Goal: Information Seeking & Learning: Learn about a topic

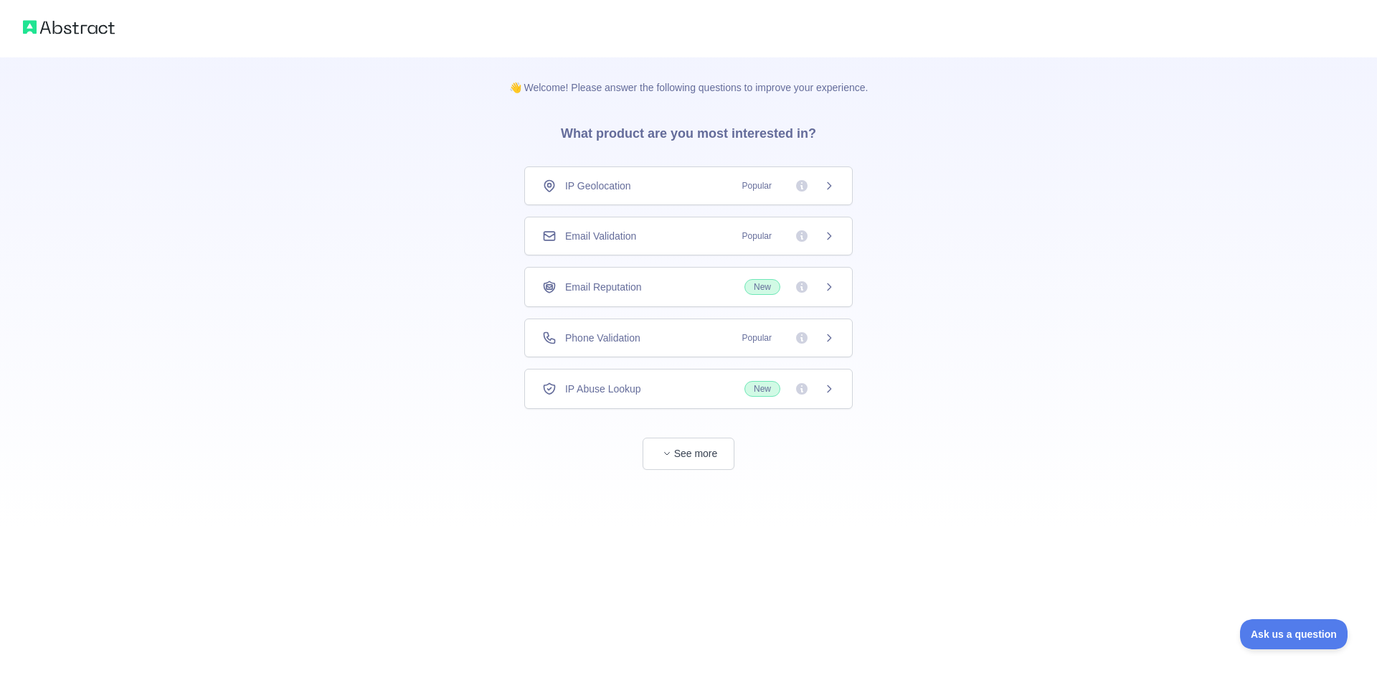
click at [677, 191] on div "IP Geolocation Popular" at bounding box center [688, 186] width 293 height 14
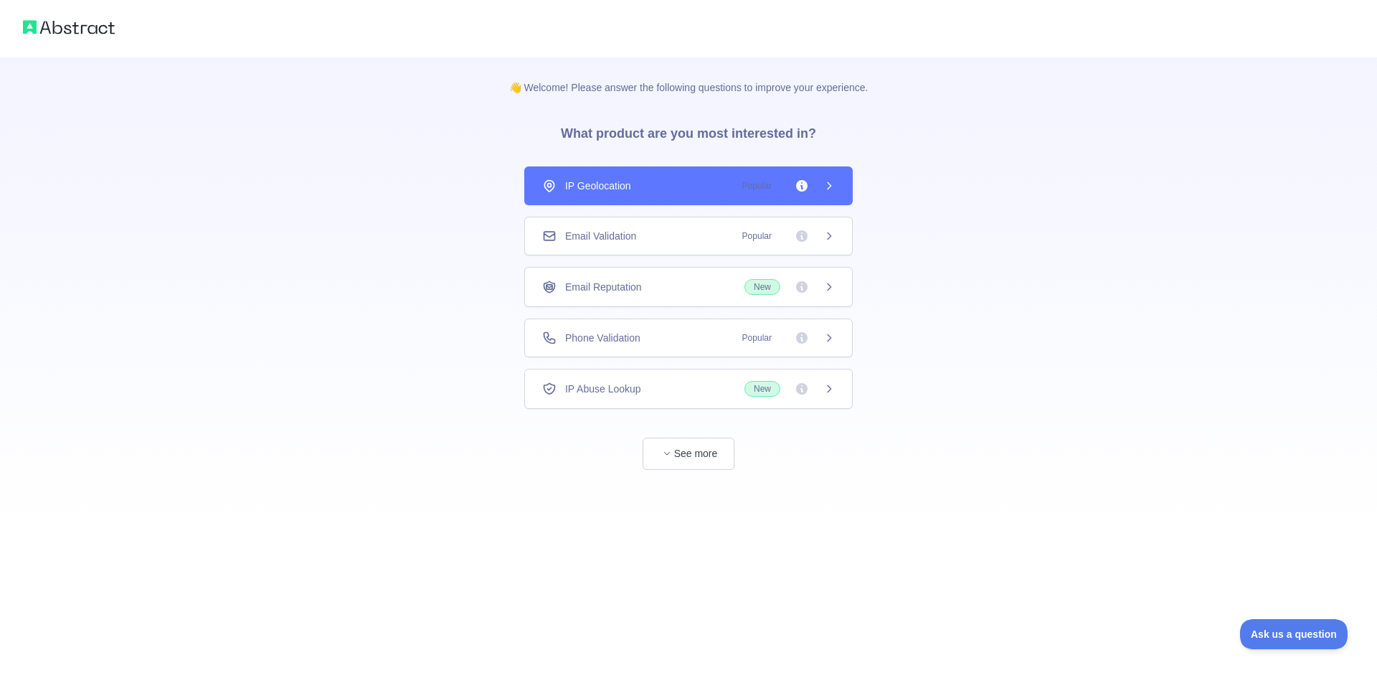
click at [681, 234] on div "Email Validation Popular" at bounding box center [688, 236] width 293 height 14
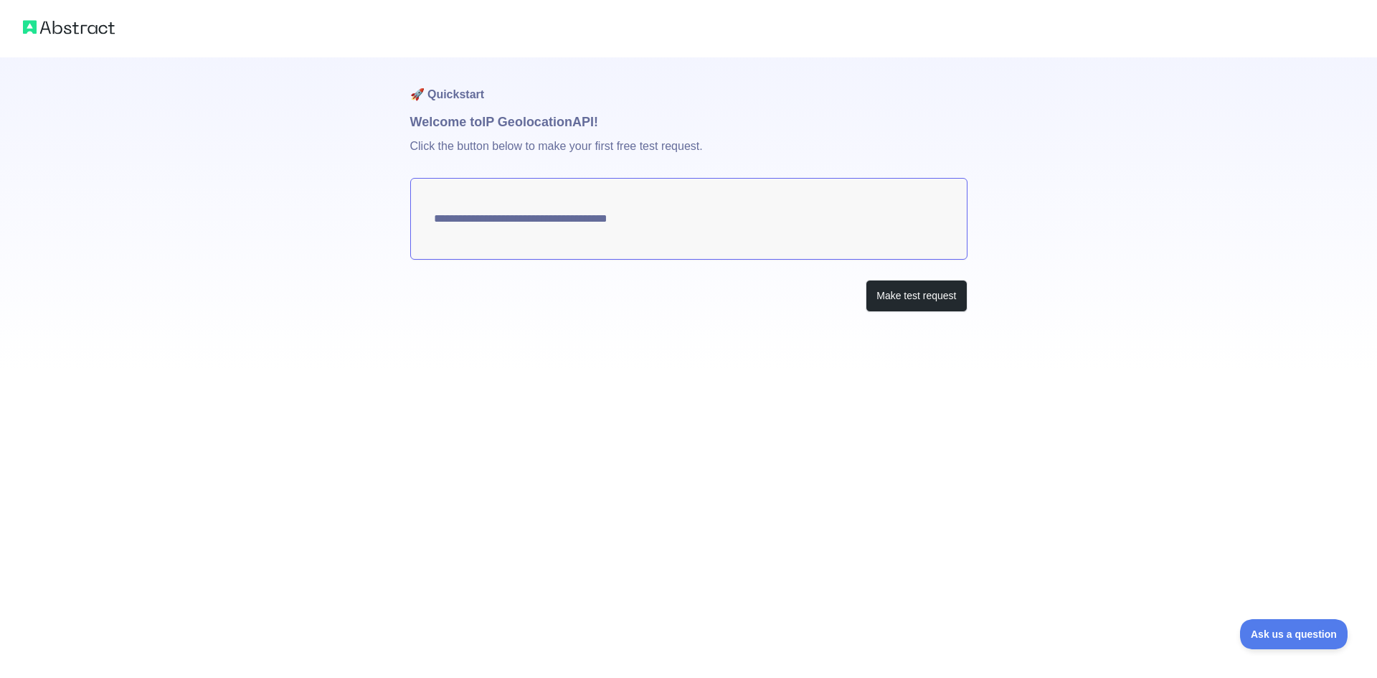
type textarea "**********"
click at [893, 293] on button "Make test request" at bounding box center [916, 296] width 101 height 32
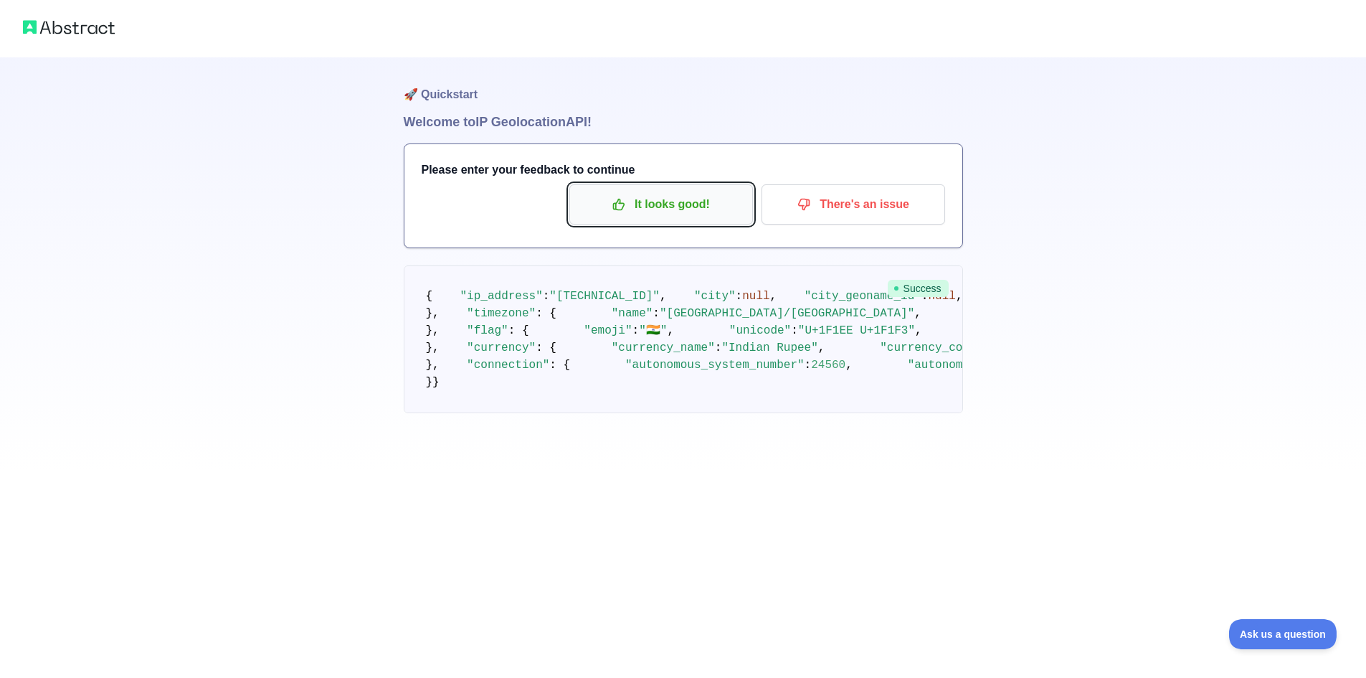
click at [695, 202] on p "It looks good!" at bounding box center [661, 204] width 162 height 24
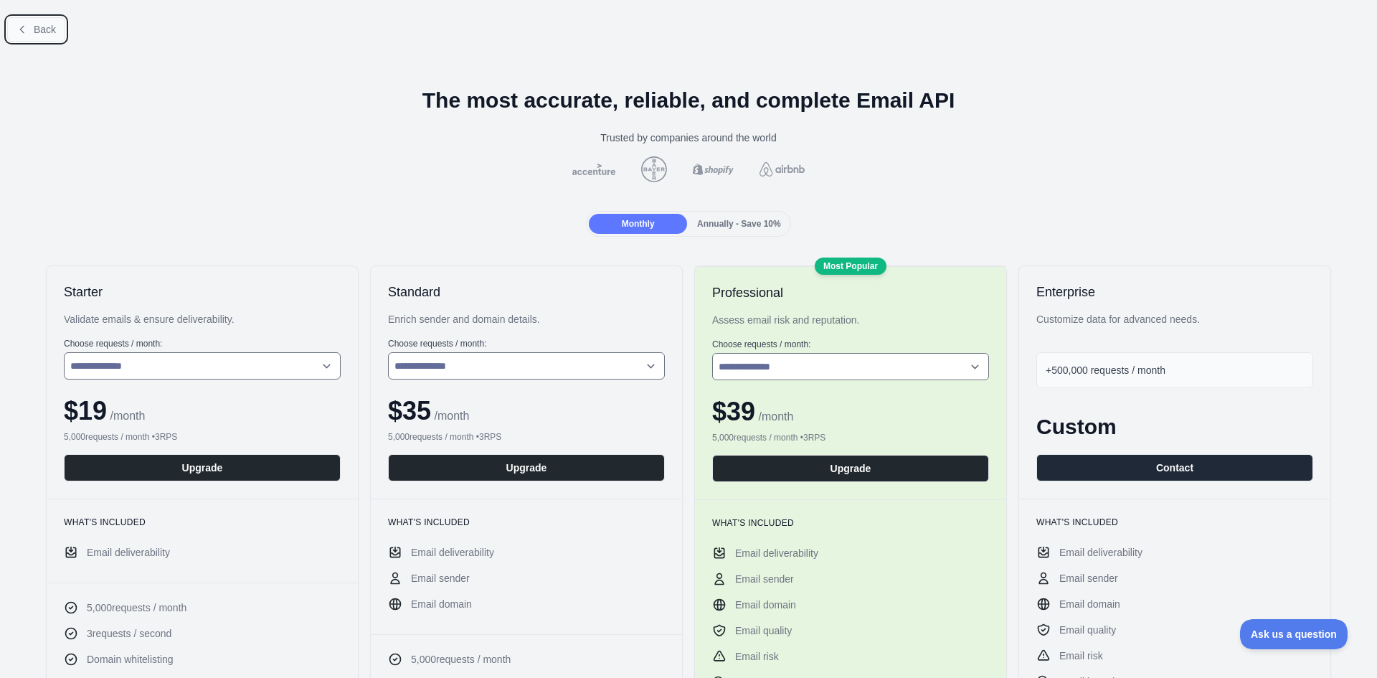
click at [34, 24] on span "Back" at bounding box center [45, 29] width 22 height 11
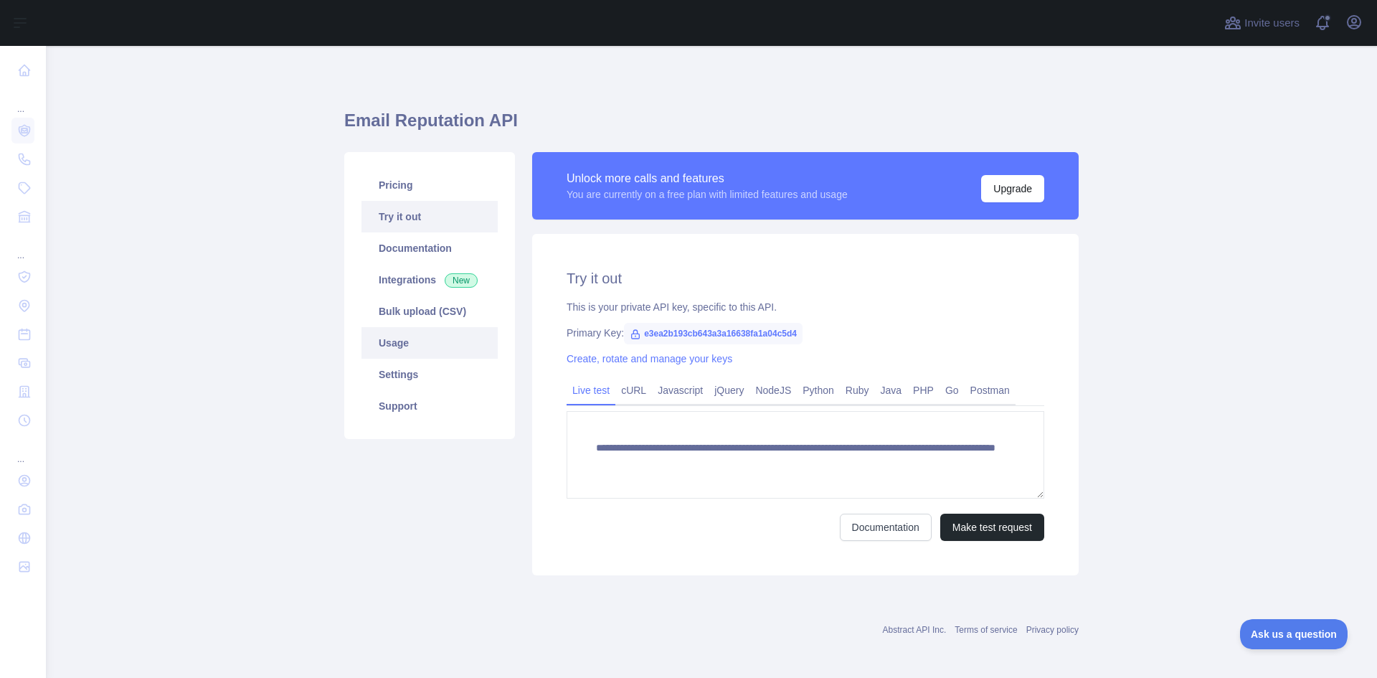
click at [395, 344] on link "Usage" at bounding box center [430, 343] width 136 height 32
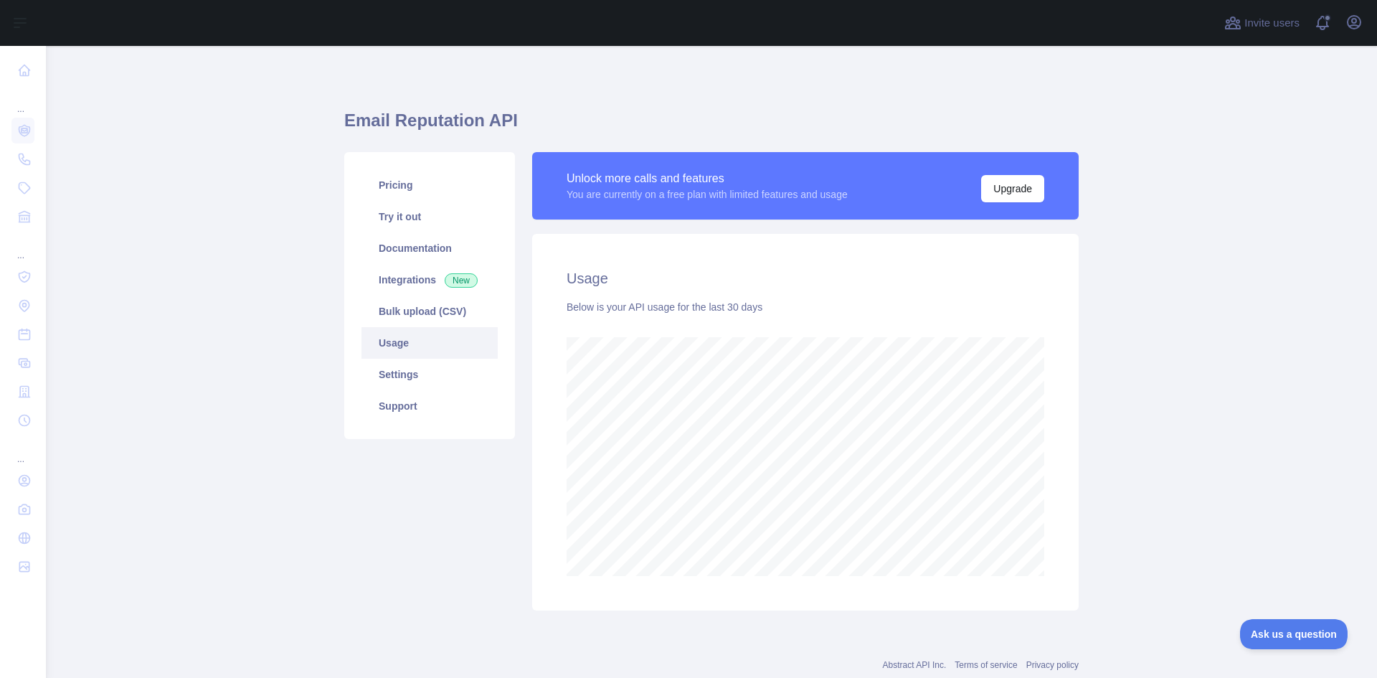
scroll to position [632, 1321]
click at [410, 189] on link "Pricing" at bounding box center [430, 185] width 136 height 32
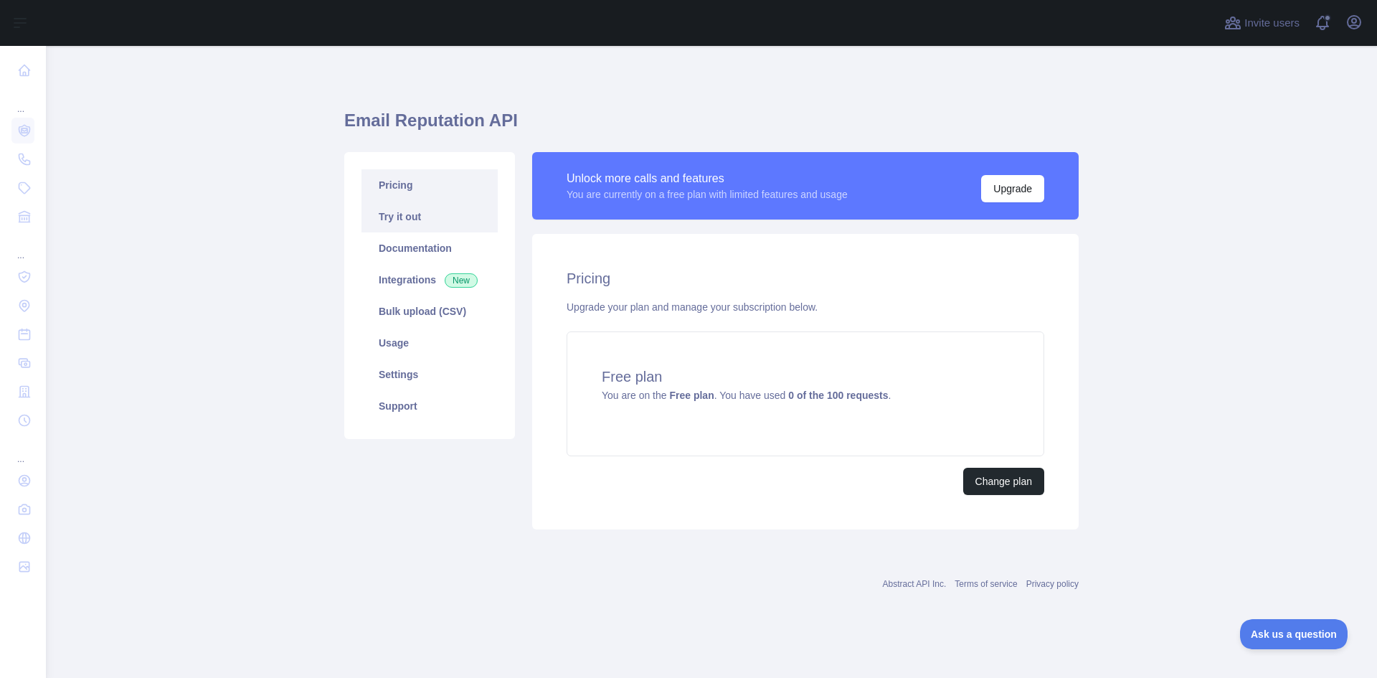
click at [443, 207] on link "Try it out" at bounding box center [430, 217] width 136 height 32
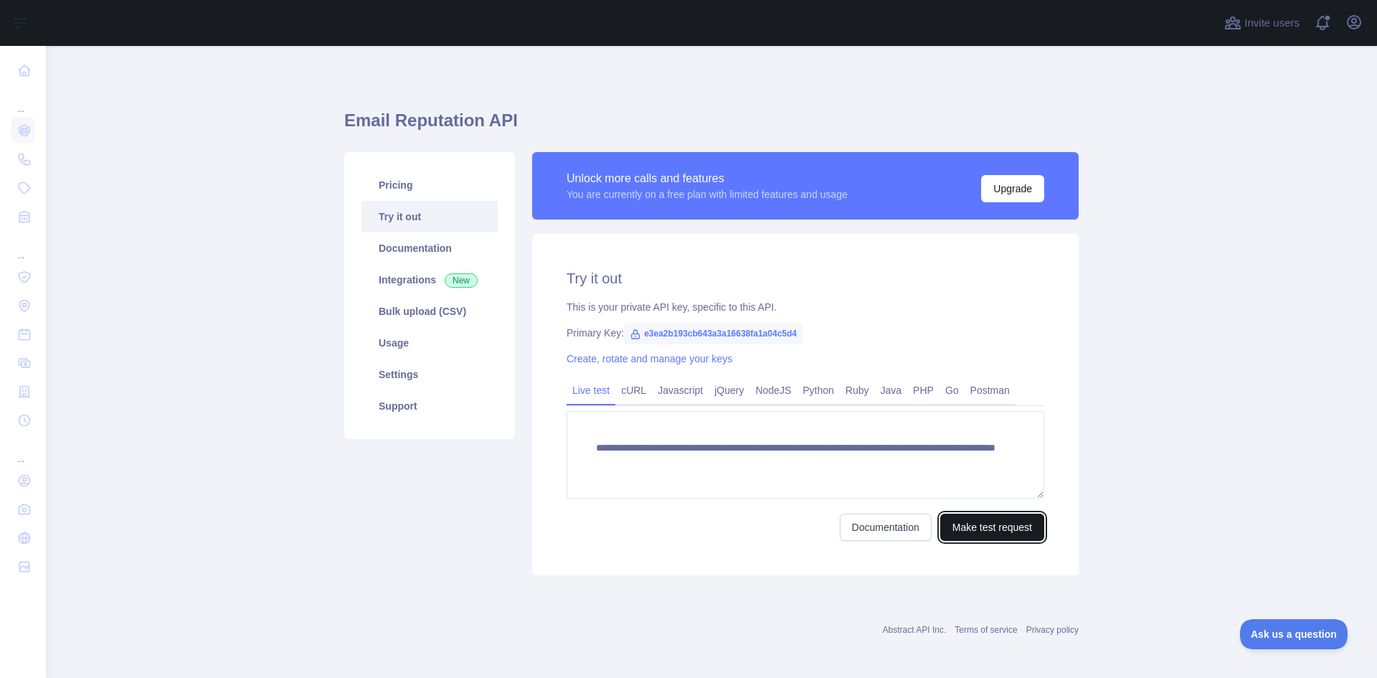
click at [990, 521] on button "Make test request" at bounding box center [992, 527] width 104 height 27
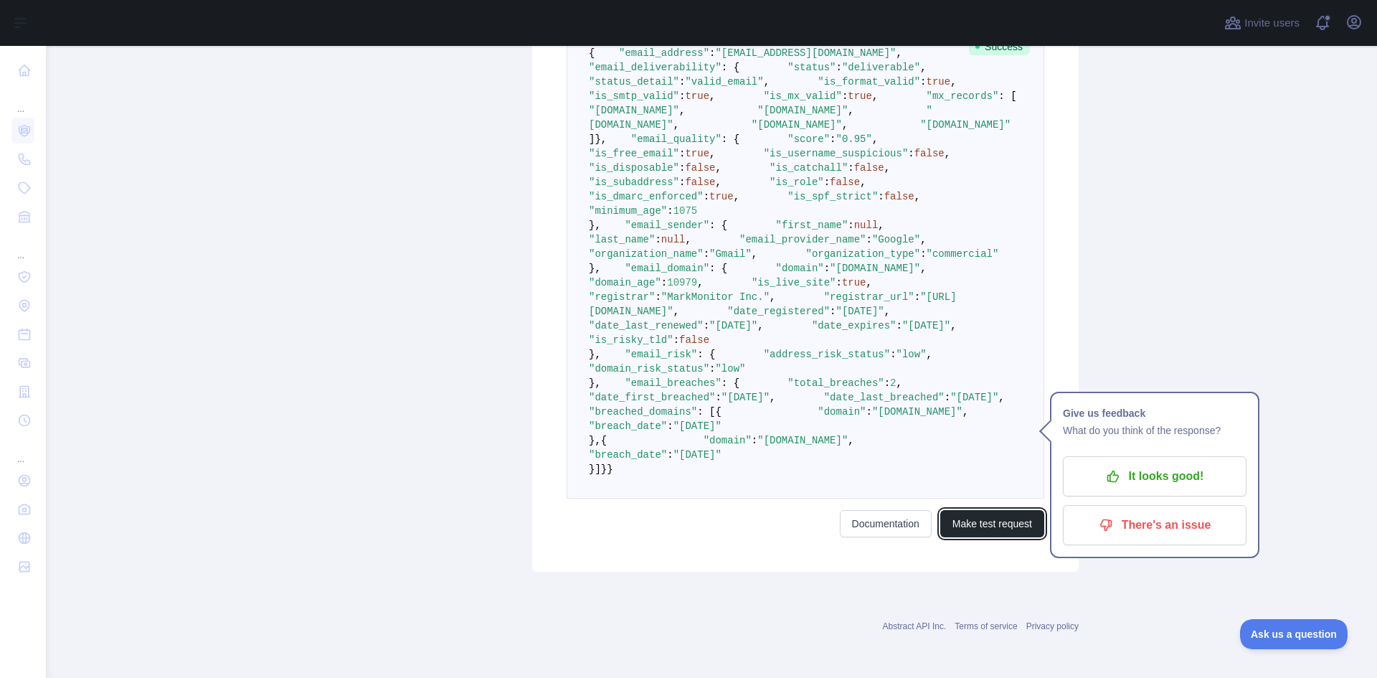
scroll to position [712, 0]
click at [1140, 464] on p "It looks good!" at bounding box center [1155, 476] width 162 height 24
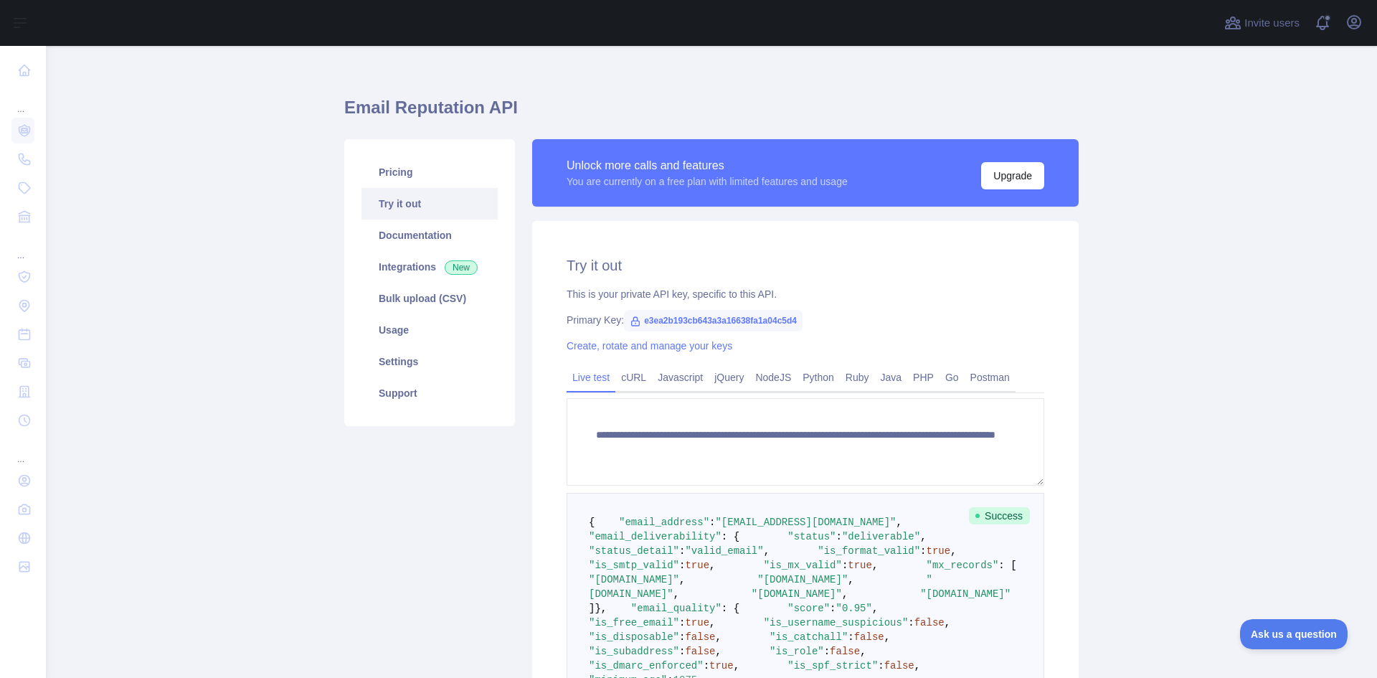
scroll to position [0, 0]
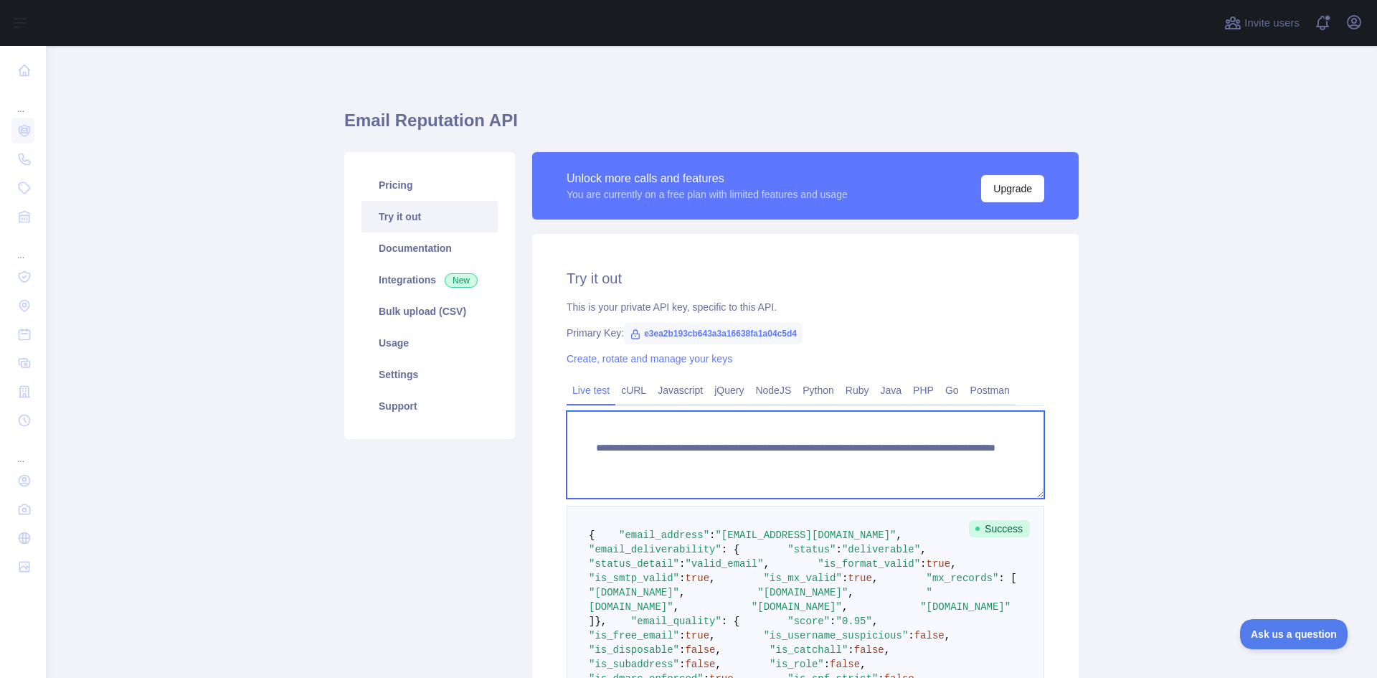
drag, startPoint x: 587, startPoint y: 448, endPoint x: 778, endPoint y: 441, distance: 190.9
click at [778, 441] on textarea "**********" at bounding box center [806, 455] width 478 height 88
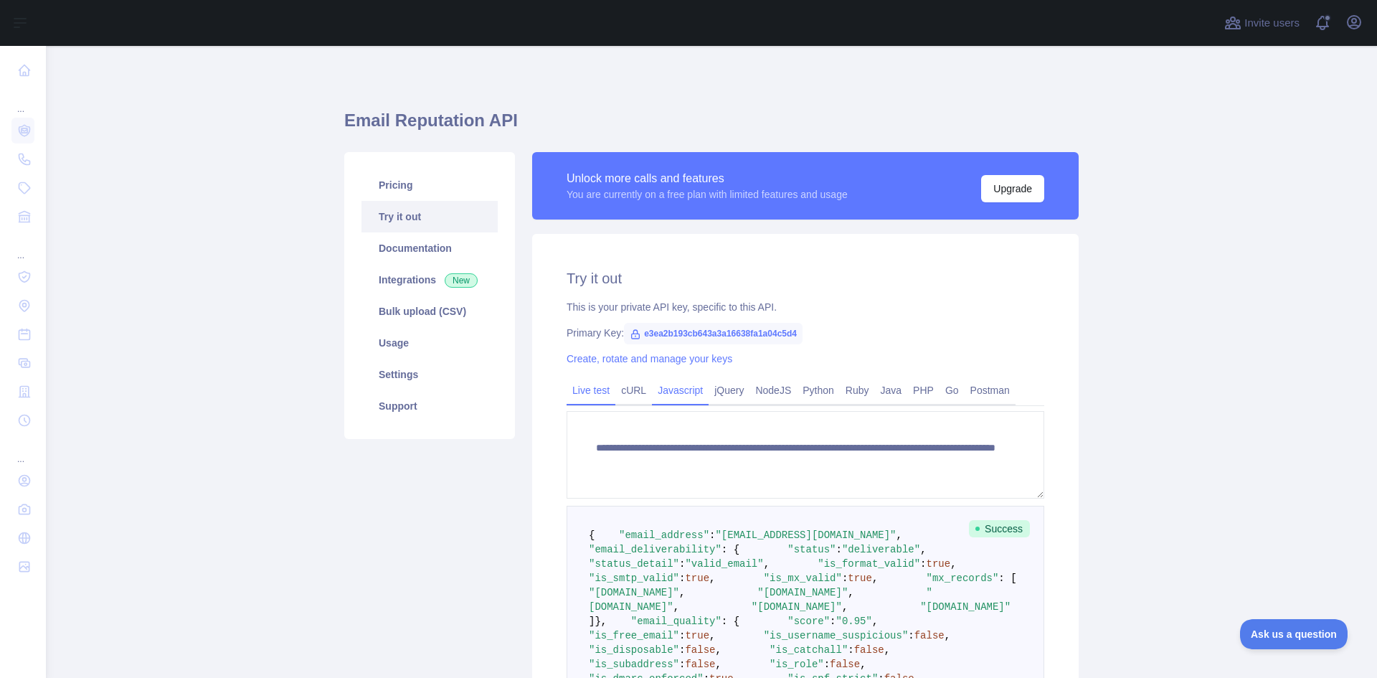
click at [669, 395] on link "Javascript" at bounding box center [680, 390] width 57 height 23
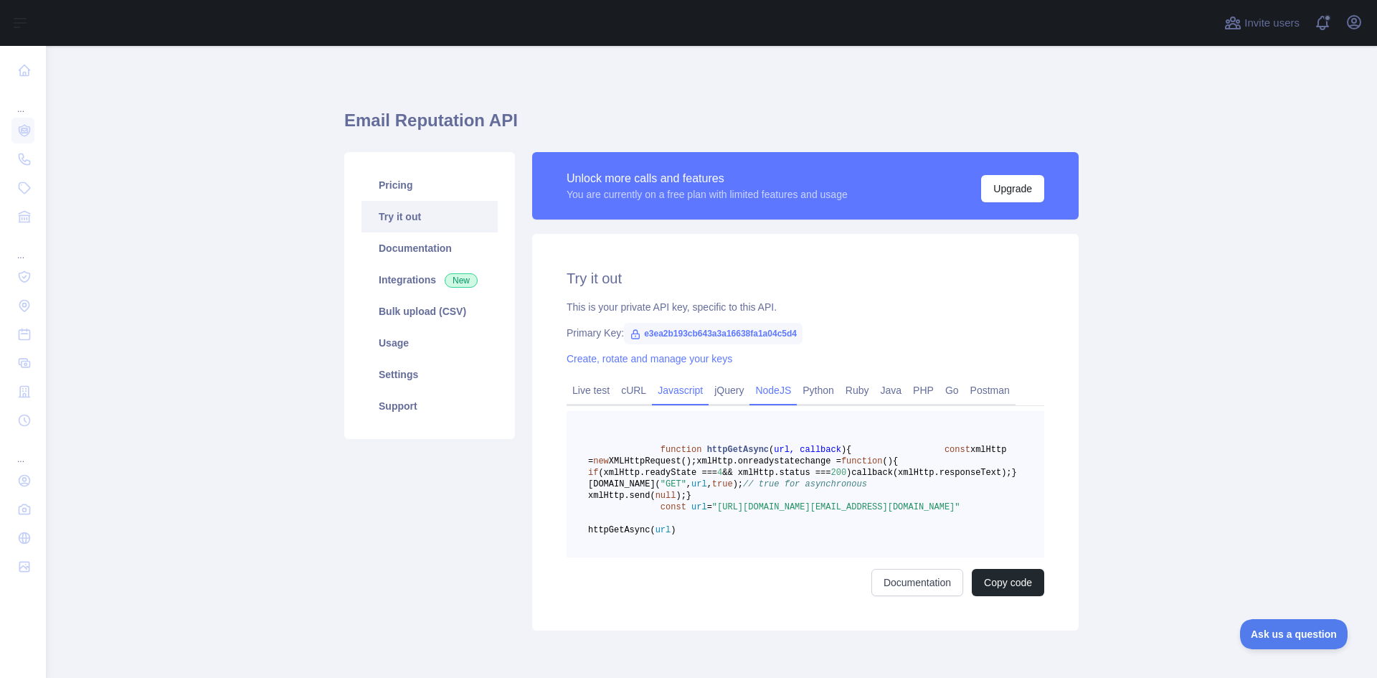
click at [765, 392] on link "NodeJS" at bounding box center [773, 390] width 47 height 23
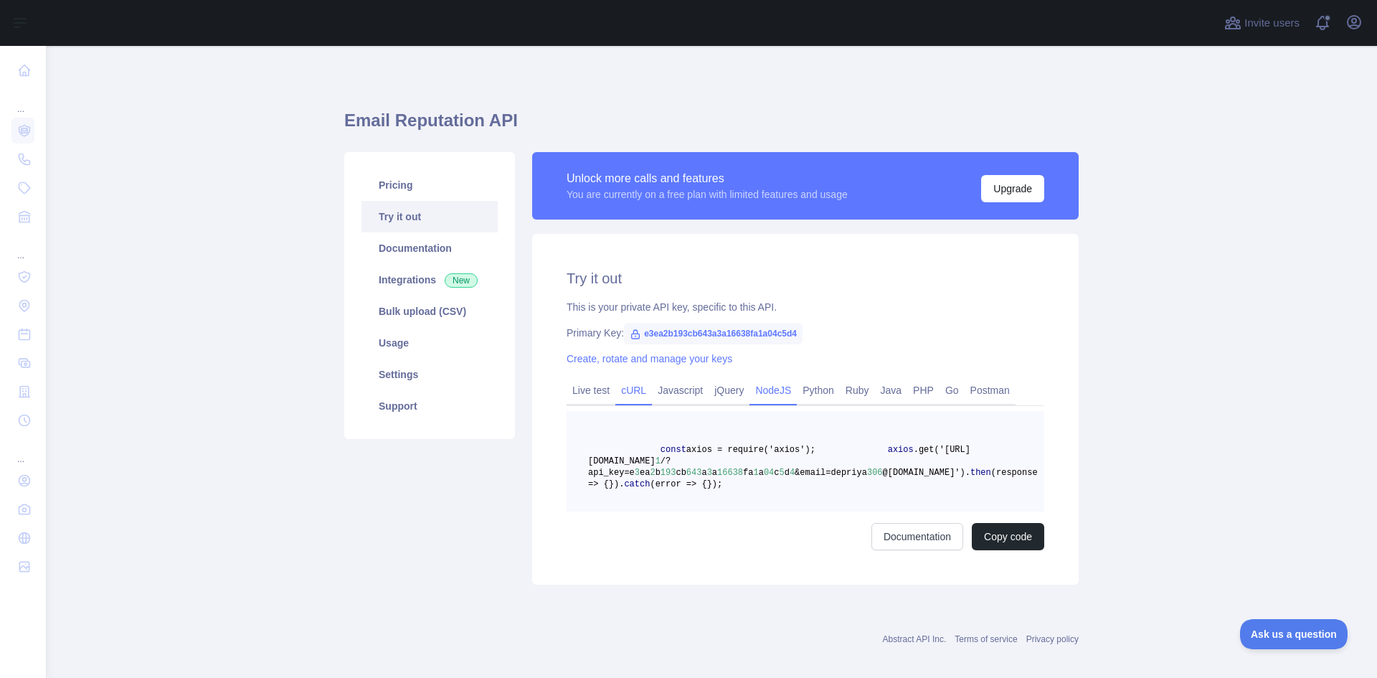
click at [631, 388] on link "cURL" at bounding box center [633, 390] width 37 height 23
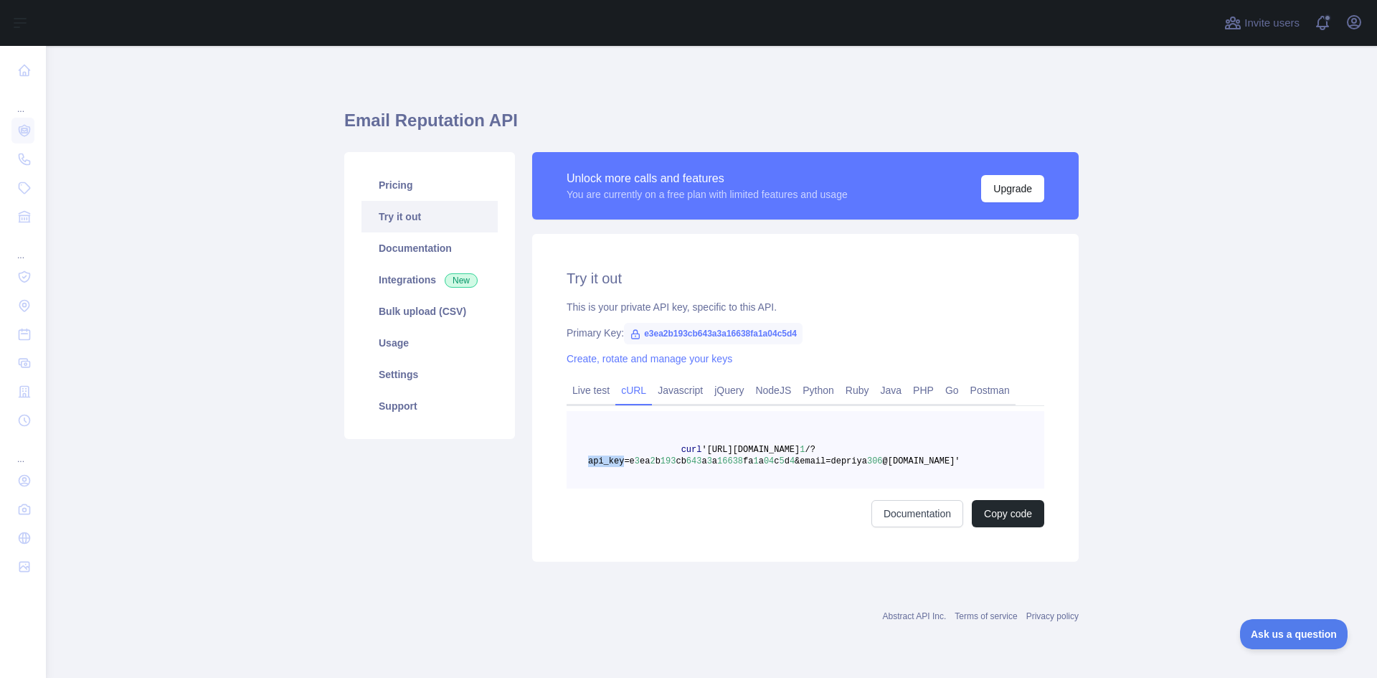
drag, startPoint x: 623, startPoint y: 461, endPoint x: 588, endPoint y: 463, distance: 34.5
click at [588, 463] on span "/?api_key=e" at bounding box center [701, 456] width 227 height 22
copy span "api_key"
click at [703, 385] on link "Javascript" at bounding box center [680, 390] width 57 height 23
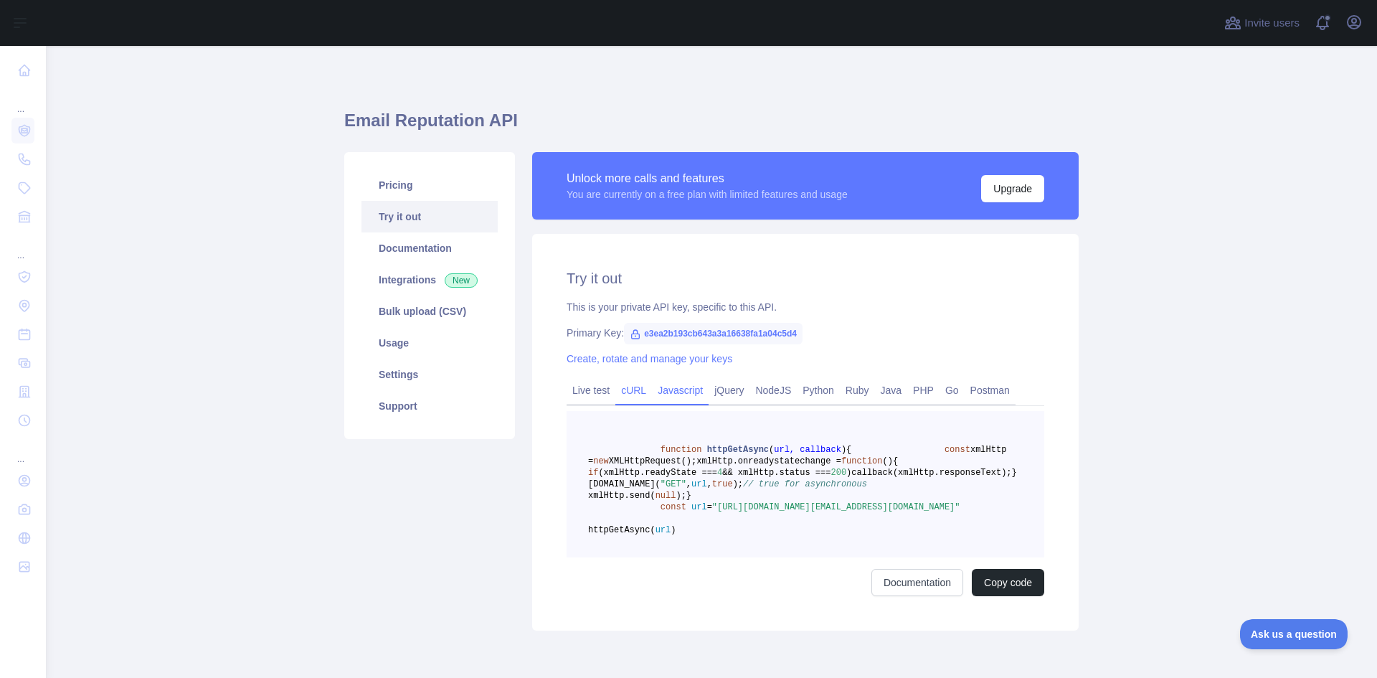
click at [626, 401] on link "cURL" at bounding box center [633, 390] width 37 height 23
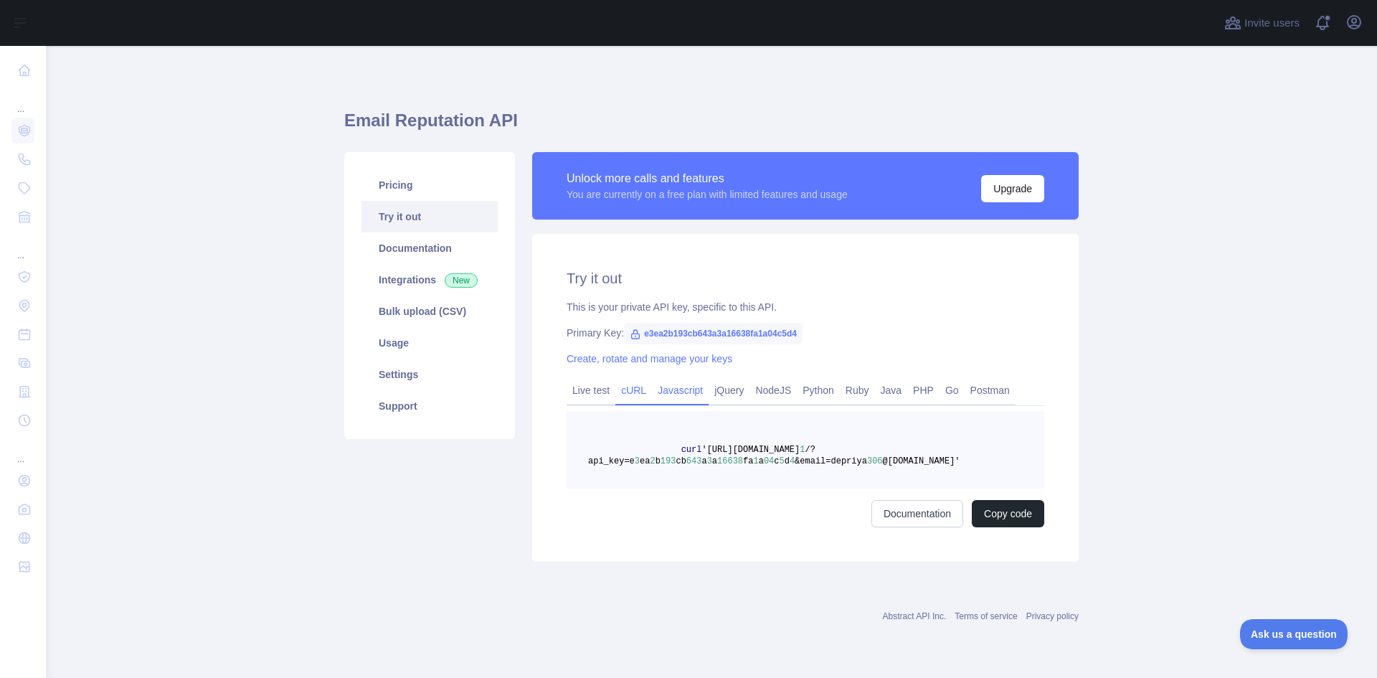
click at [689, 398] on link "Javascript" at bounding box center [680, 390] width 57 height 23
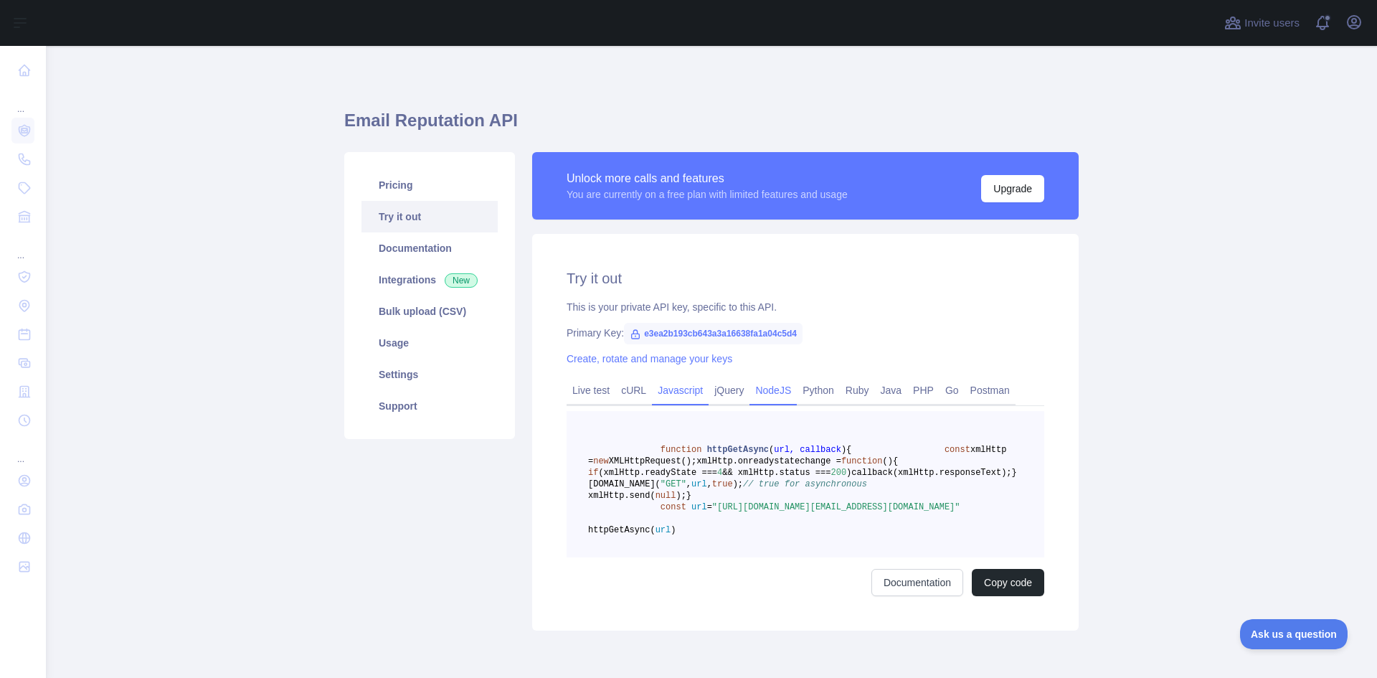
click at [762, 392] on link "NodeJS" at bounding box center [773, 390] width 47 height 23
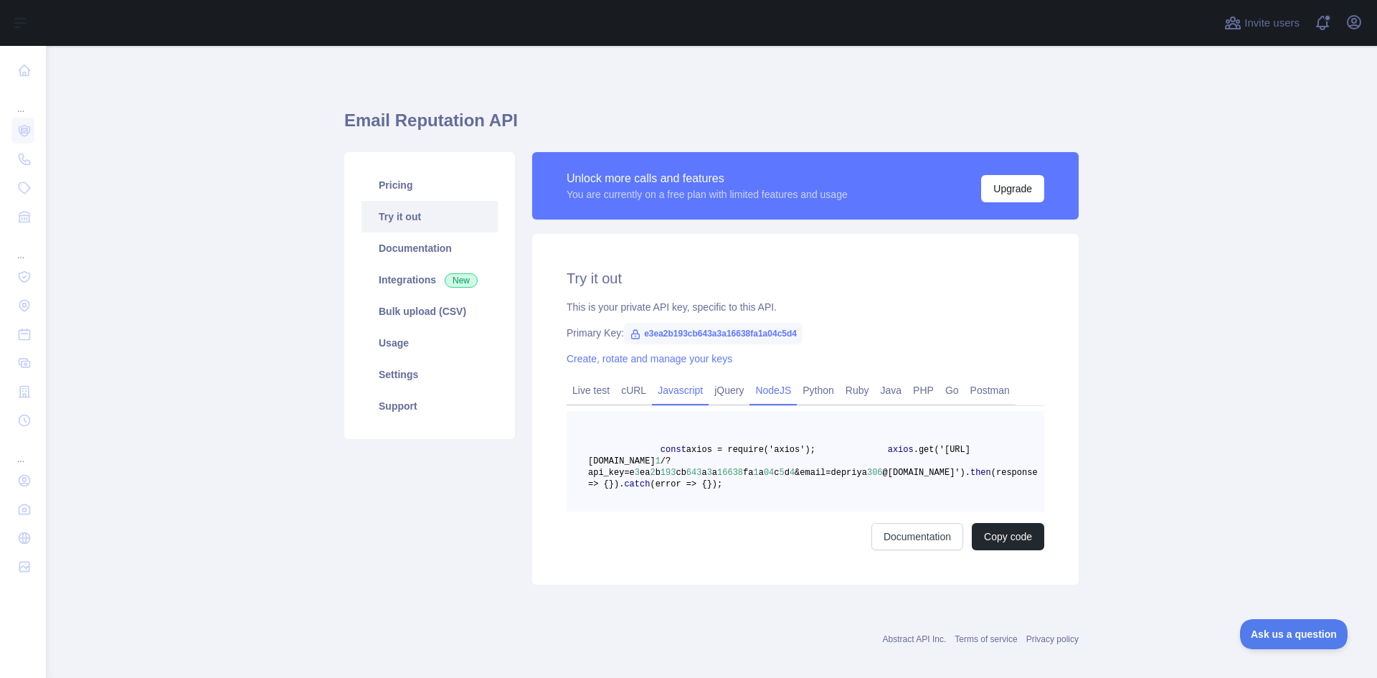
click at [671, 390] on link "Javascript" at bounding box center [680, 390] width 57 height 23
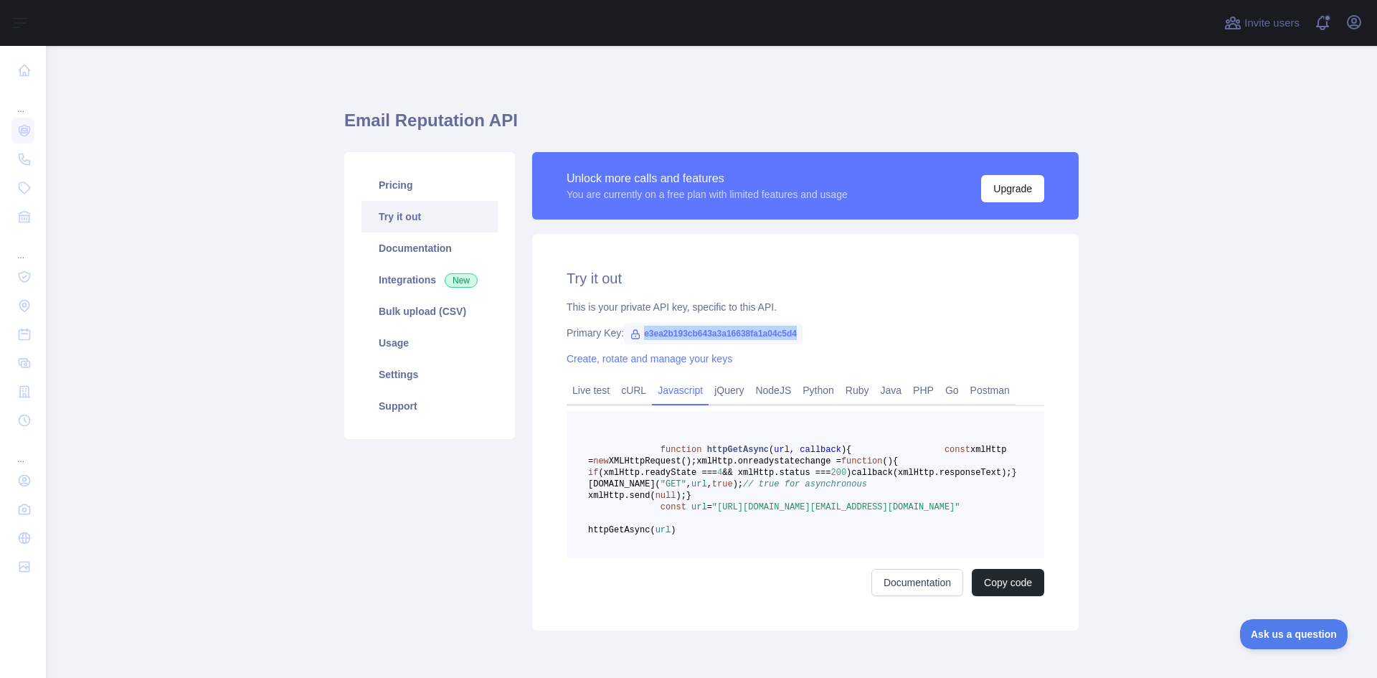
drag, startPoint x: 635, startPoint y: 337, endPoint x: 801, endPoint y: 328, distance: 166.0
click at [801, 328] on div "Primary Key: e3ea2b193cb643a3a16638fa1a04c5d4" at bounding box center [806, 333] width 478 height 14
copy span "e3ea2b193cb643a3a16638fa1a04c5d4"
click at [628, 399] on link "cURL" at bounding box center [633, 390] width 37 height 23
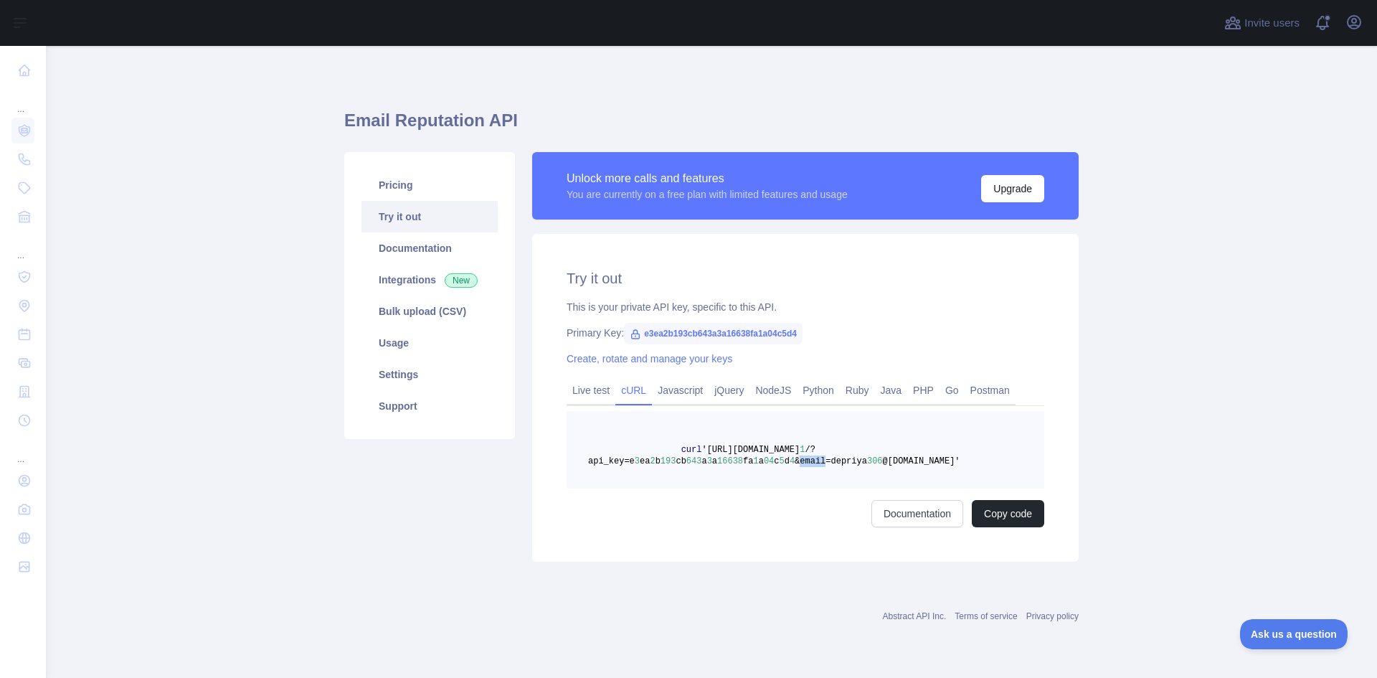
drag, startPoint x: 806, startPoint y: 460, endPoint x: 784, endPoint y: 462, distance: 22.3
click at [795, 462] on span "&email=depriya" at bounding box center [831, 461] width 72 height 10
copy span "email"
click at [602, 399] on link "Live test" at bounding box center [591, 390] width 49 height 23
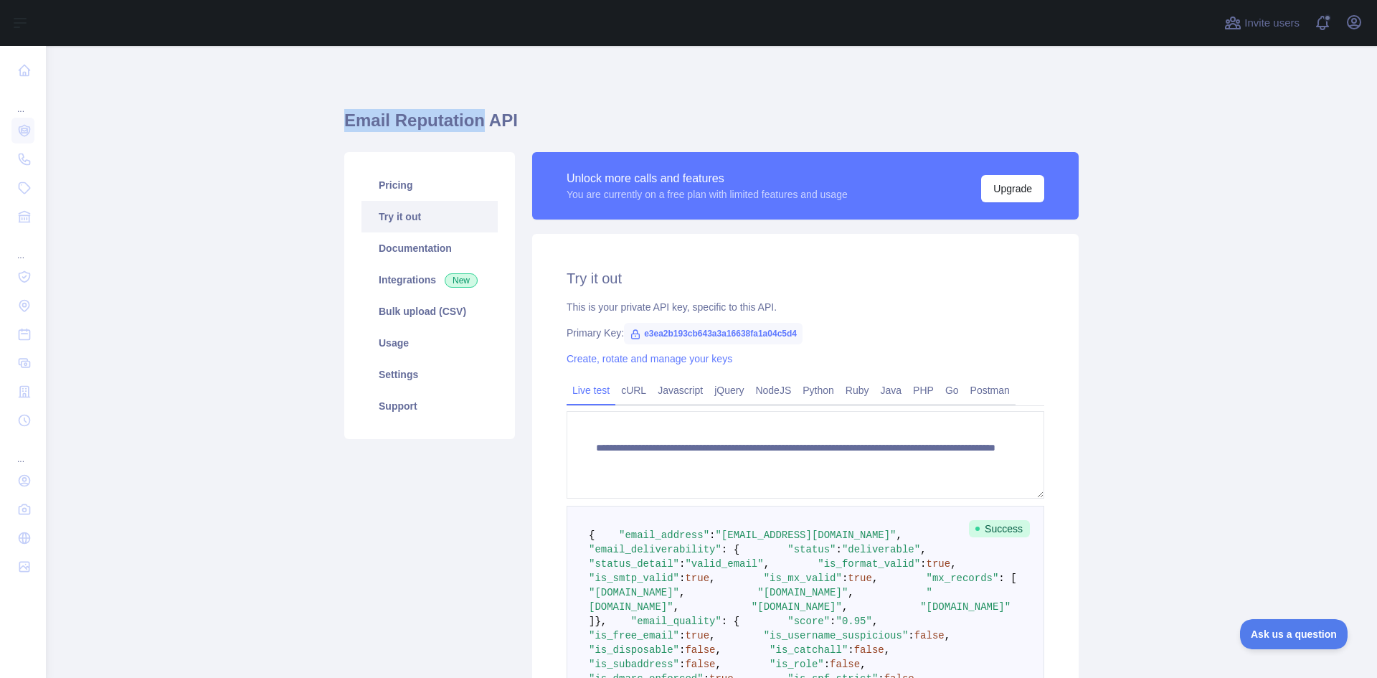
drag, startPoint x: 468, startPoint y: 121, endPoint x: 341, endPoint y: 127, distance: 127.1
click at [344, 127] on h1 "Email Reputation API" at bounding box center [711, 126] width 735 height 34
copy h1 "Email Reputation"
click at [734, 103] on div "**********" at bounding box center [711, 576] width 735 height 993
click at [431, 344] on link "Usage" at bounding box center [430, 343] width 136 height 32
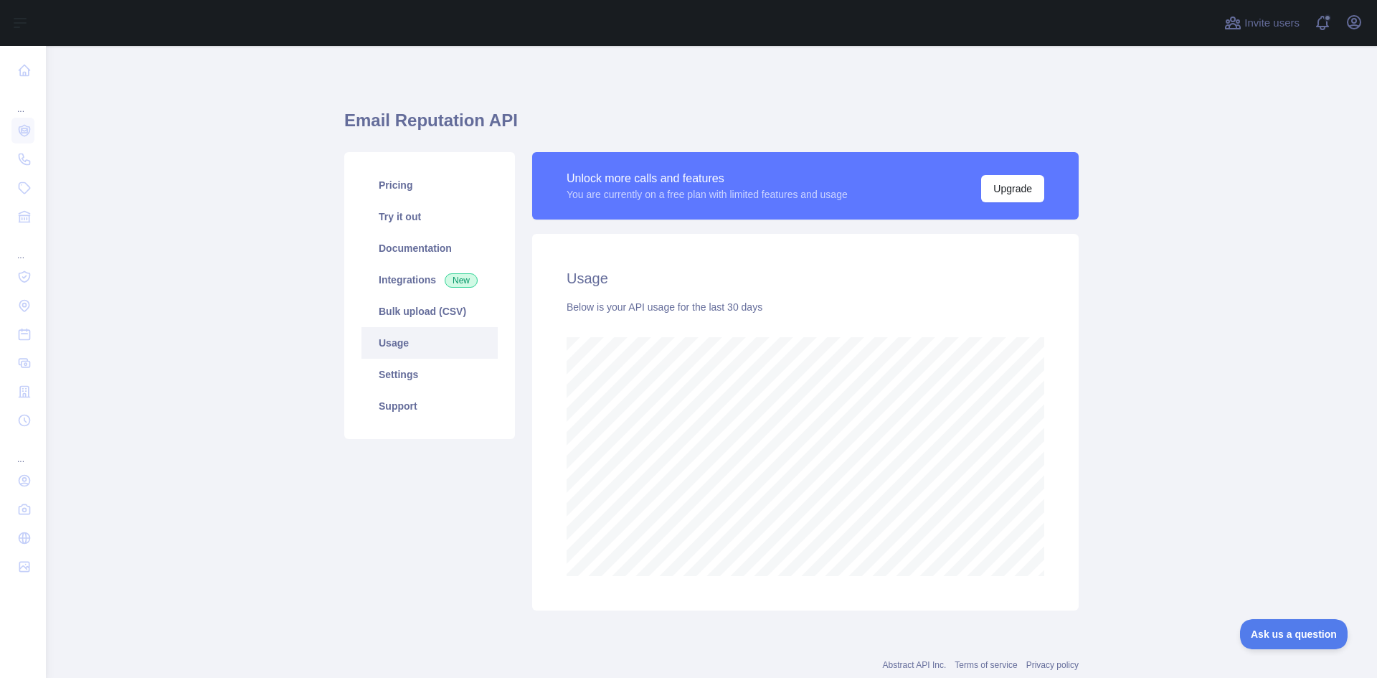
scroll to position [632, 1321]
click at [433, 219] on link "Try it out" at bounding box center [430, 217] width 136 height 32
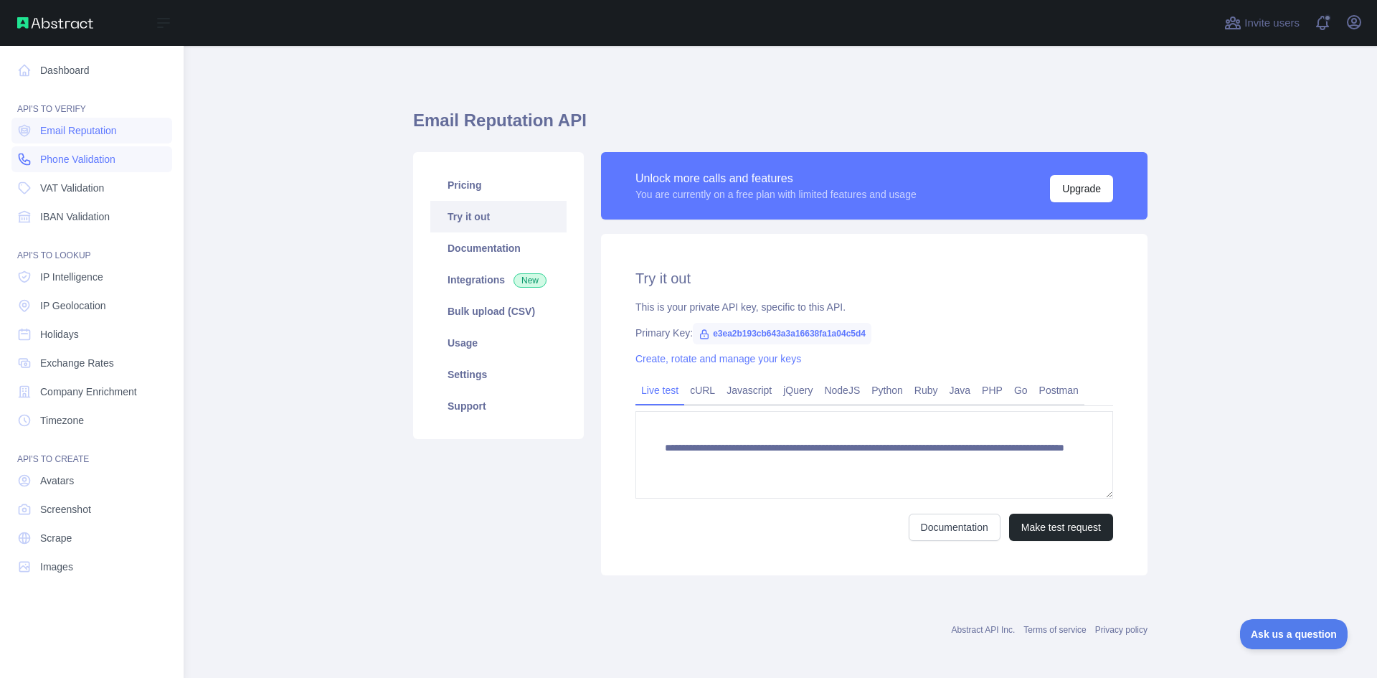
click at [110, 159] on span "Phone Validation" at bounding box center [77, 159] width 75 height 14
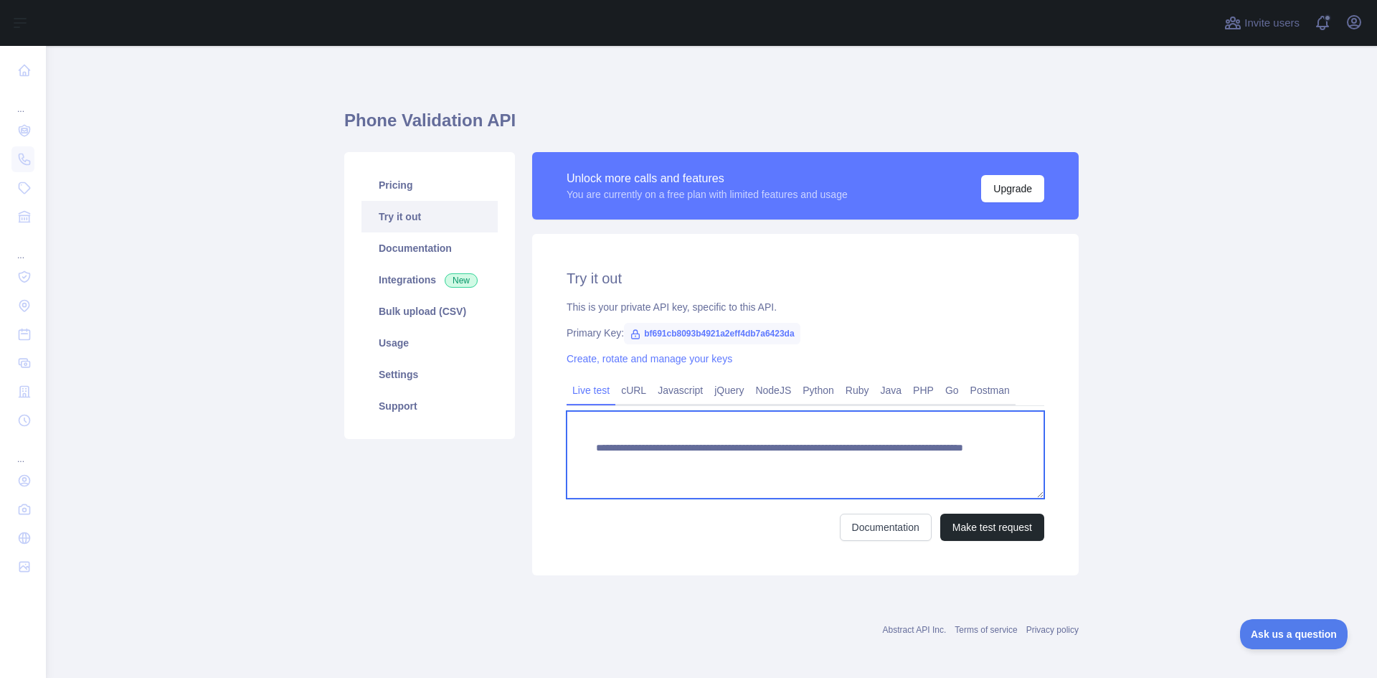
click at [856, 464] on textarea "**********" at bounding box center [806, 455] width 478 height 88
drag, startPoint x: 904, startPoint y: 462, endPoint x: 844, endPoint y: 466, distance: 60.4
click at [844, 466] on textarea "**********" at bounding box center [806, 455] width 478 height 88
type textarea "**********"
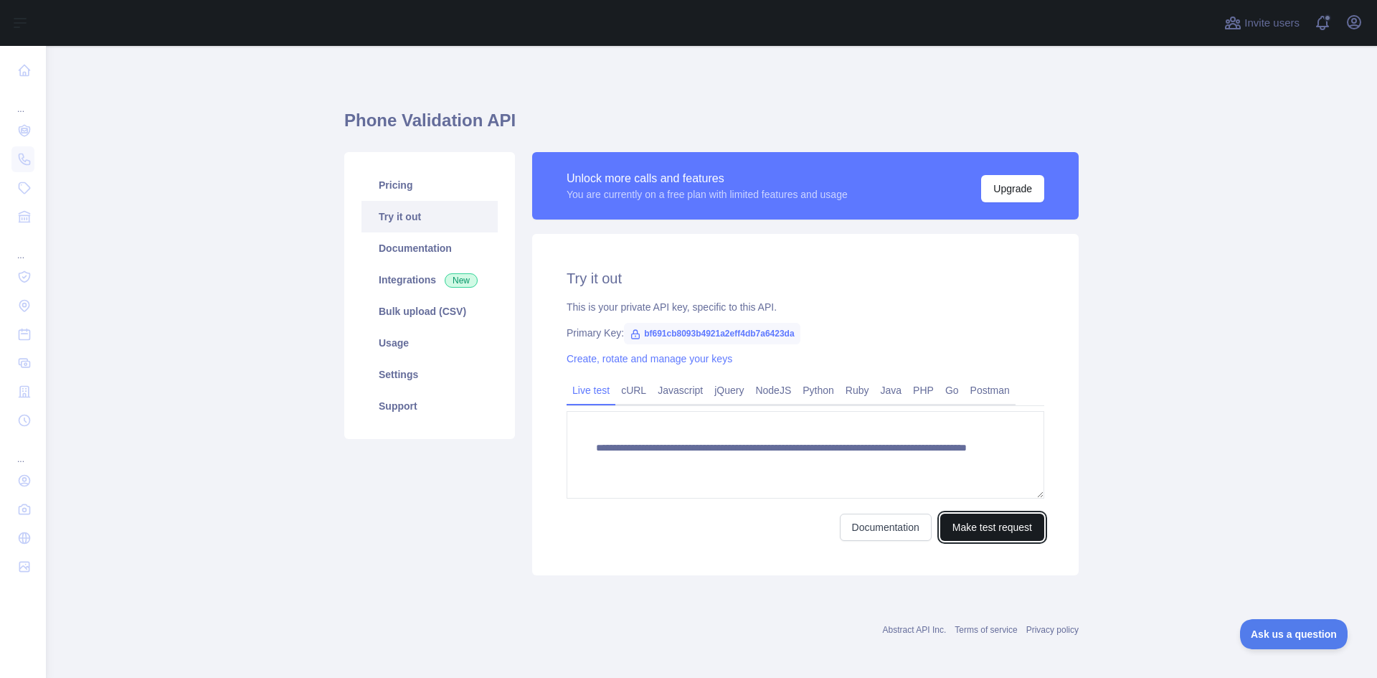
click at [973, 530] on button "Make test request" at bounding box center [992, 527] width 104 height 27
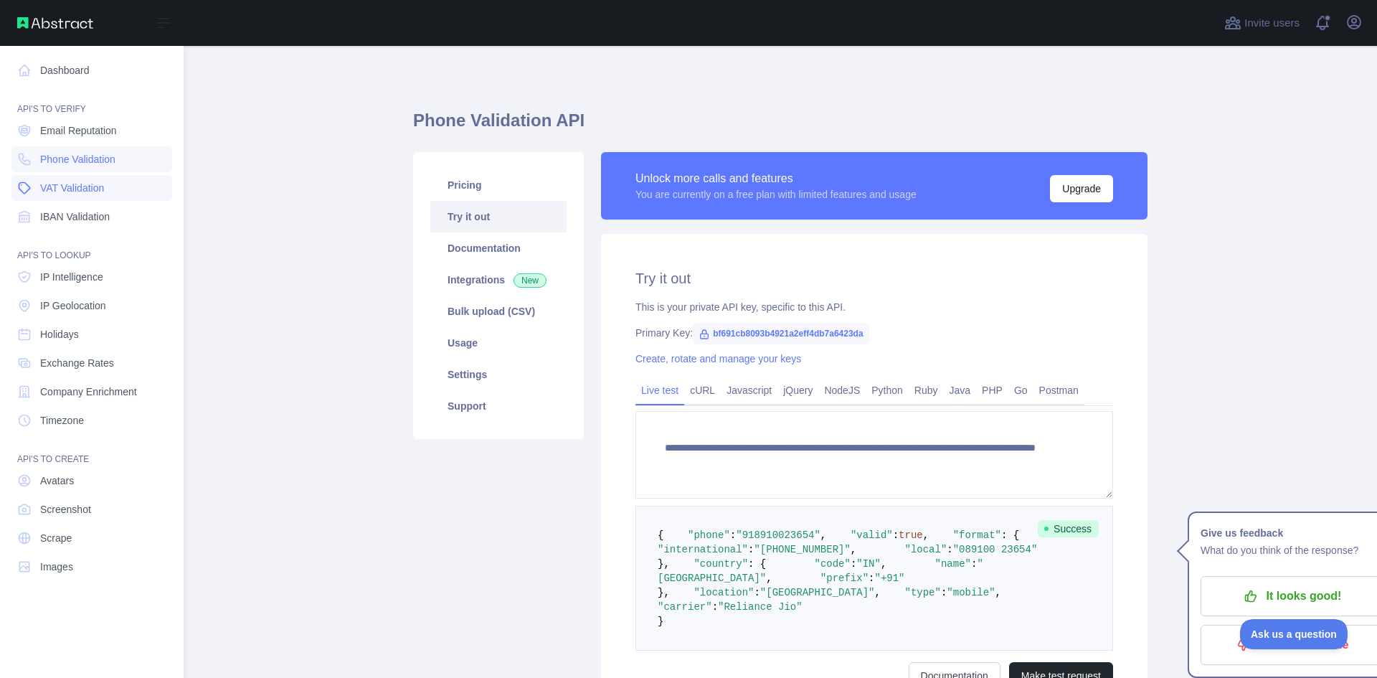
click at [101, 193] on span "VAT Validation" at bounding box center [72, 188] width 64 height 14
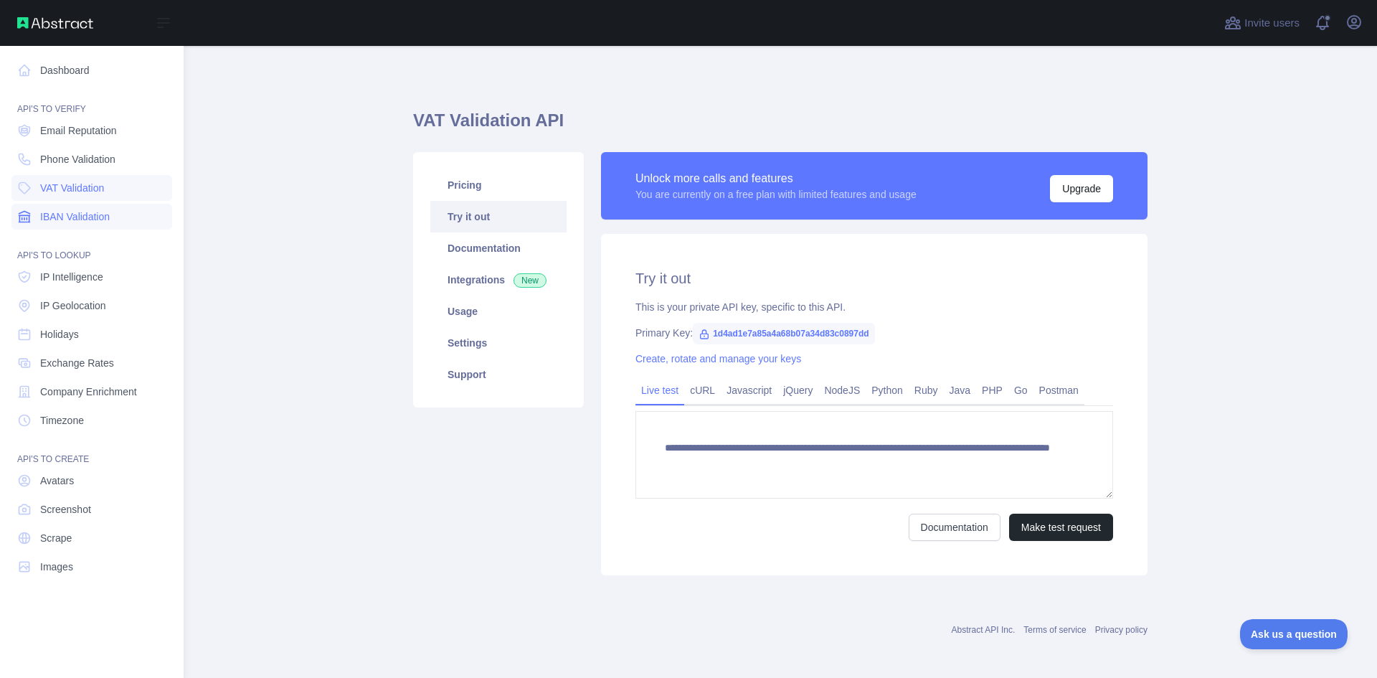
click at [99, 214] on span "IBAN Validation" at bounding box center [75, 216] width 70 height 14
click at [95, 186] on span "VAT Validation" at bounding box center [72, 188] width 64 height 14
type textarea "**********"
click at [95, 274] on span "IP Intelligence" at bounding box center [71, 277] width 63 height 14
click at [103, 311] on span "IP Geolocation" at bounding box center [73, 305] width 66 height 14
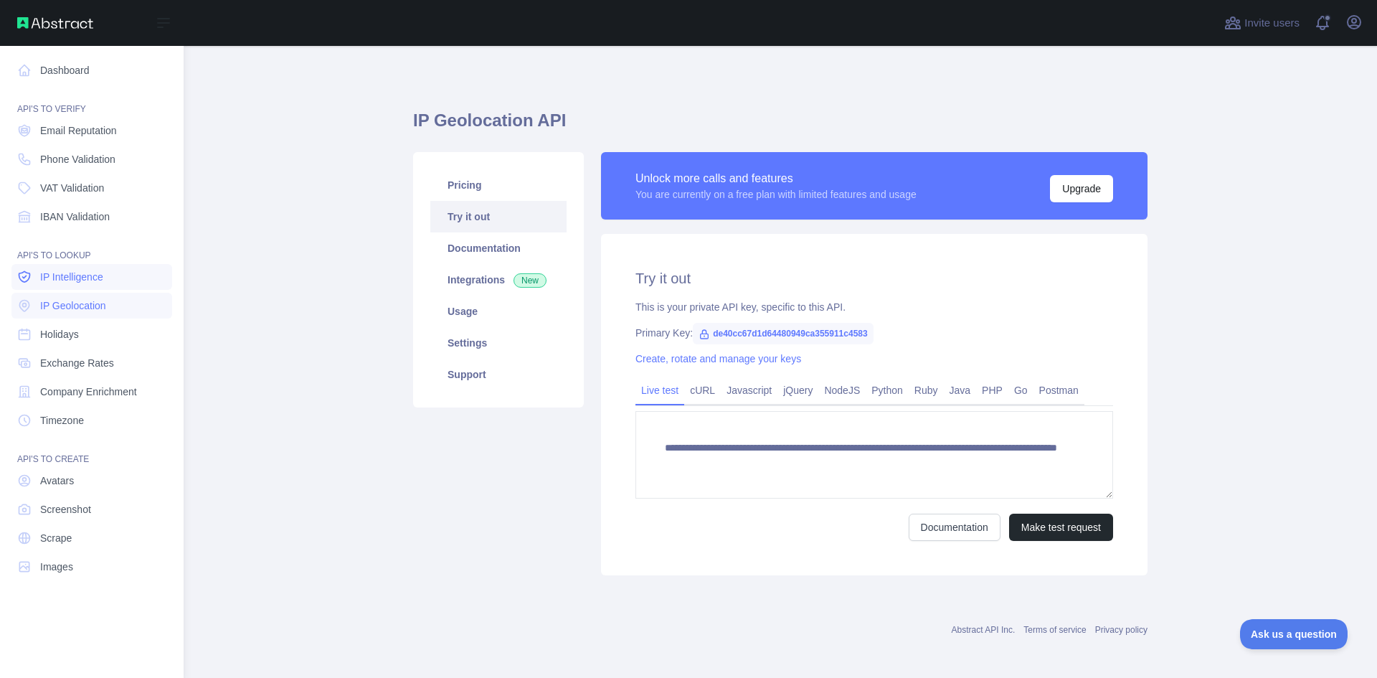
click at [103, 287] on link "IP Intelligence" at bounding box center [91, 277] width 161 height 26
click at [104, 313] on link "IP Geolocation" at bounding box center [91, 306] width 161 height 26
click at [102, 271] on span "IP Intelligence" at bounding box center [71, 277] width 63 height 14
click at [103, 296] on link "IP Geolocation" at bounding box center [91, 306] width 161 height 26
click at [101, 265] on link "IP Intelligence" at bounding box center [91, 277] width 161 height 26
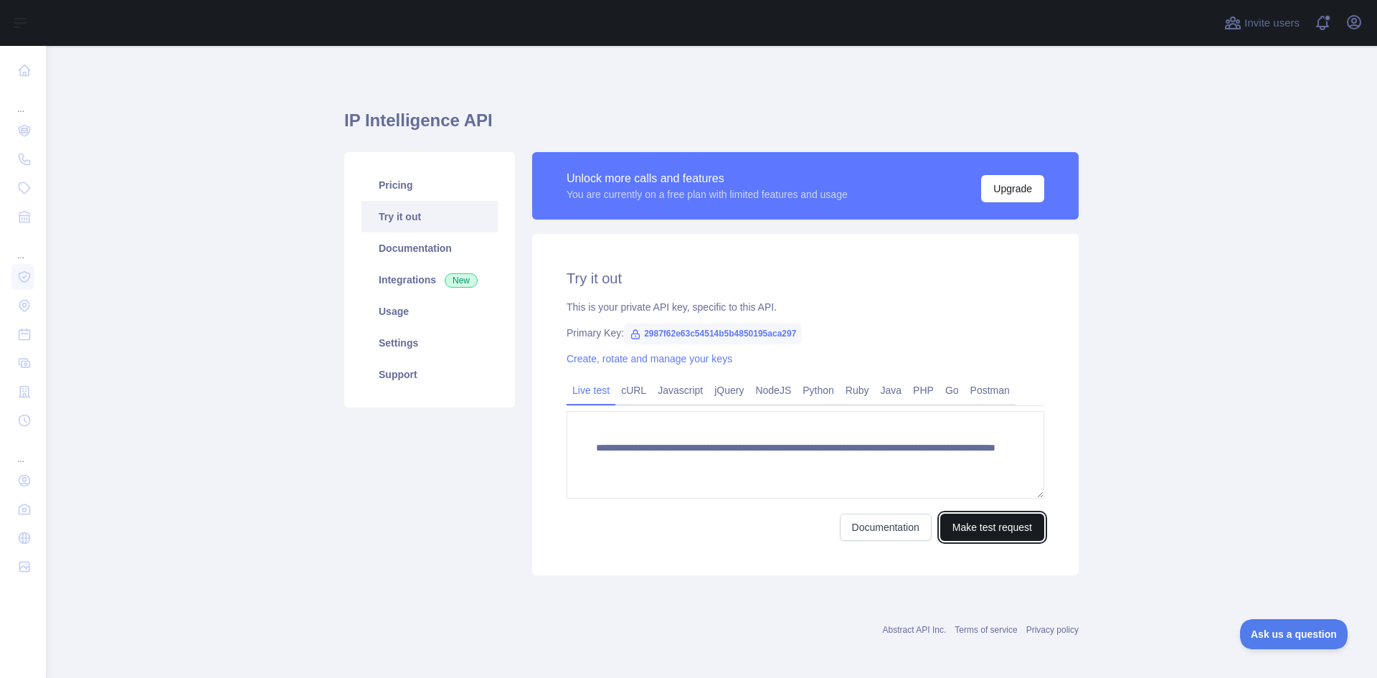
click at [978, 516] on button "Make test request" at bounding box center [992, 527] width 104 height 27
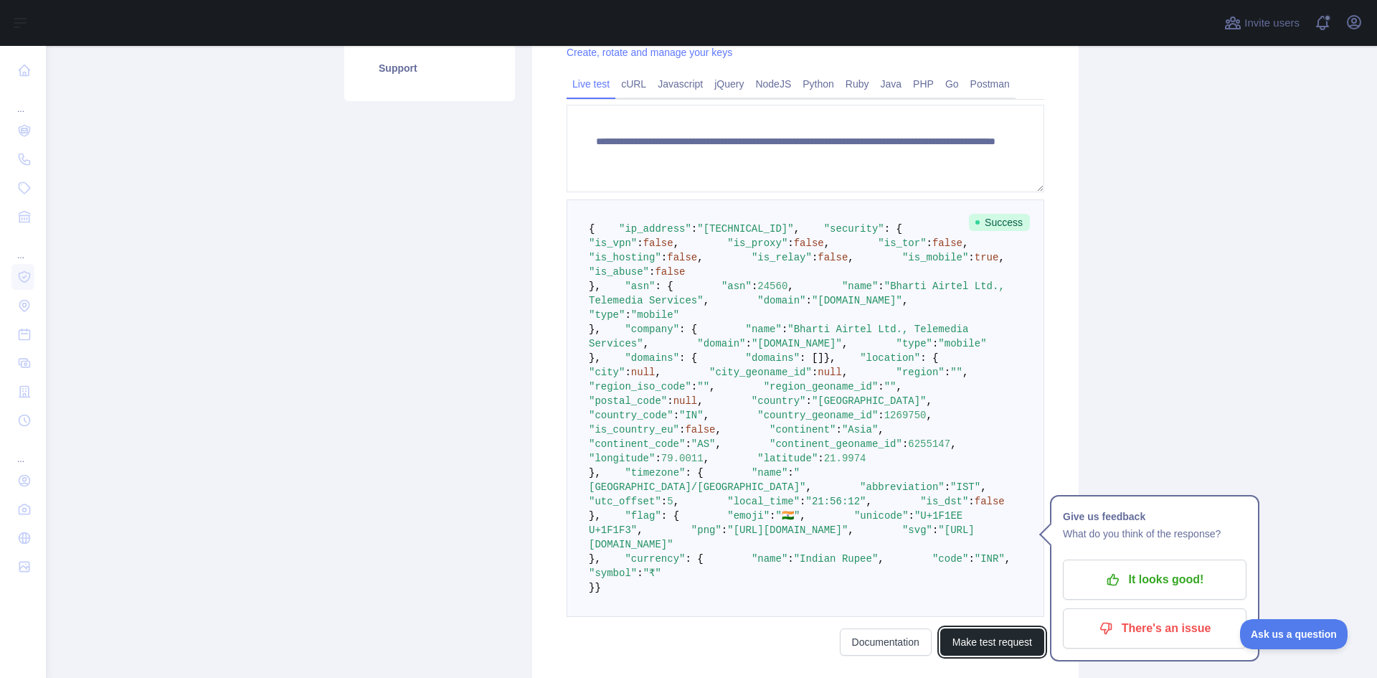
scroll to position [287, 0]
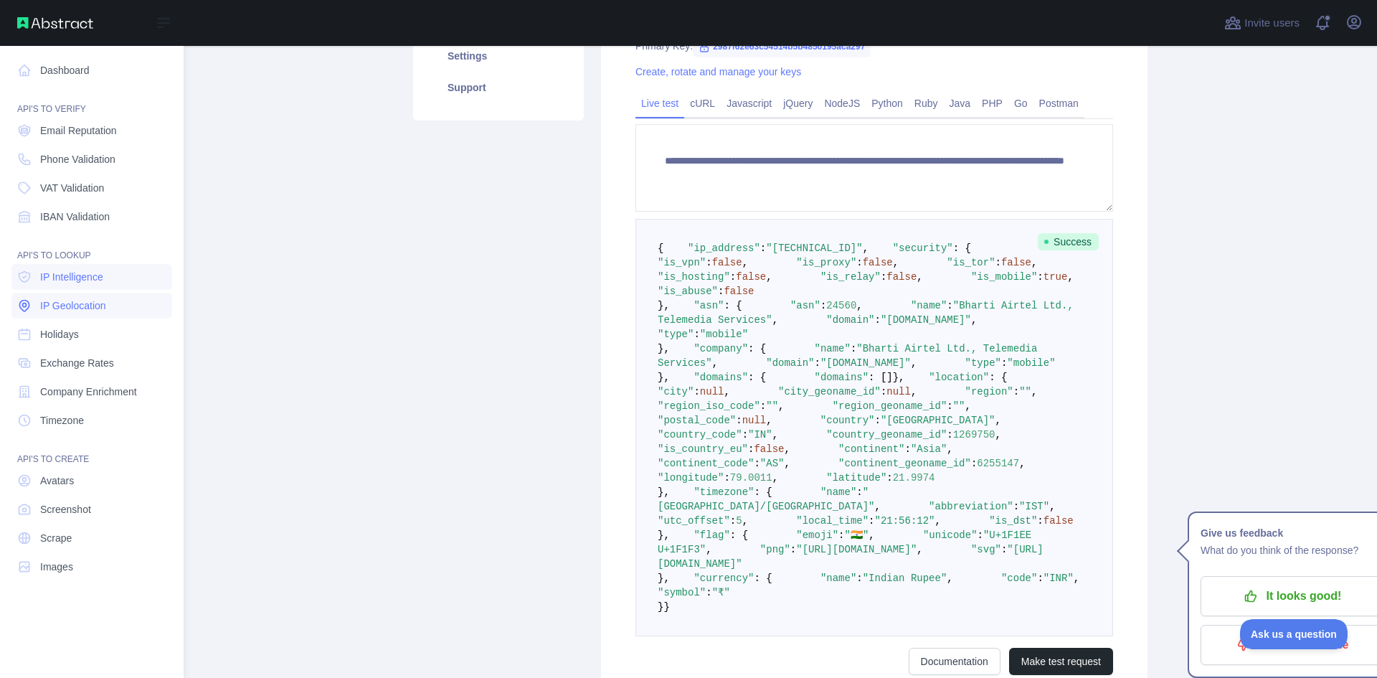
click at [96, 304] on span "IP Geolocation" at bounding box center [73, 305] width 66 height 14
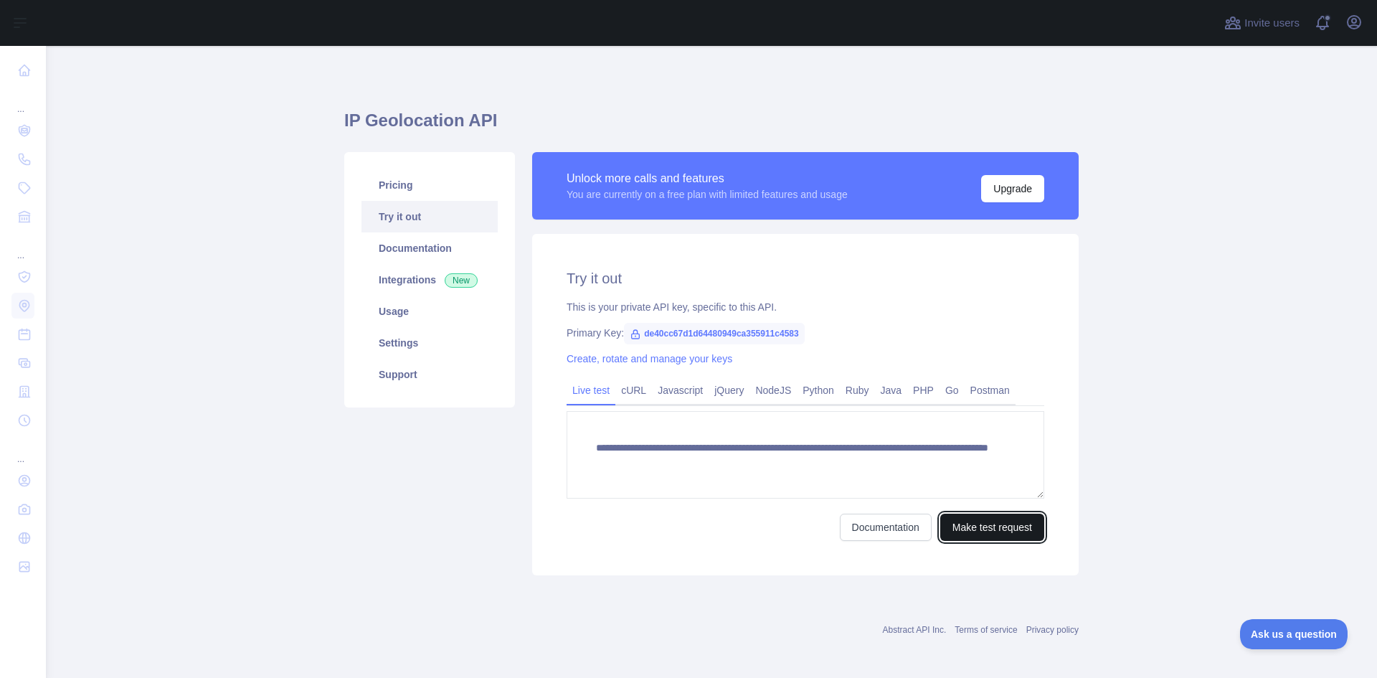
click at [1004, 527] on button "Make test request" at bounding box center [992, 527] width 104 height 27
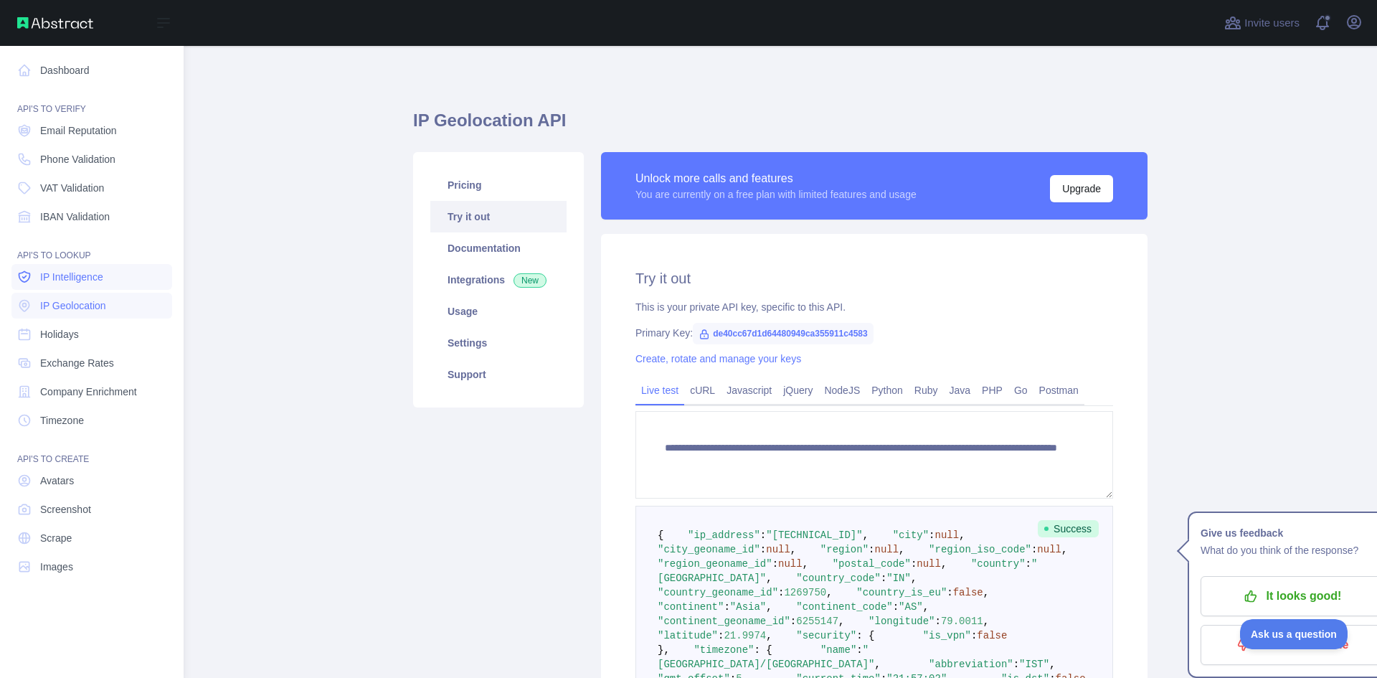
click at [80, 280] on span "IP Intelligence" at bounding box center [71, 277] width 63 height 14
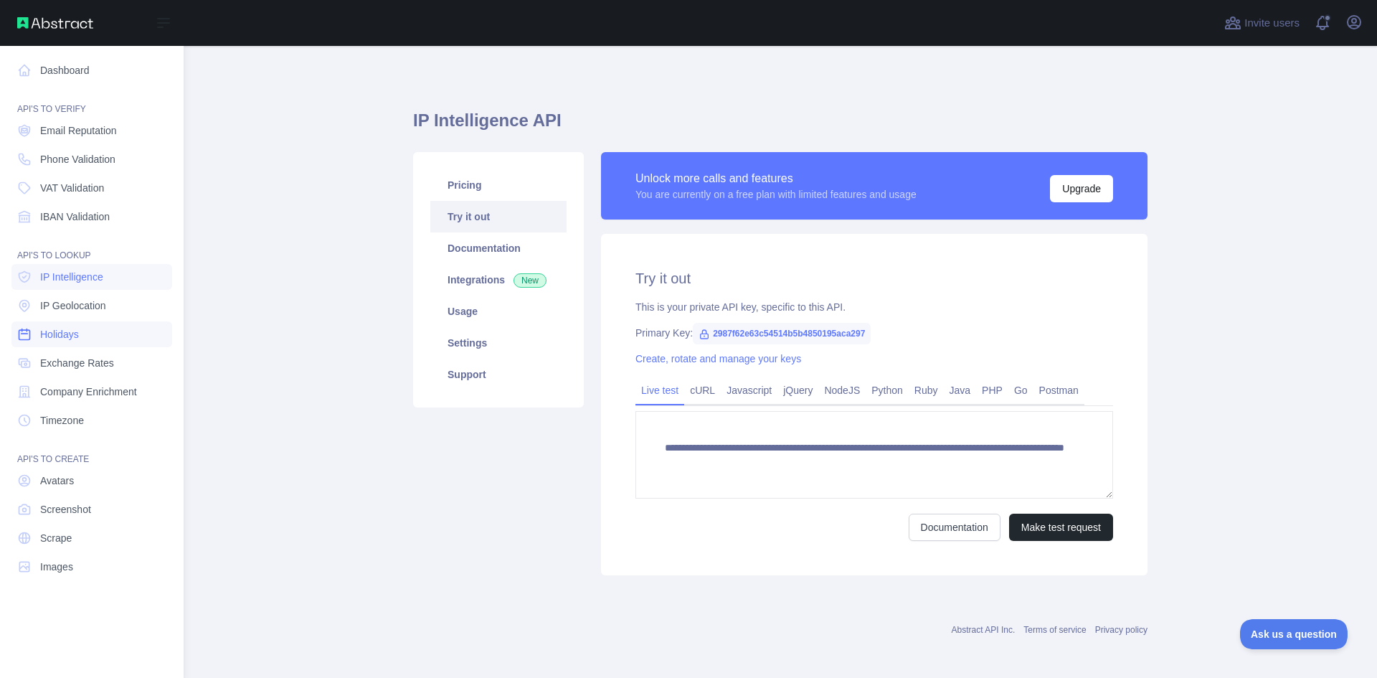
click at [113, 343] on link "Holidays" at bounding box center [91, 334] width 161 height 26
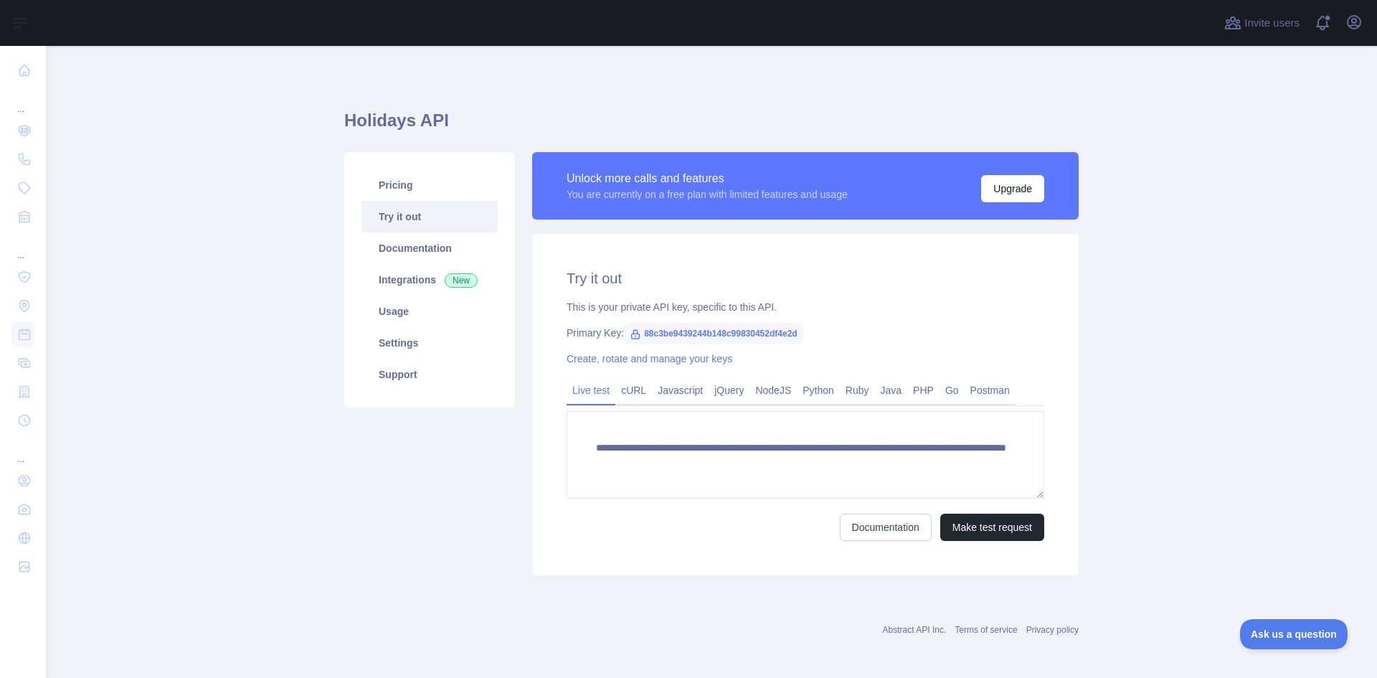
scroll to position [14, 0]
click at [1001, 532] on button "Make test request" at bounding box center [992, 527] width 104 height 27
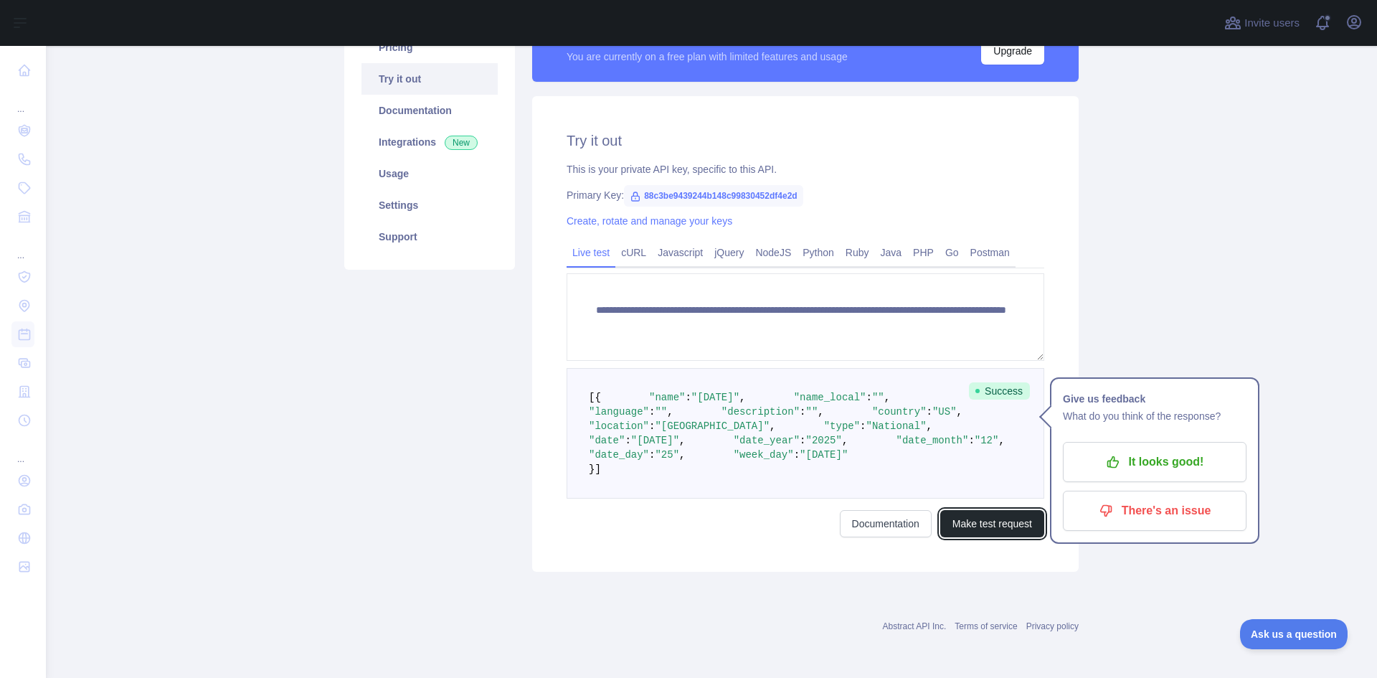
scroll to position [209, 0]
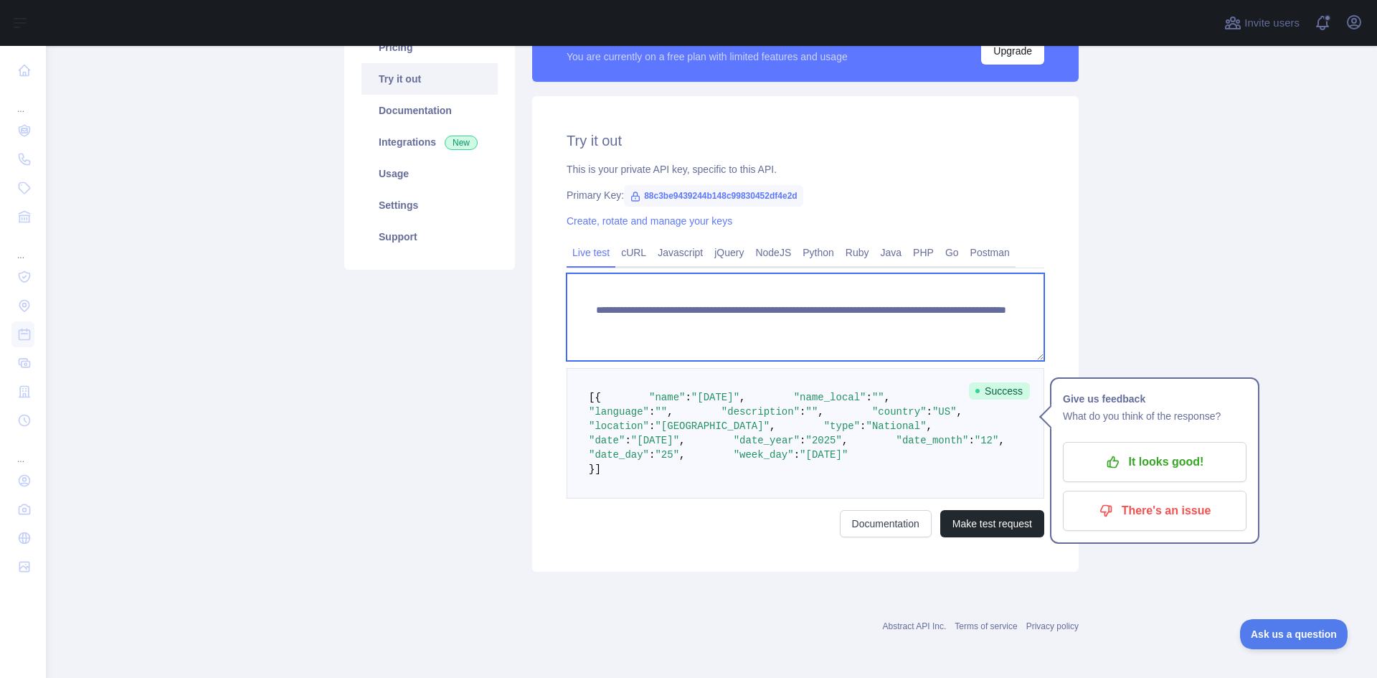
click at [944, 273] on textarea "**********" at bounding box center [806, 317] width 478 height 88
click at [920, 273] on textarea "**********" at bounding box center [806, 317] width 478 height 88
type textarea "**********"
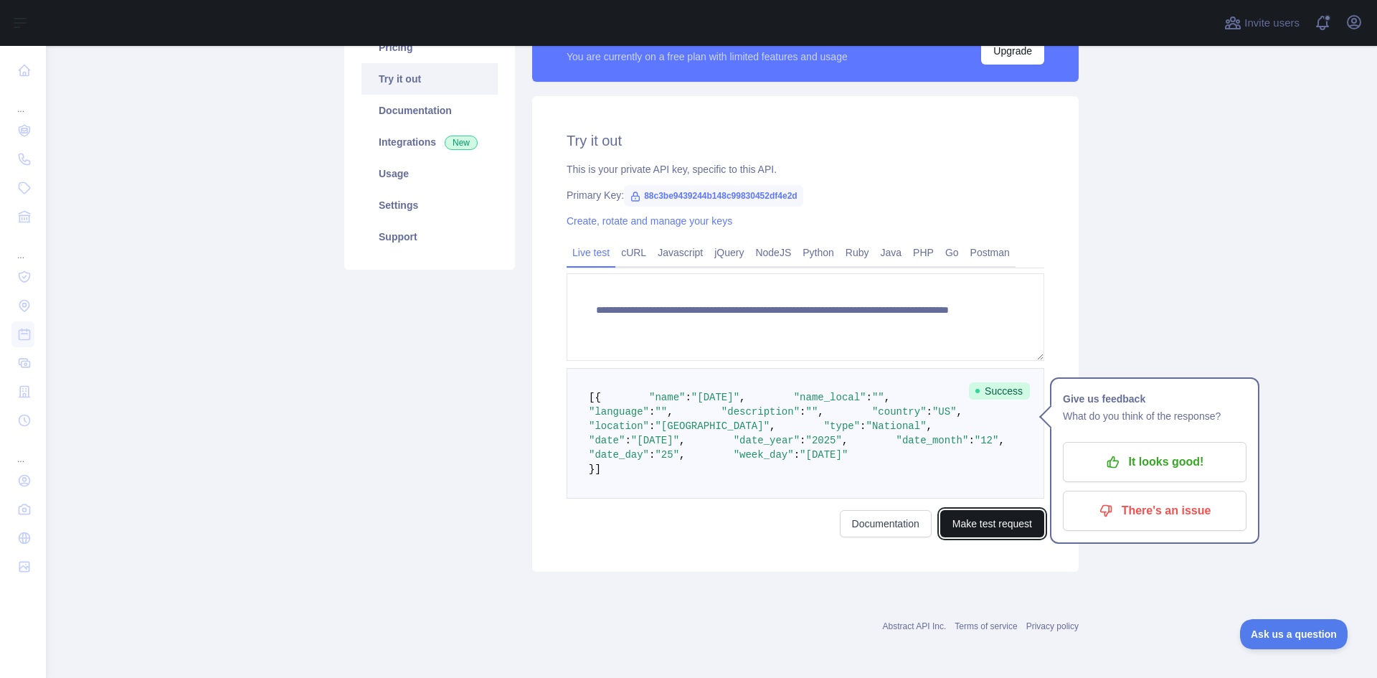
click at [979, 537] on button "Make test request" at bounding box center [992, 523] width 104 height 27
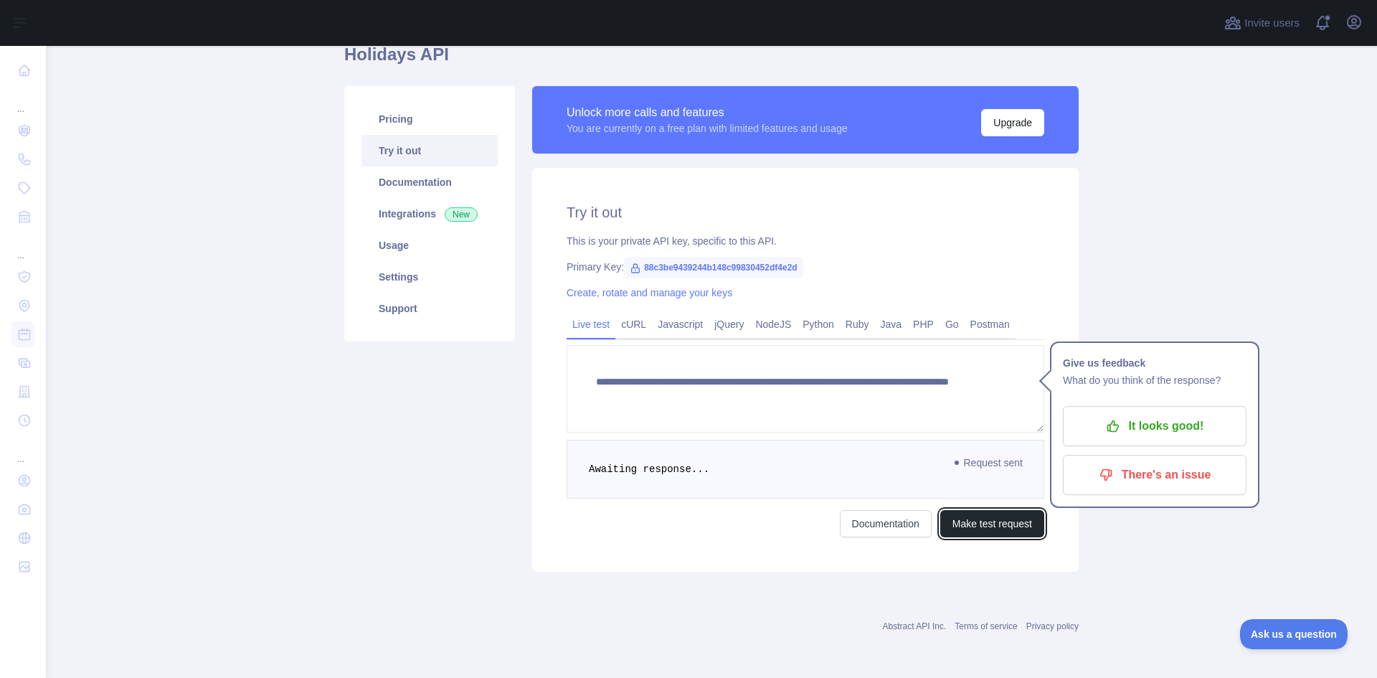
scroll to position [166, 0]
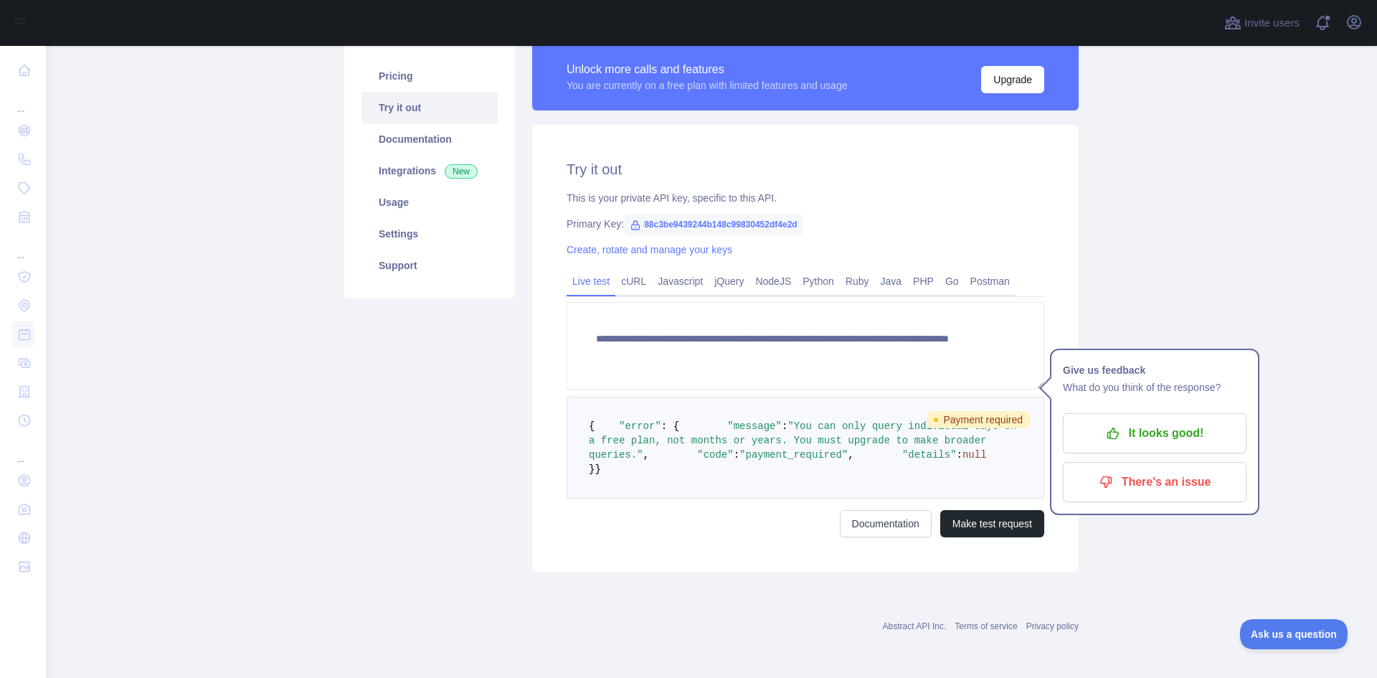
click at [1127, 229] on main "**********" at bounding box center [711, 362] width 1331 height 632
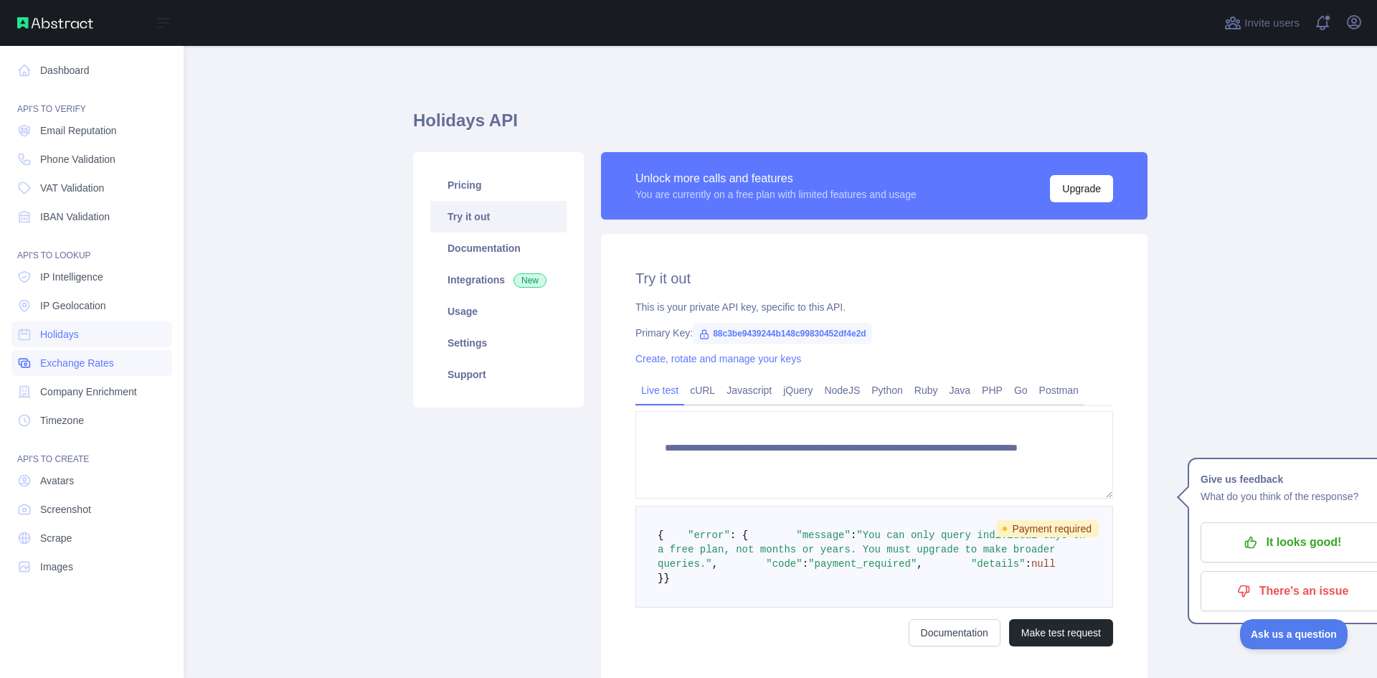
click at [95, 364] on span "Exchange Rates" at bounding box center [77, 363] width 74 height 14
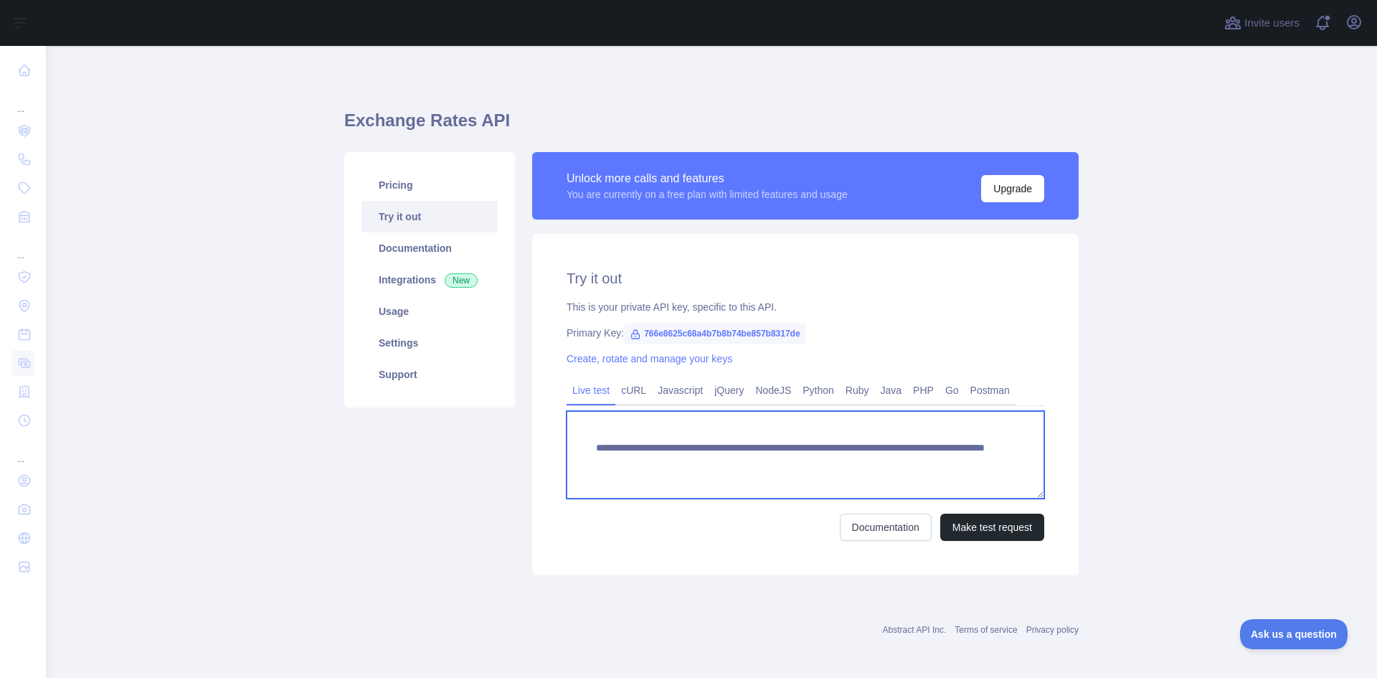
drag, startPoint x: 900, startPoint y: 466, endPoint x: 919, endPoint y: 463, distance: 18.9
click at [919, 463] on textarea "**********" at bounding box center [806, 455] width 478 height 88
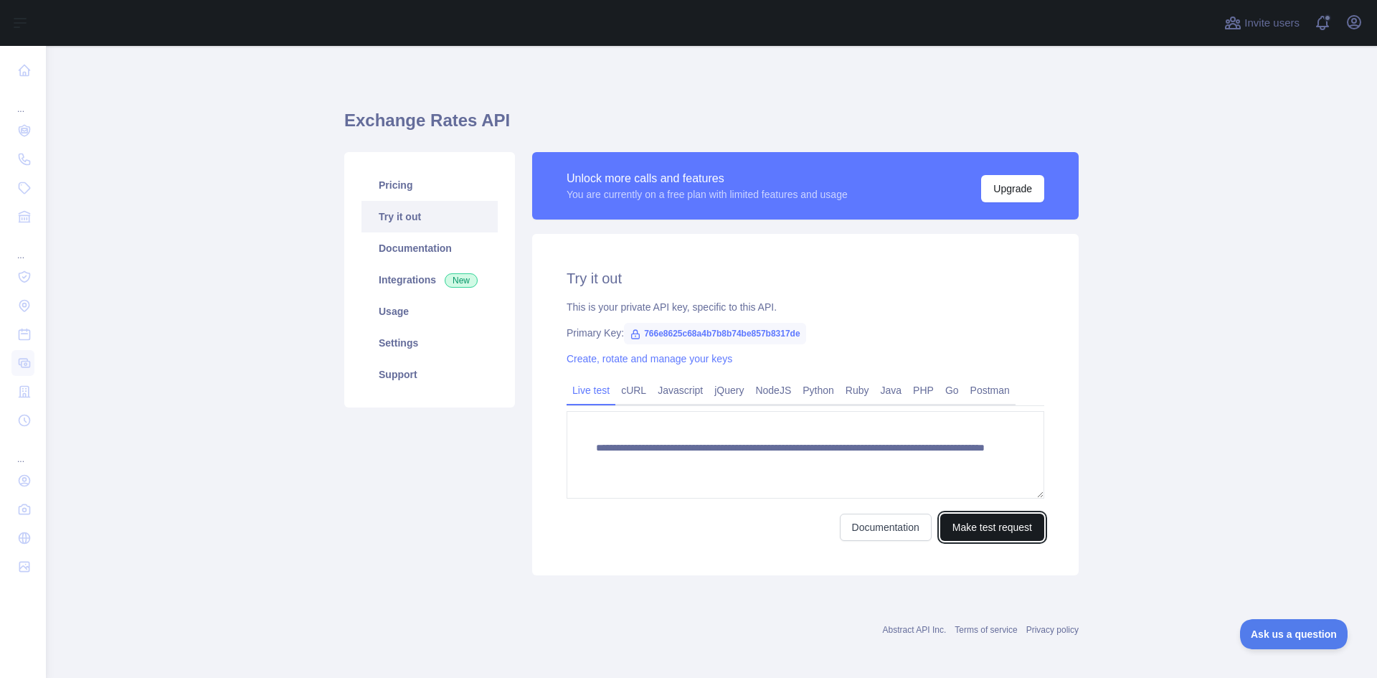
click at [985, 530] on button "Make test request" at bounding box center [992, 527] width 104 height 27
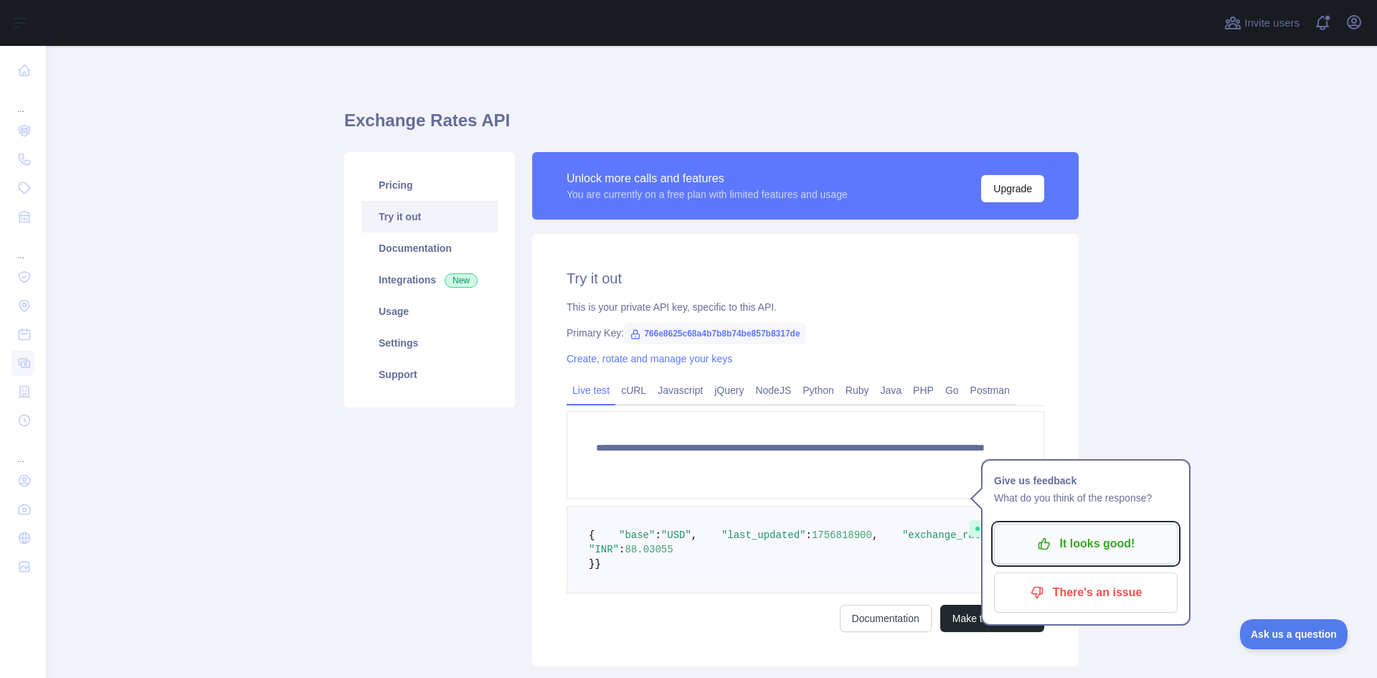
click at [1166, 541] on p "It looks good!" at bounding box center [1086, 544] width 162 height 24
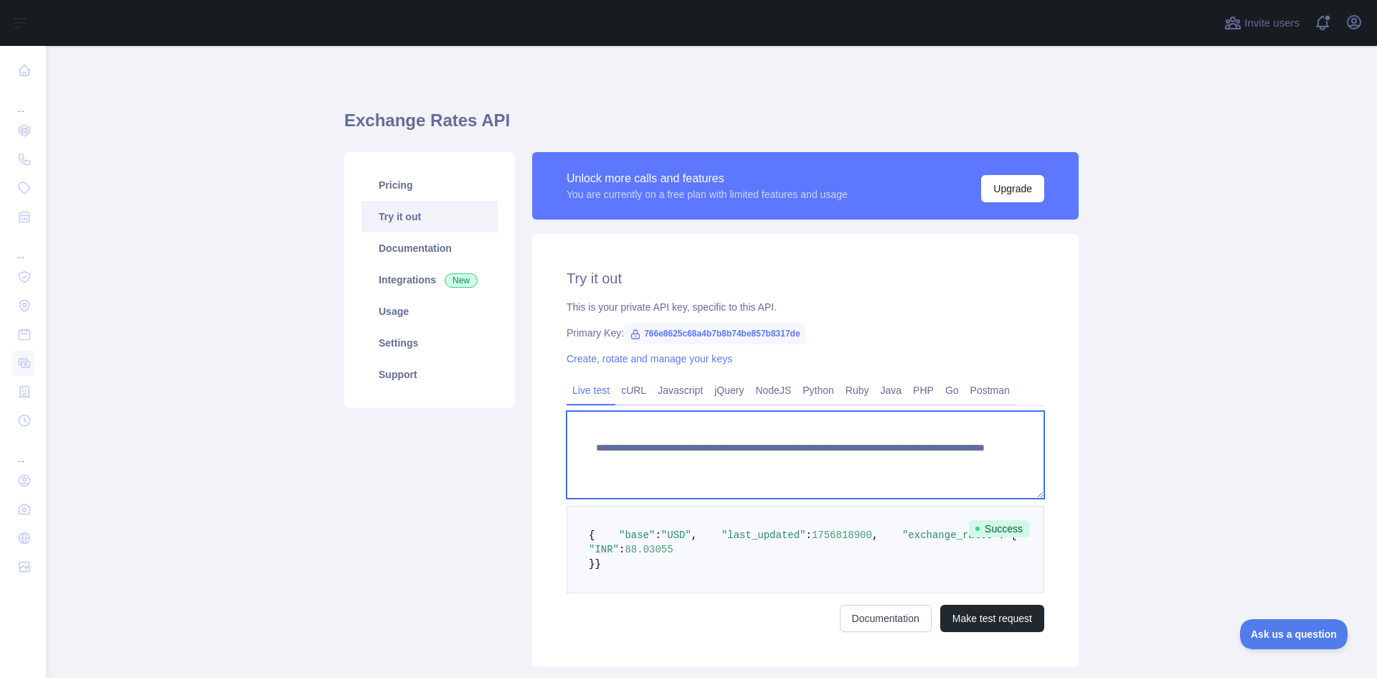
drag, startPoint x: 859, startPoint y: 468, endPoint x: 838, endPoint y: 468, distance: 20.8
click at [838, 468] on textarea "**********" at bounding box center [806, 455] width 478 height 88
drag, startPoint x: 898, startPoint y: 464, endPoint x: 920, endPoint y: 466, distance: 21.6
click at [920, 466] on textarea "**********" at bounding box center [806, 455] width 478 height 88
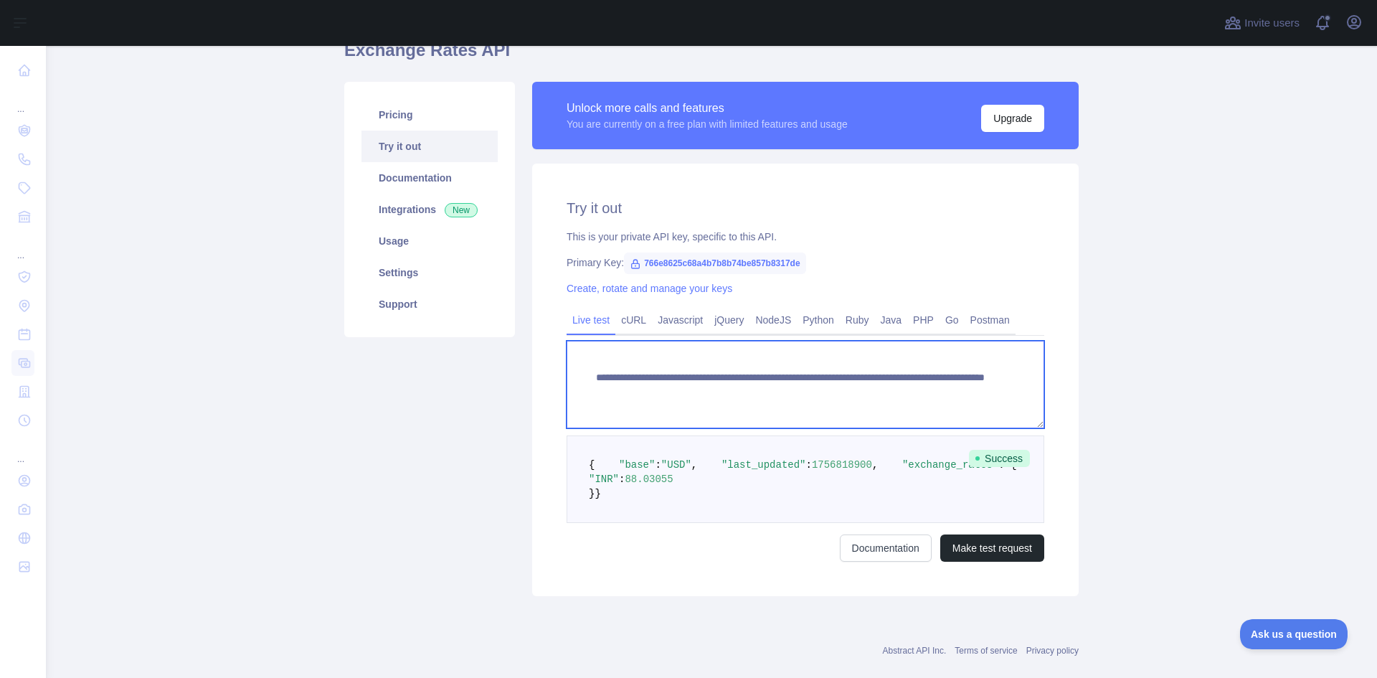
scroll to position [72, 0]
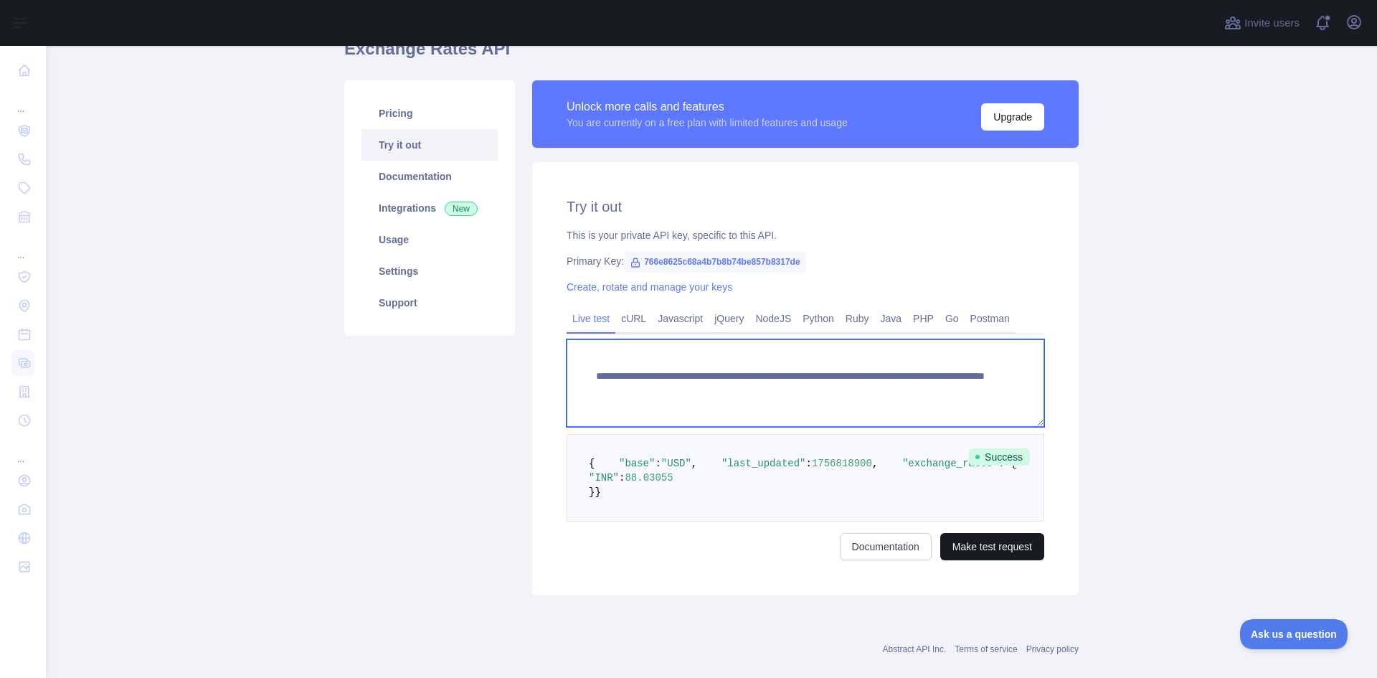
type textarea "**********"
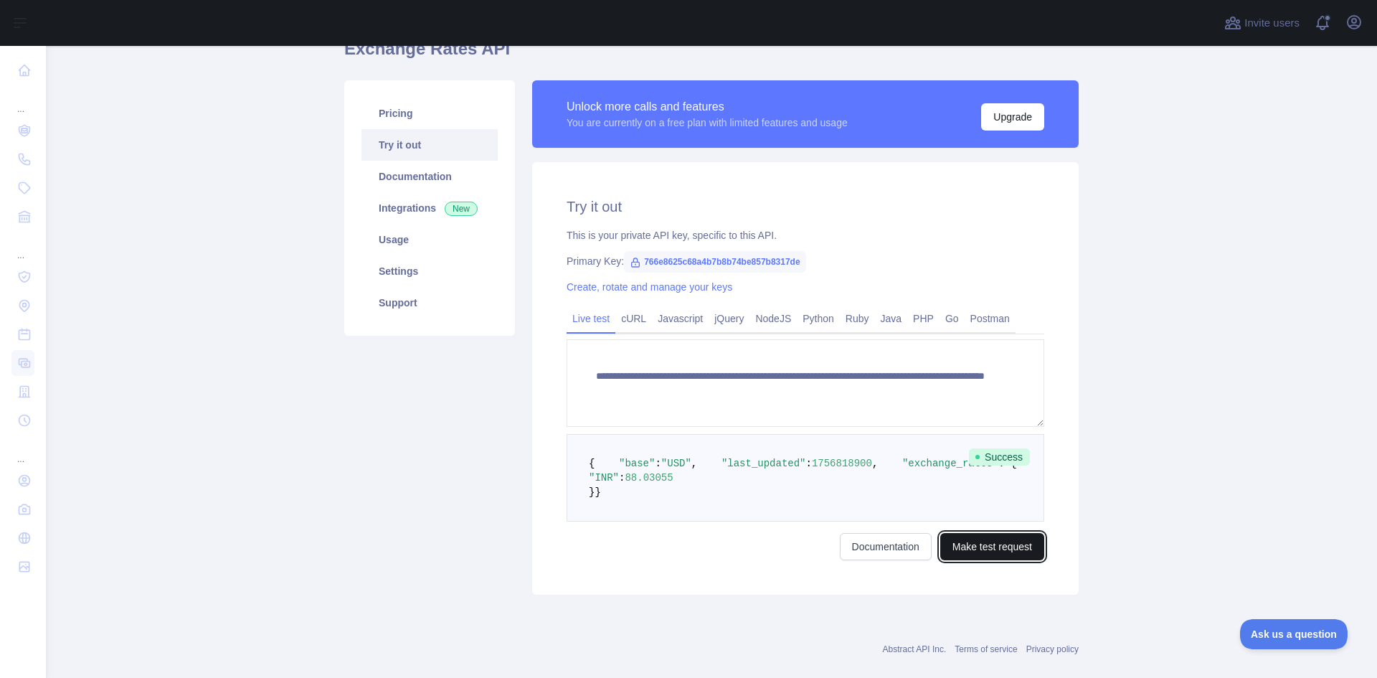
click at [994, 560] on button "Make test request" at bounding box center [992, 546] width 104 height 27
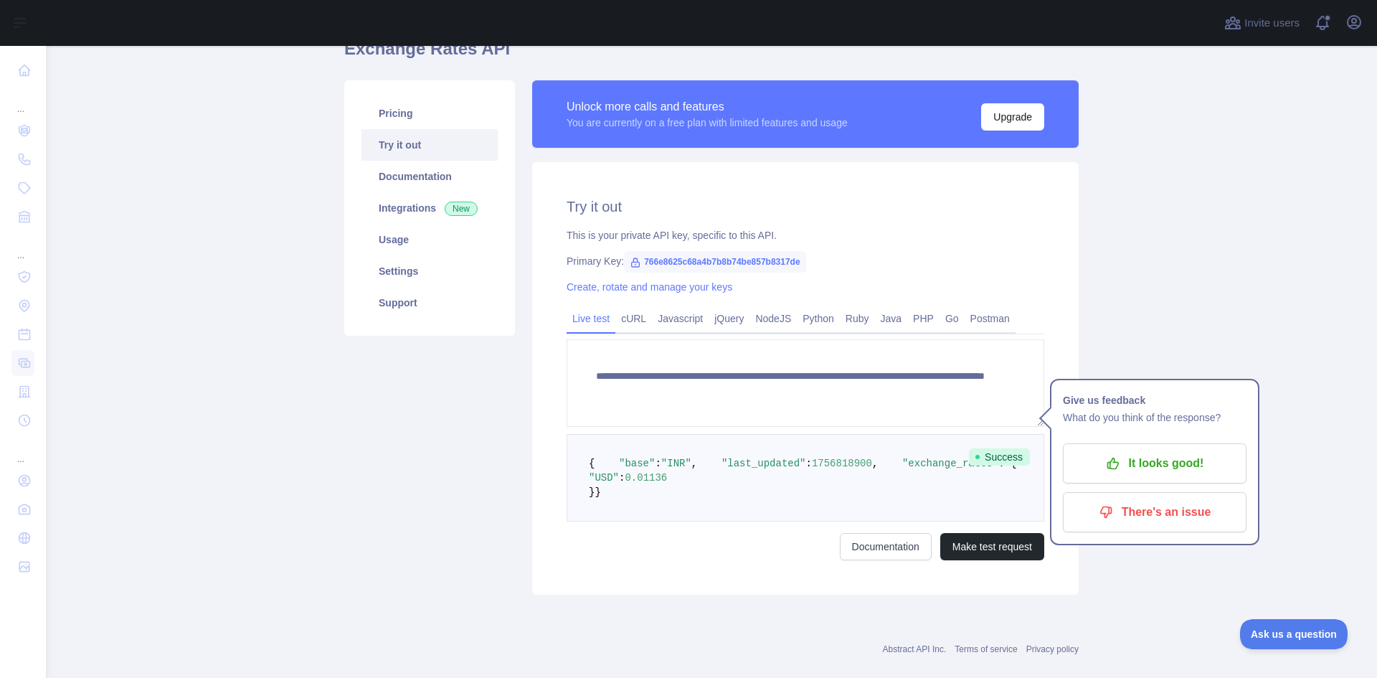
click at [1179, 565] on main "**********" at bounding box center [711, 362] width 1331 height 632
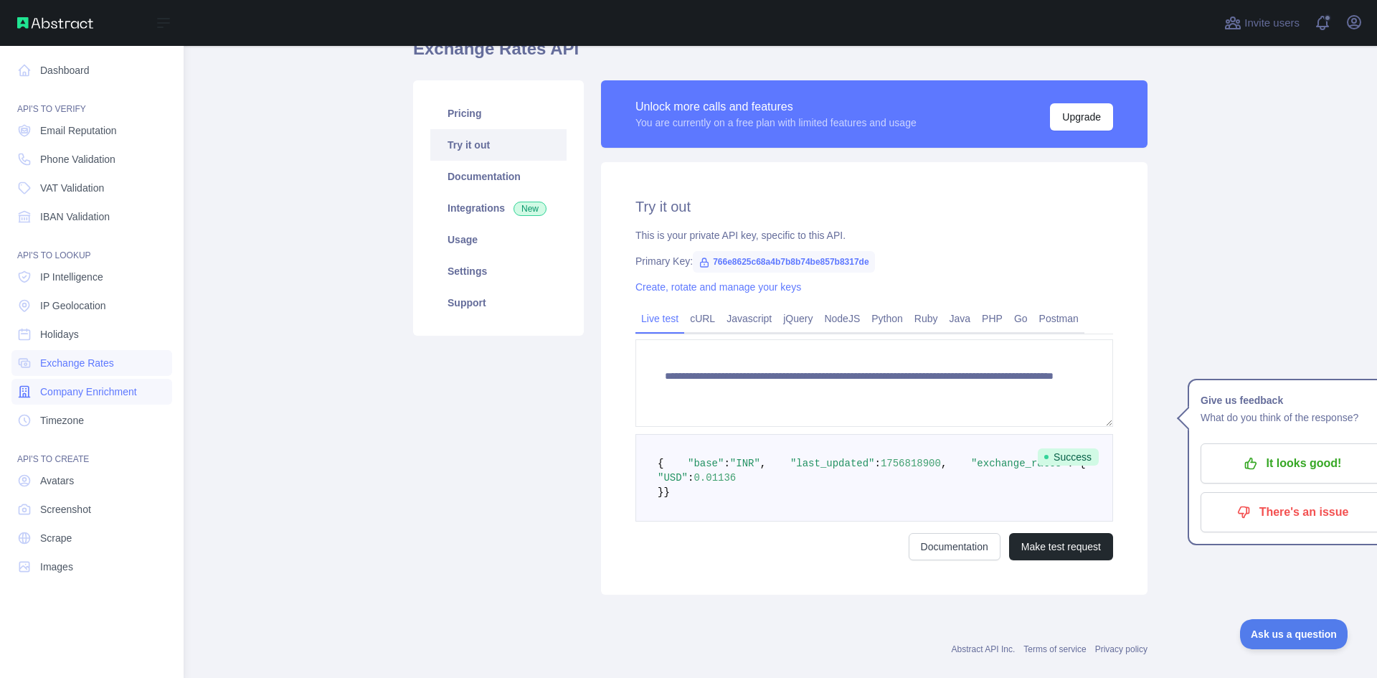
click at [102, 387] on span "Company Enrichment" at bounding box center [88, 391] width 97 height 14
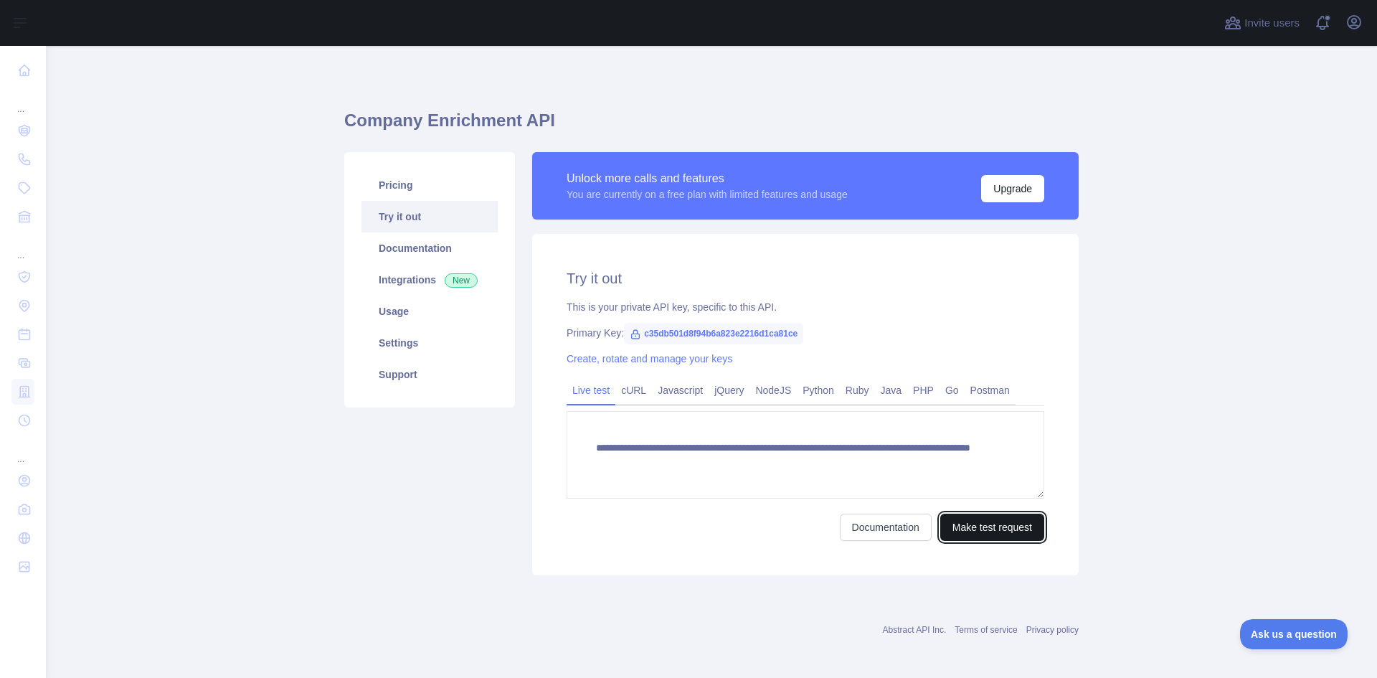
click at [969, 531] on button "Make test request" at bounding box center [992, 527] width 104 height 27
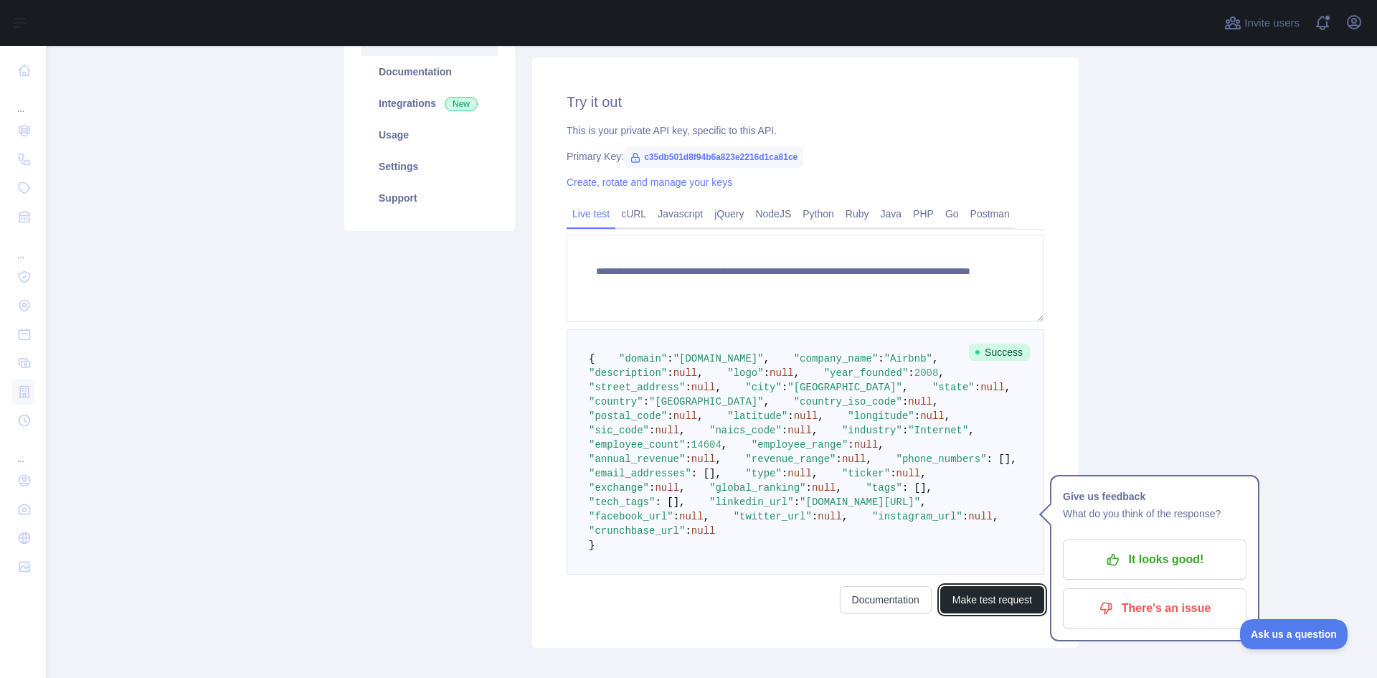
scroll to position [52, 0]
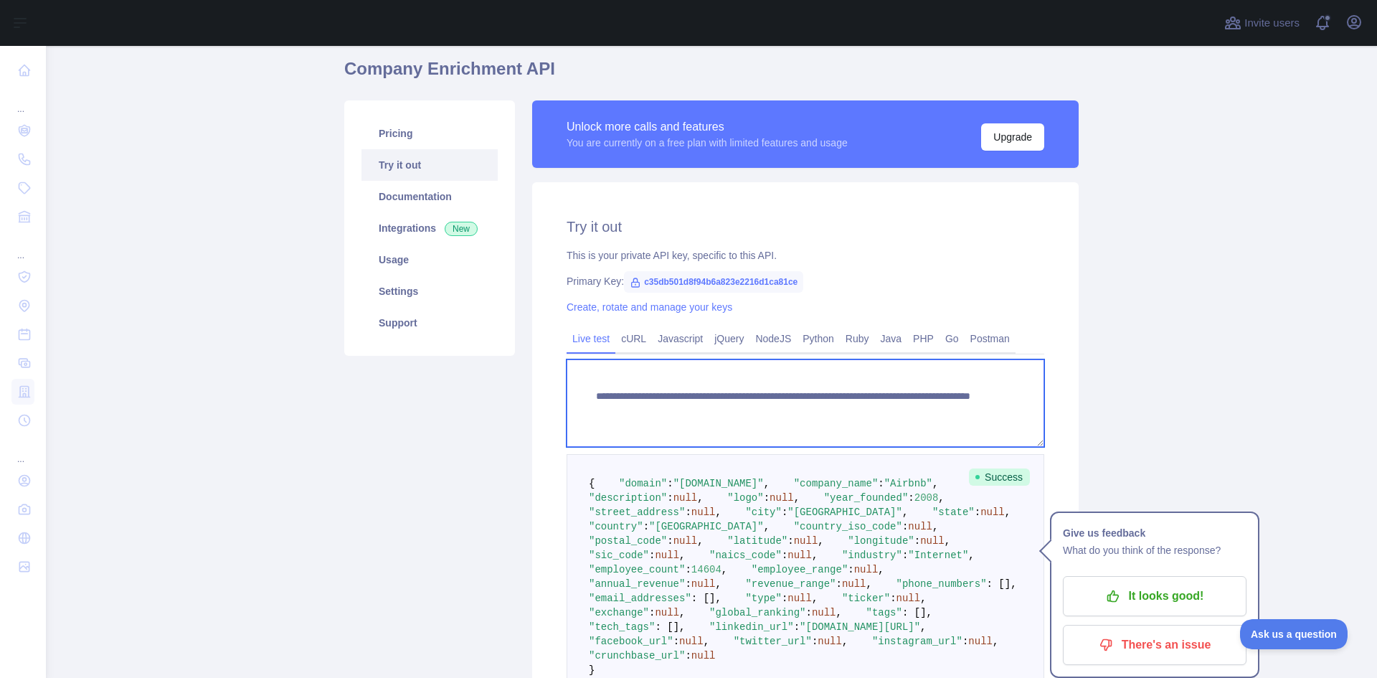
drag, startPoint x: 898, startPoint y: 414, endPoint x: 849, endPoint y: 415, distance: 48.8
click at [849, 415] on textarea "**********" at bounding box center [806, 403] width 478 height 88
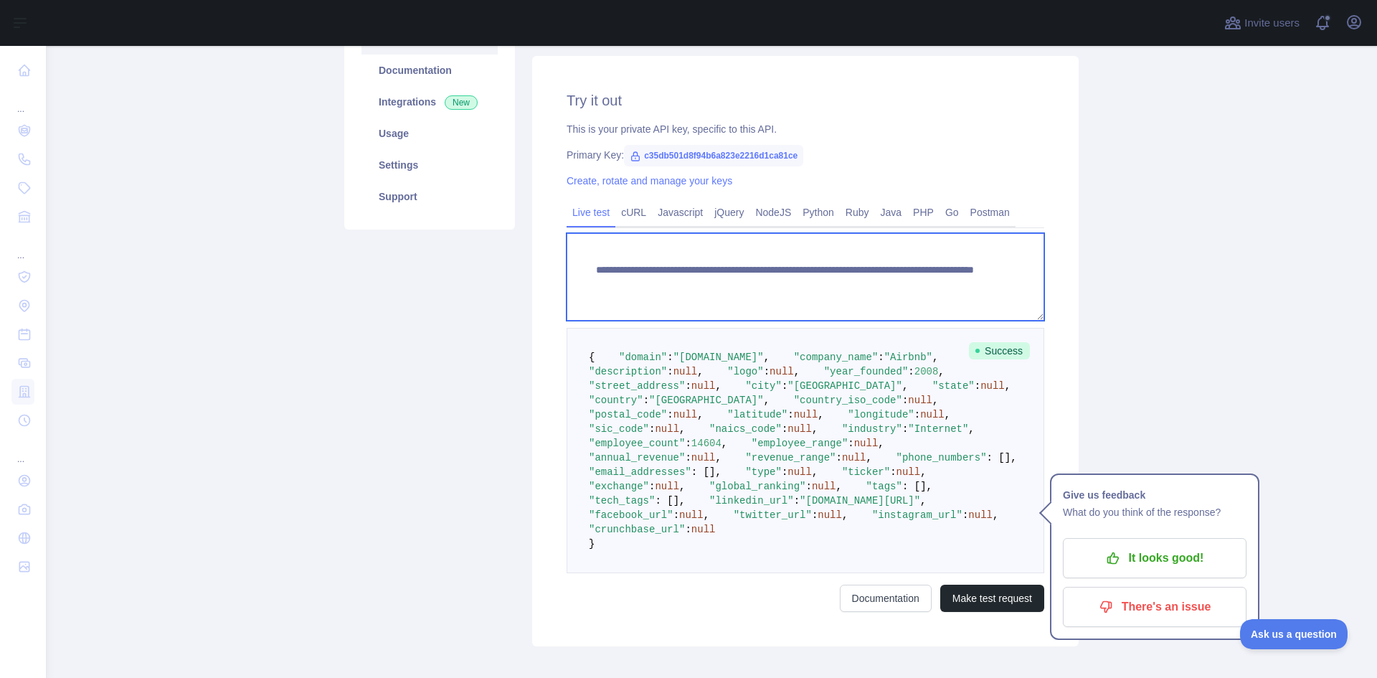
scroll to position [215, 0]
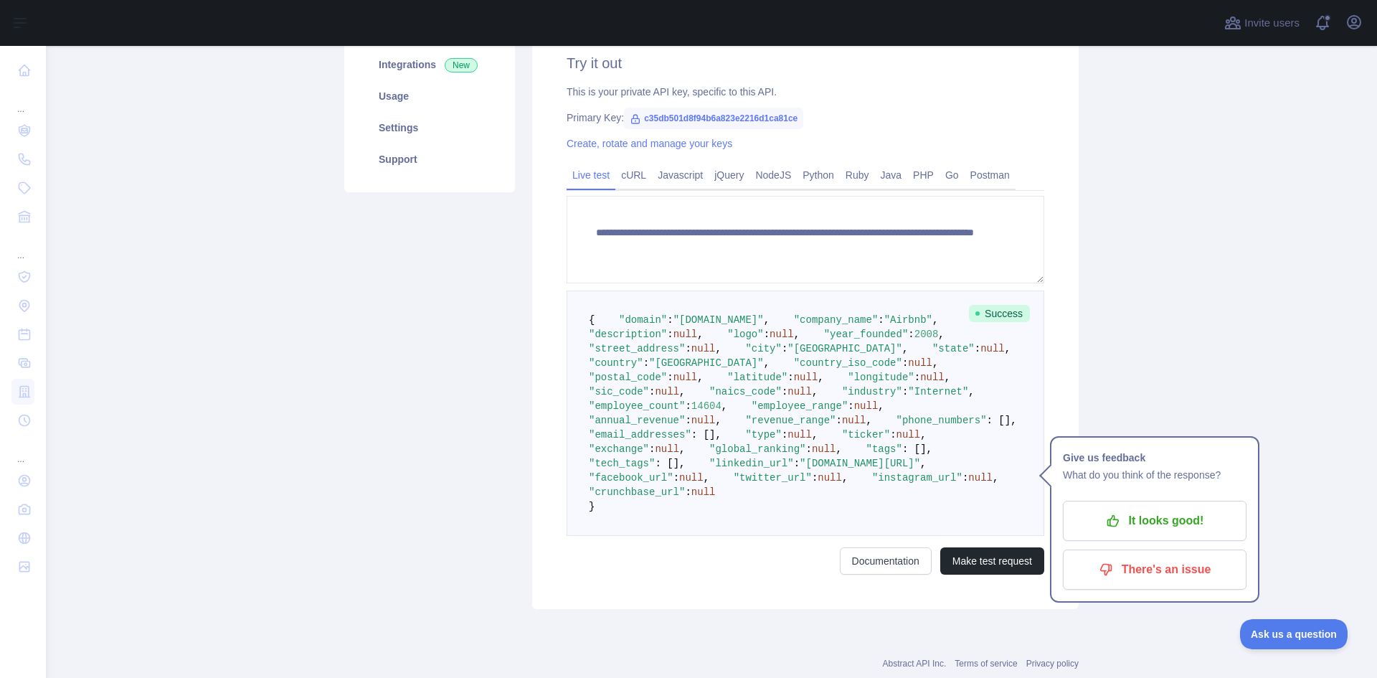
click at [1099, 346] on main "**********" at bounding box center [711, 362] width 1331 height 632
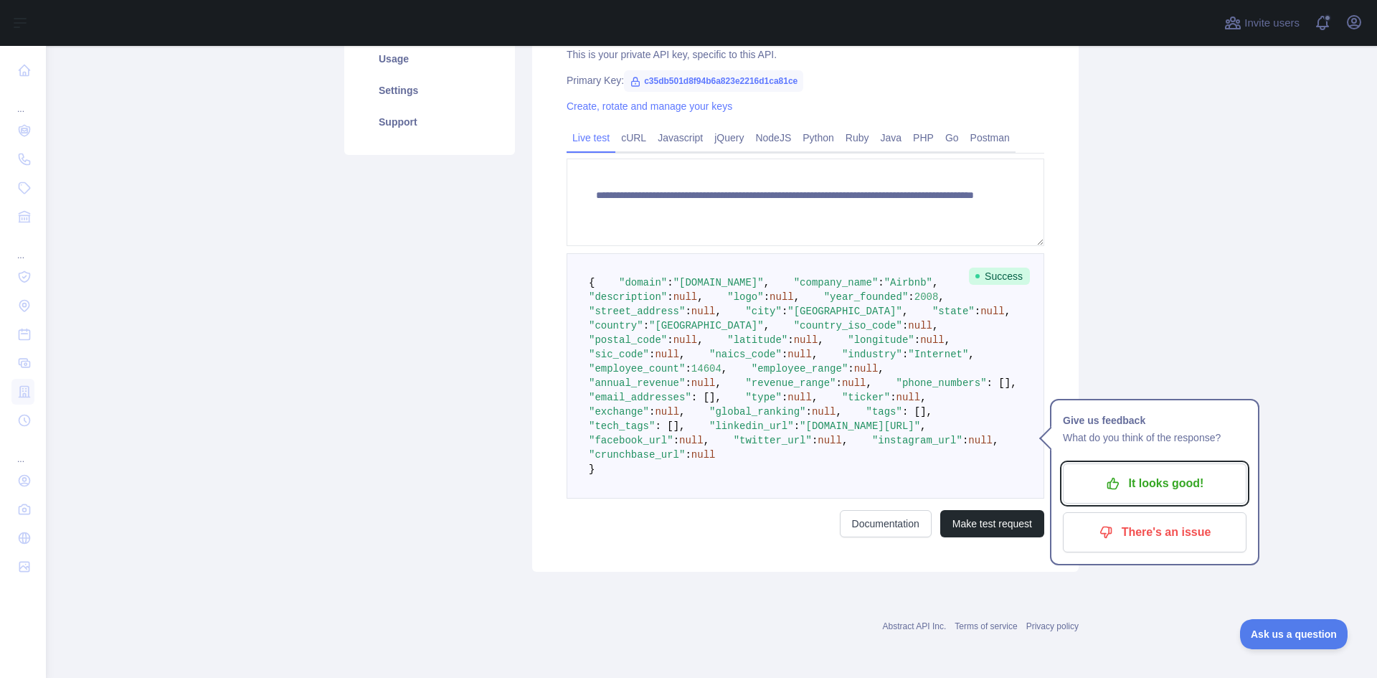
click at [1186, 471] on p "It looks good!" at bounding box center [1155, 483] width 162 height 24
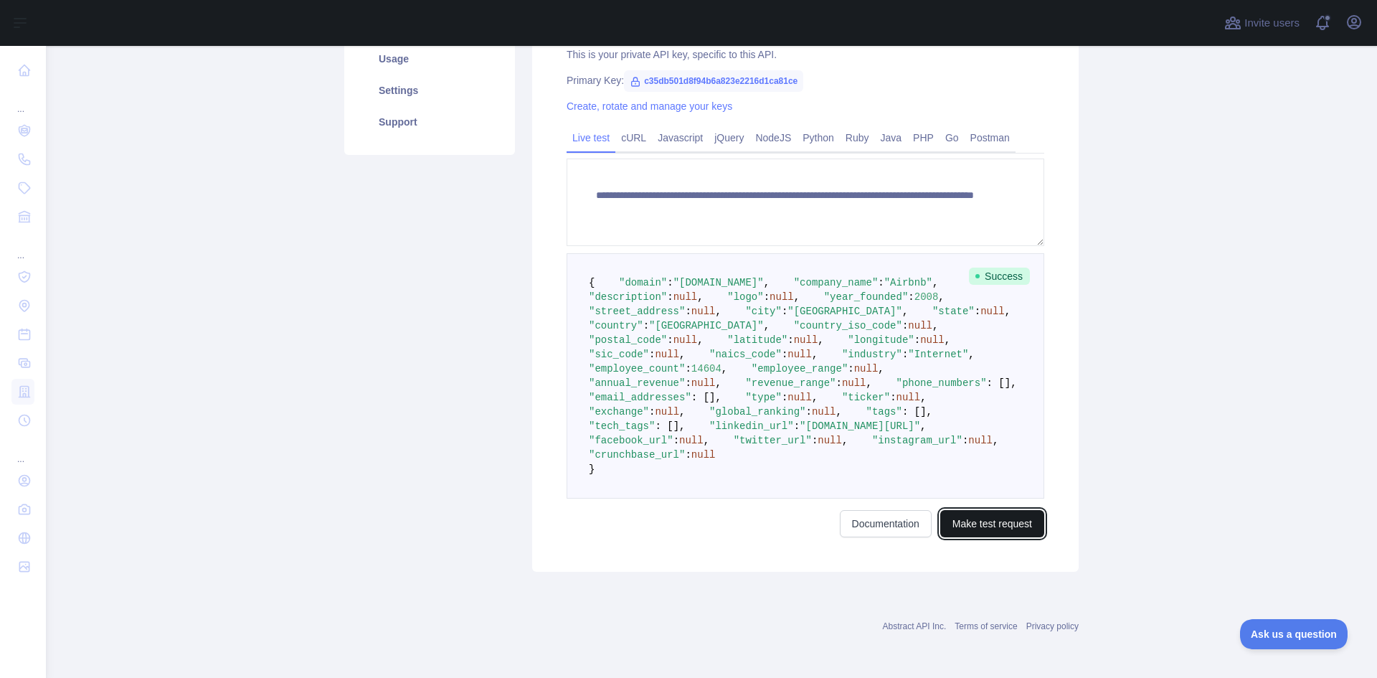
click at [981, 524] on button "Make test request" at bounding box center [992, 523] width 104 height 27
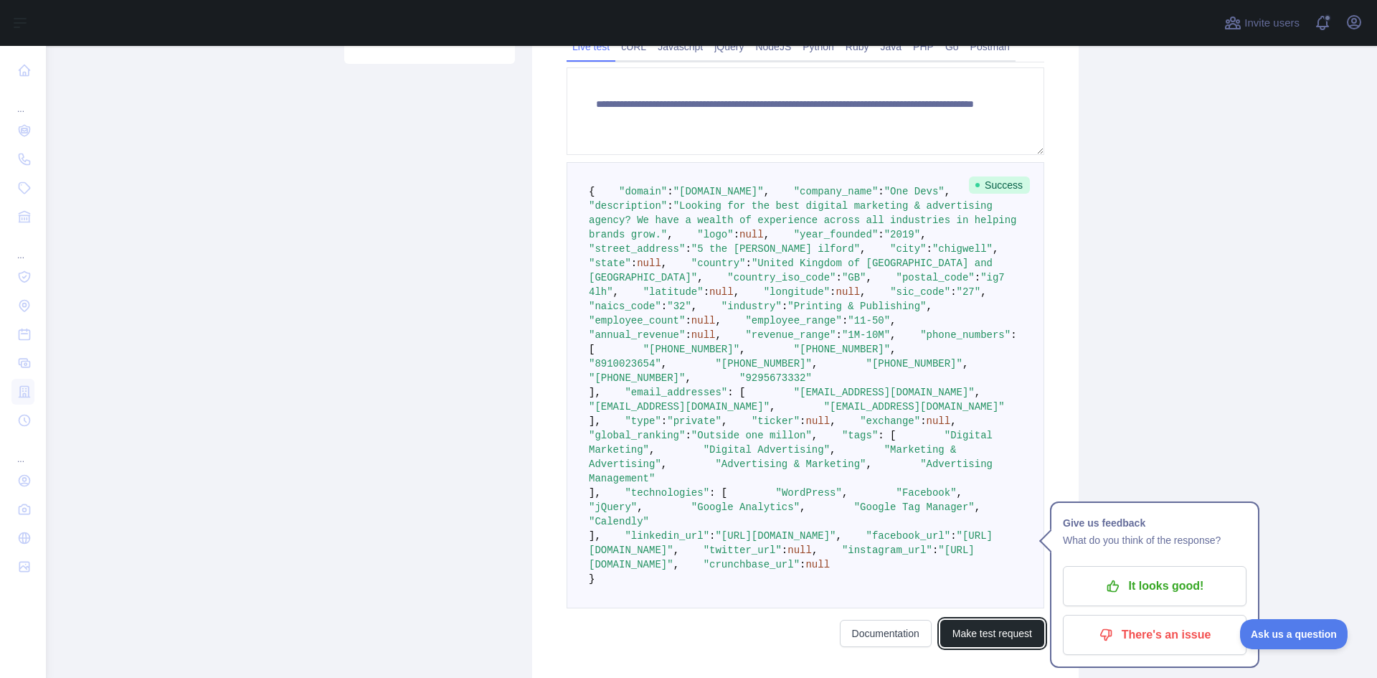
scroll to position [195, 0]
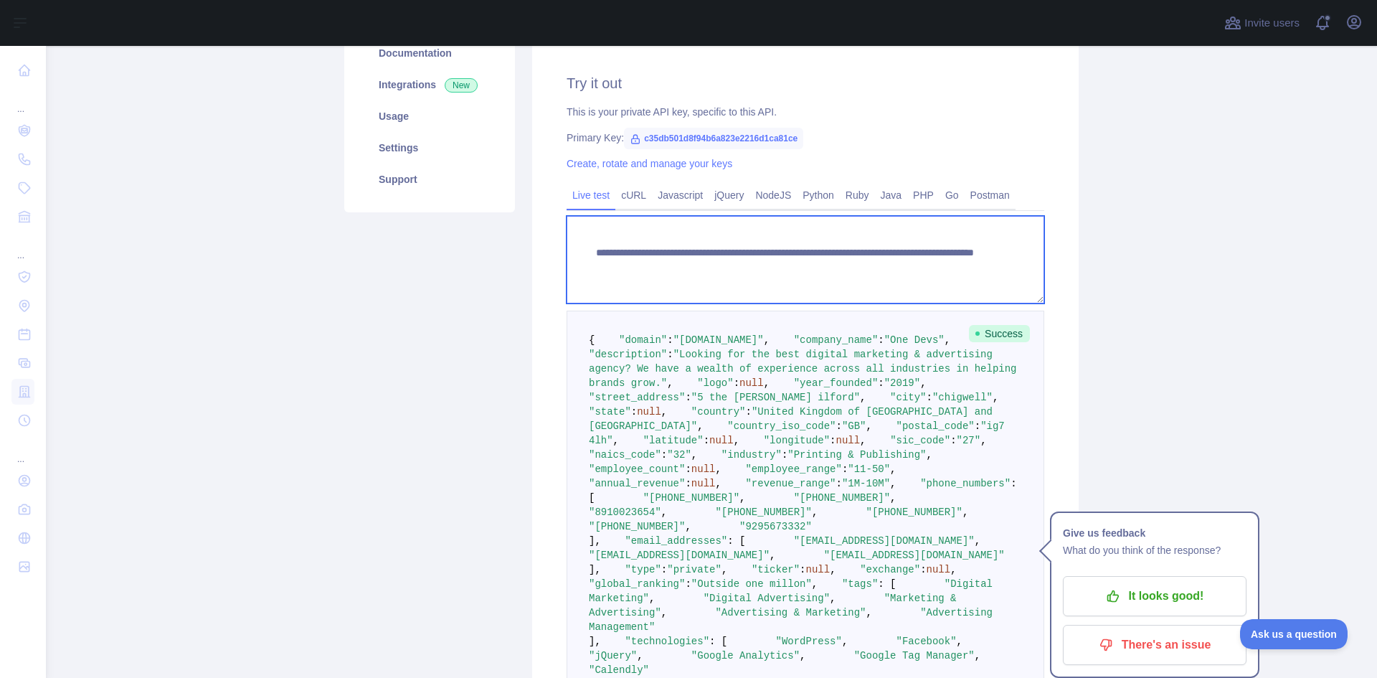
drag, startPoint x: 908, startPoint y: 272, endPoint x: 849, endPoint y: 272, distance: 59.5
click at [849, 272] on textarea "**********" at bounding box center [806, 260] width 478 height 88
paste textarea
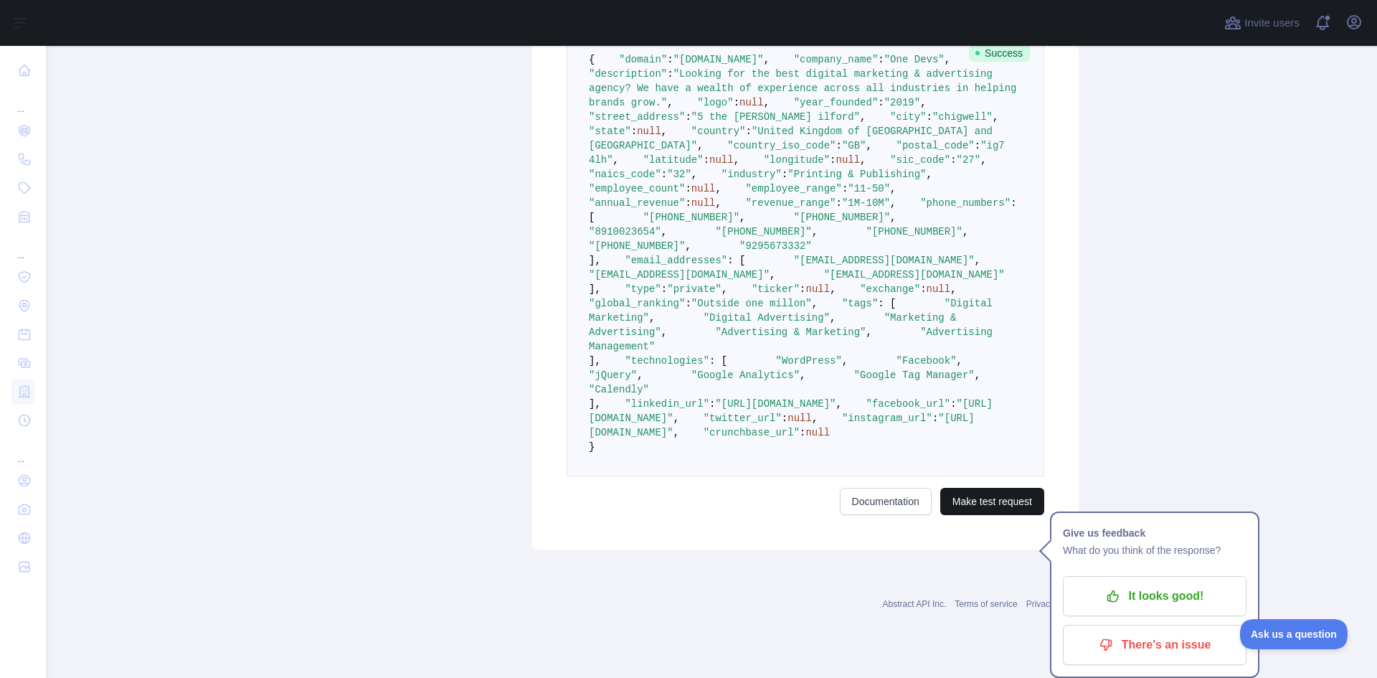
type textarea "**********"
click at [988, 515] on button "Make test request" at bounding box center [992, 501] width 104 height 27
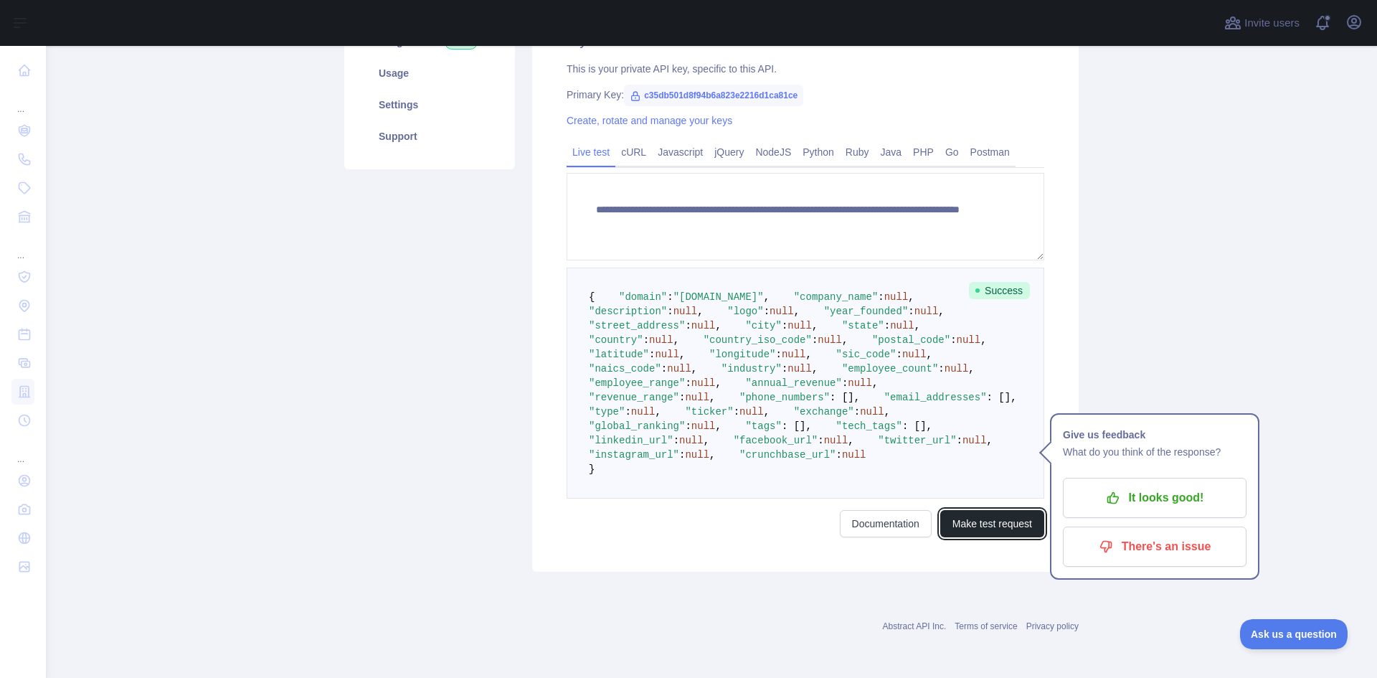
scroll to position [267, 0]
click at [348, 372] on div "Pricing Try it out Documentation Integrations New Usage Settings Support" at bounding box center [430, 243] width 188 height 658
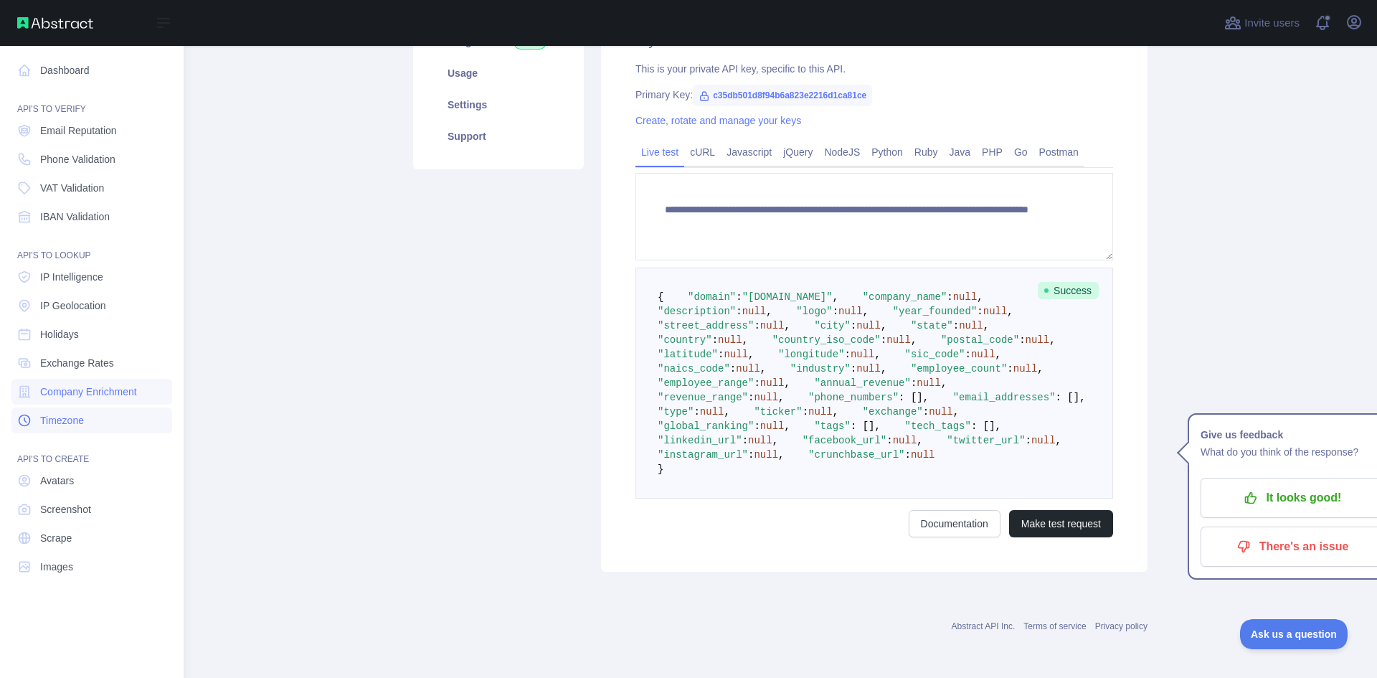
click at [93, 417] on link "Timezone" at bounding box center [91, 420] width 161 height 26
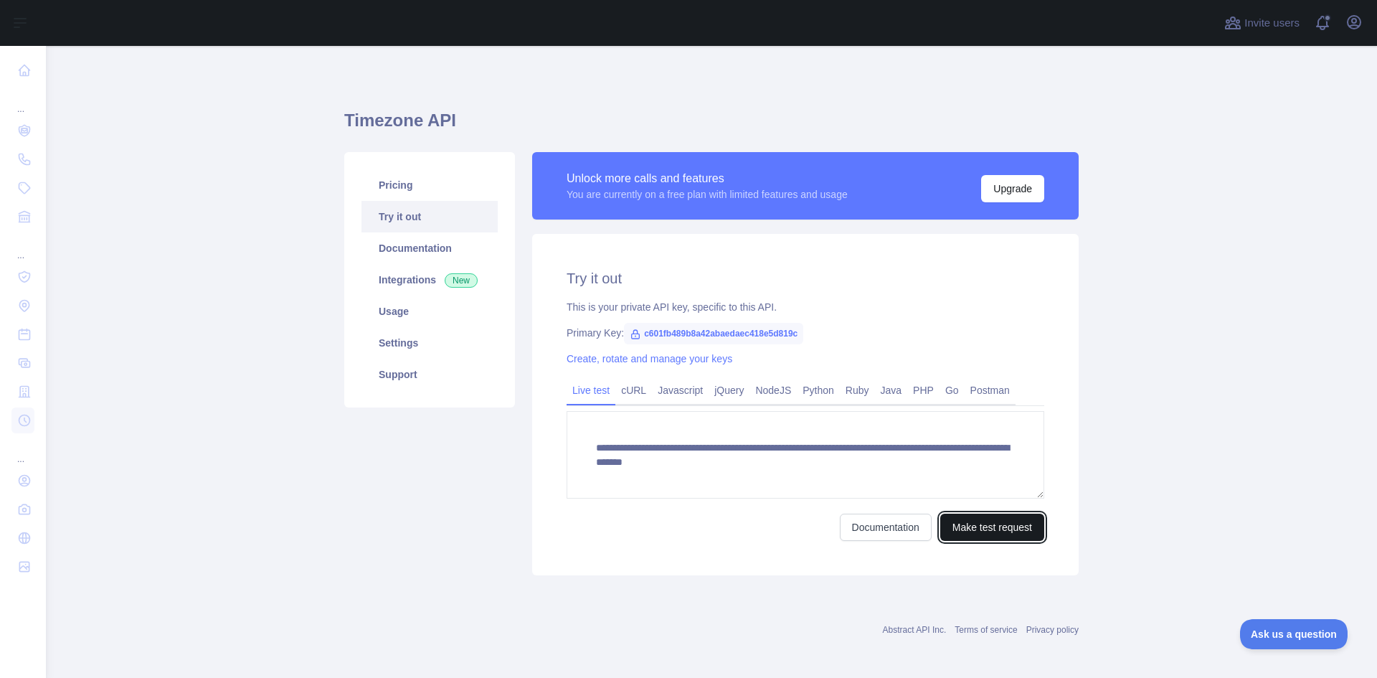
click at [999, 527] on button "Make test request" at bounding box center [992, 527] width 104 height 27
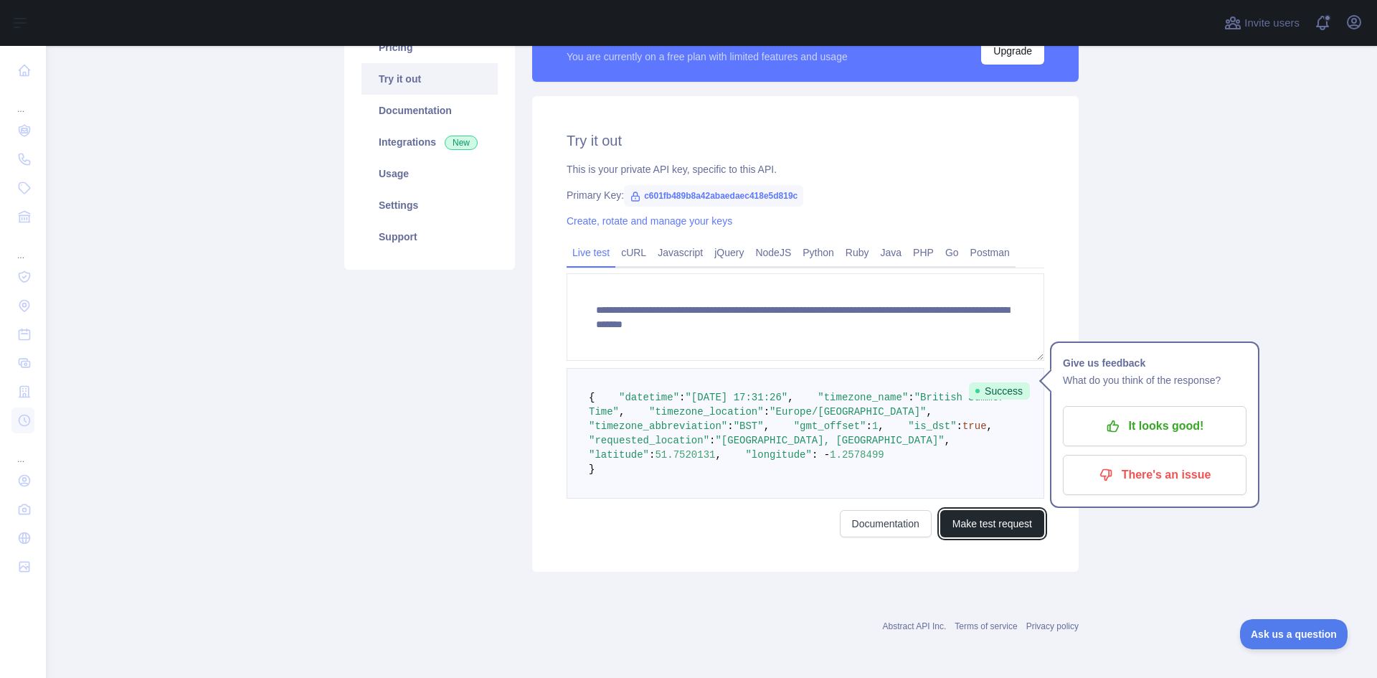
scroll to position [209, 0]
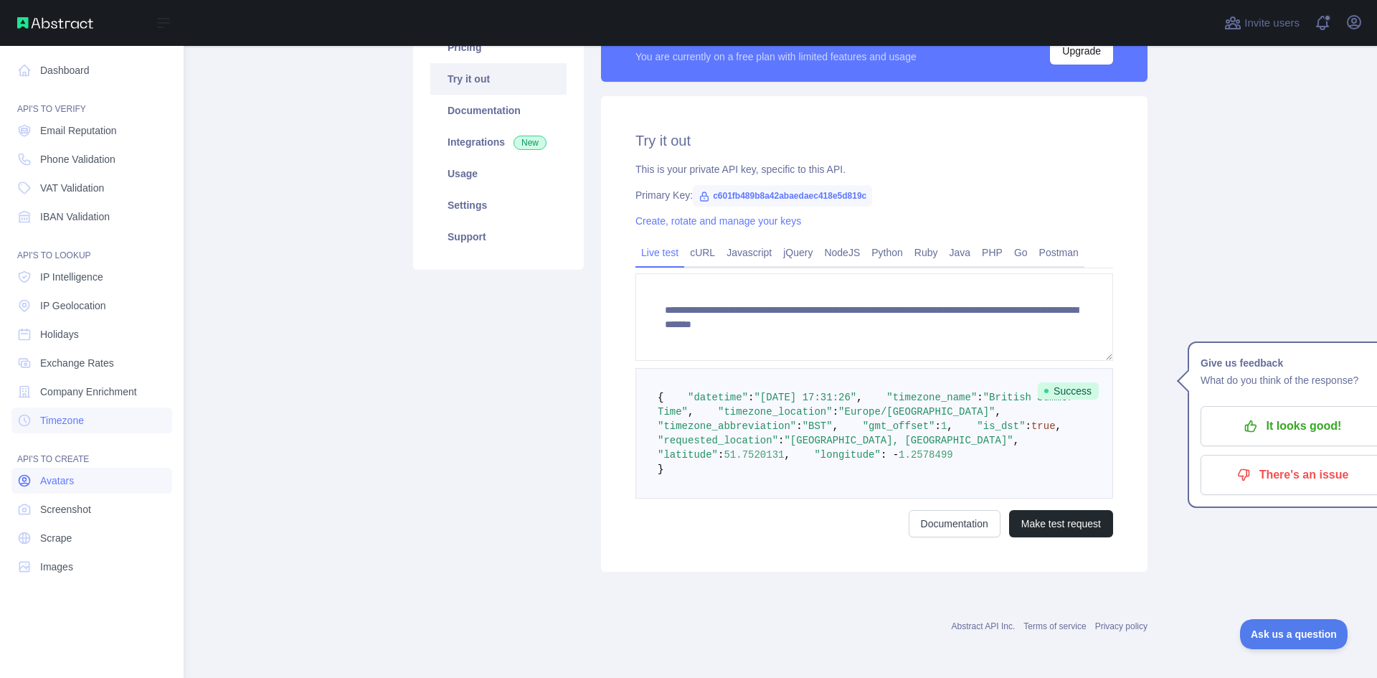
click at [102, 483] on link "Avatars" at bounding box center [91, 481] width 161 height 26
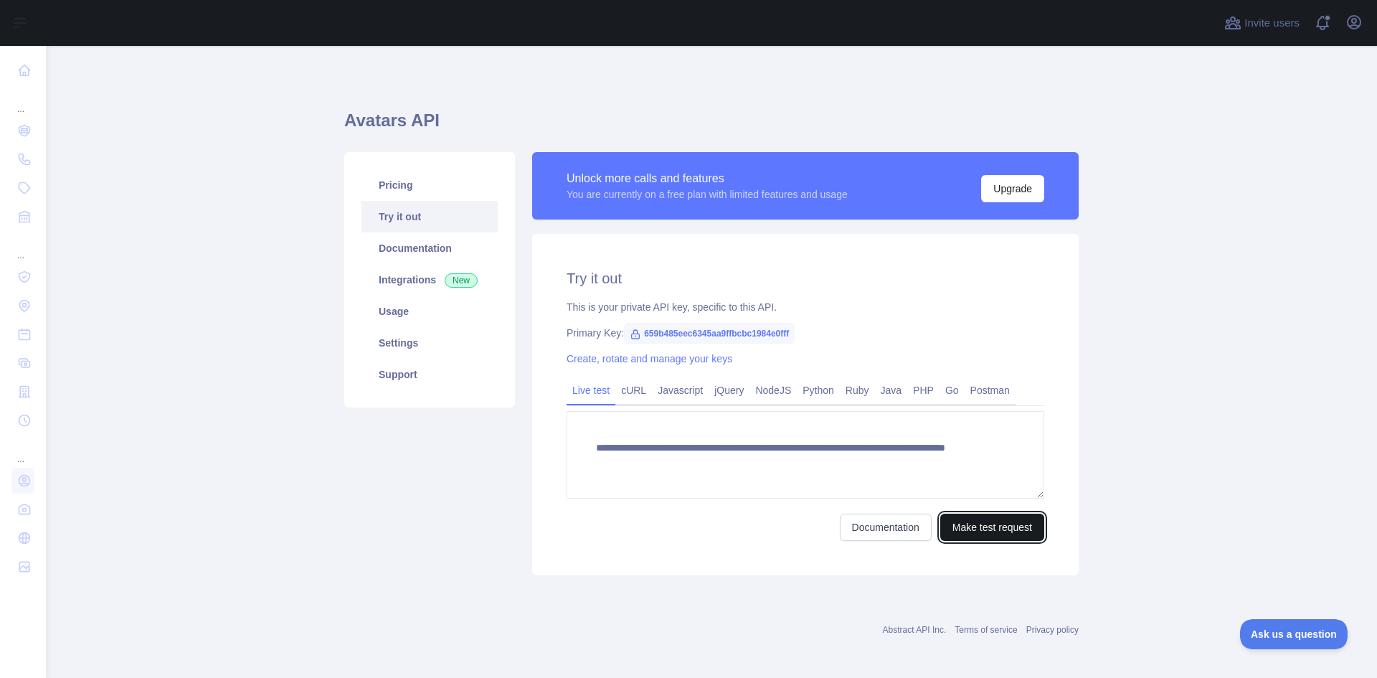
click at [1010, 527] on button "Make test request" at bounding box center [992, 527] width 104 height 27
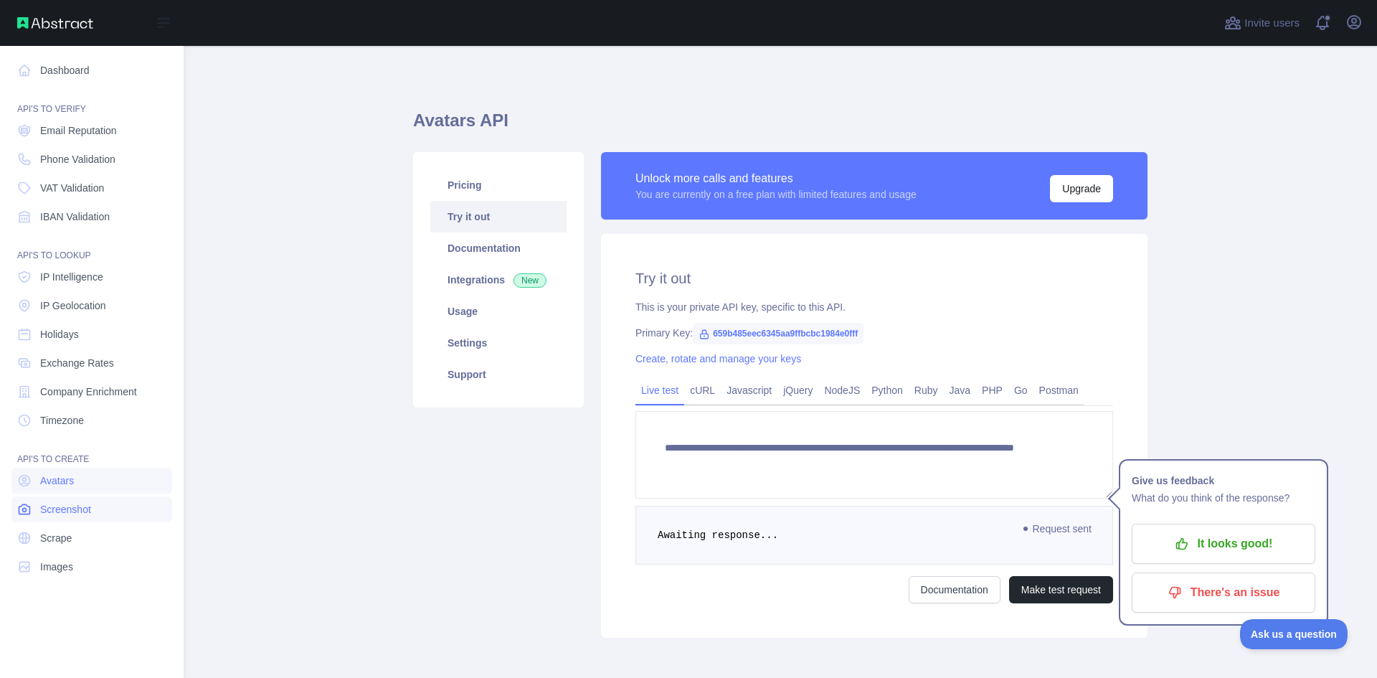
click at [110, 507] on link "Screenshot" at bounding box center [91, 509] width 161 height 26
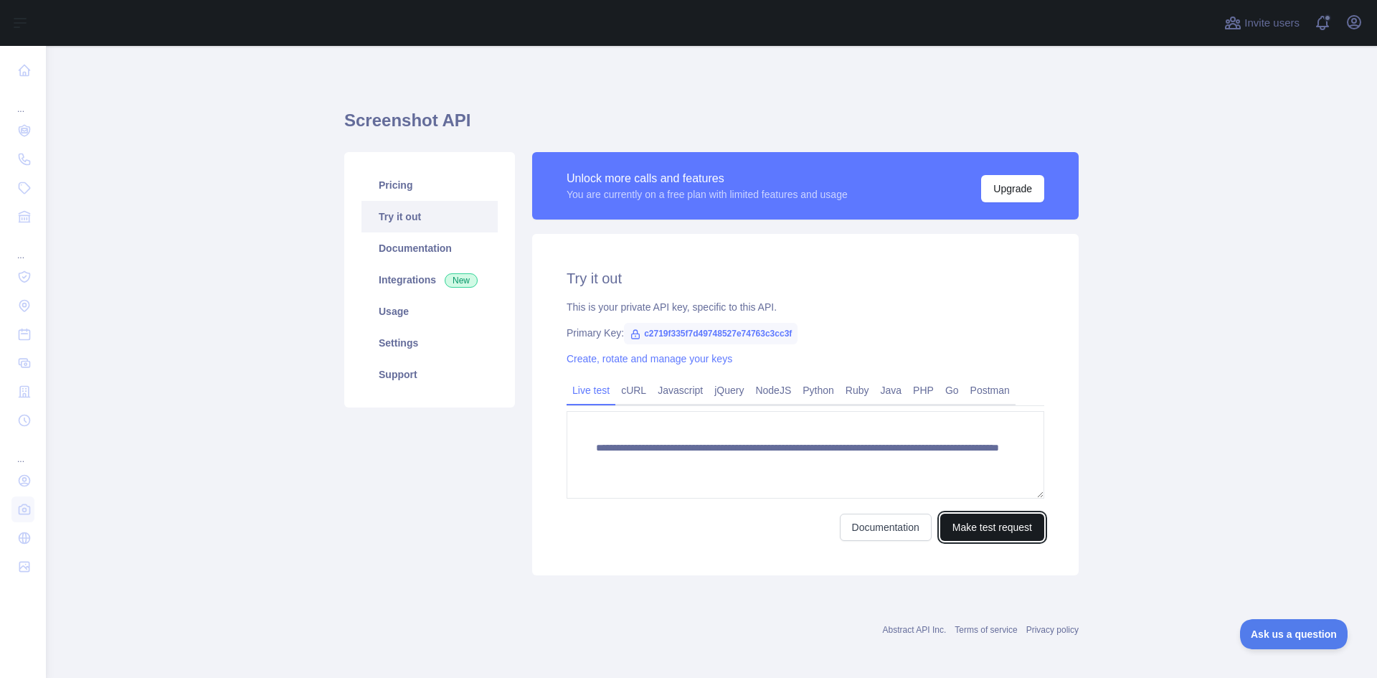
click at [983, 527] on button "Make test request" at bounding box center [992, 527] width 104 height 27
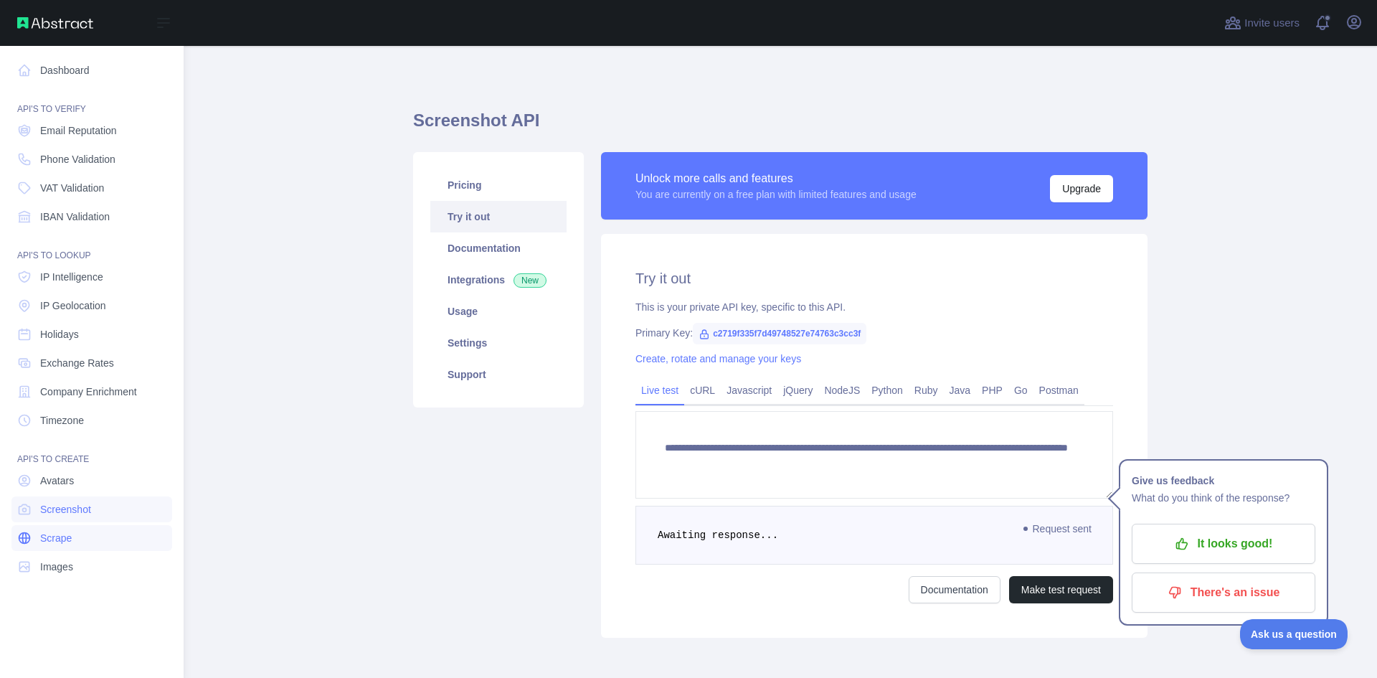
click at [86, 539] on link "Scrape" at bounding box center [91, 538] width 161 height 26
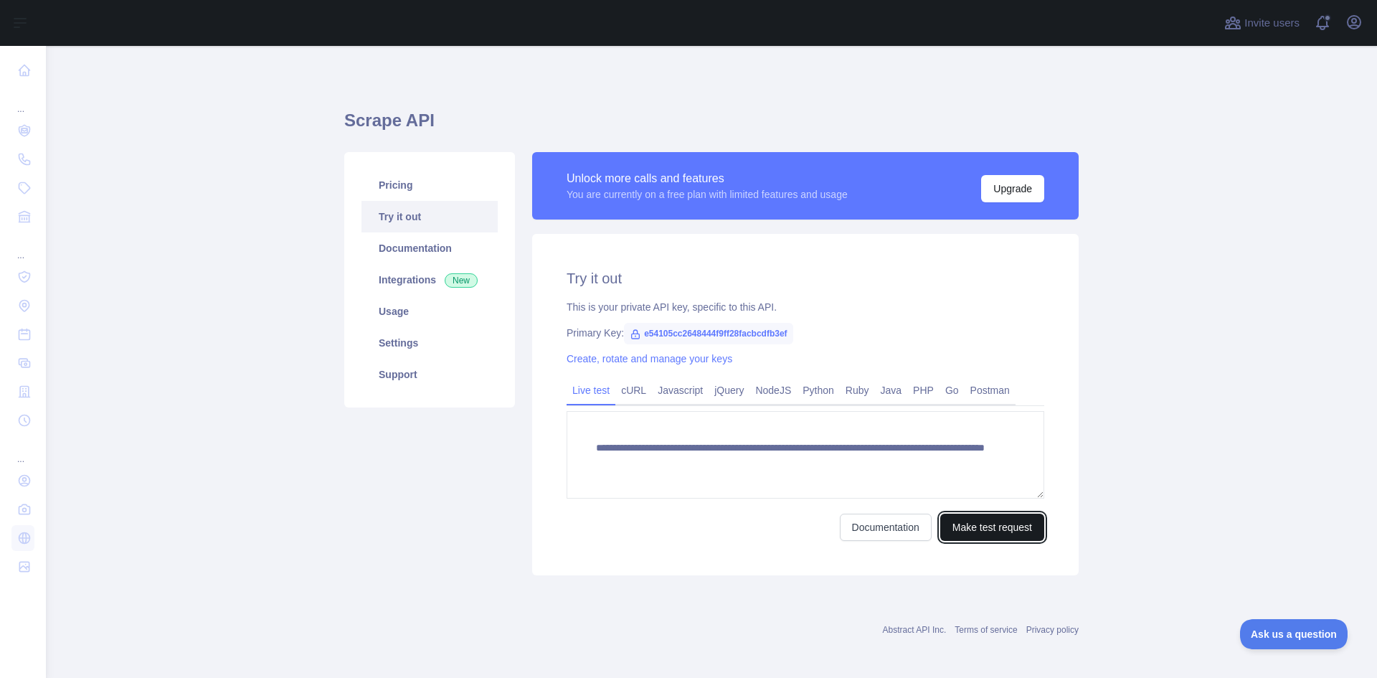
click at [965, 526] on button "Make test request" at bounding box center [992, 527] width 104 height 27
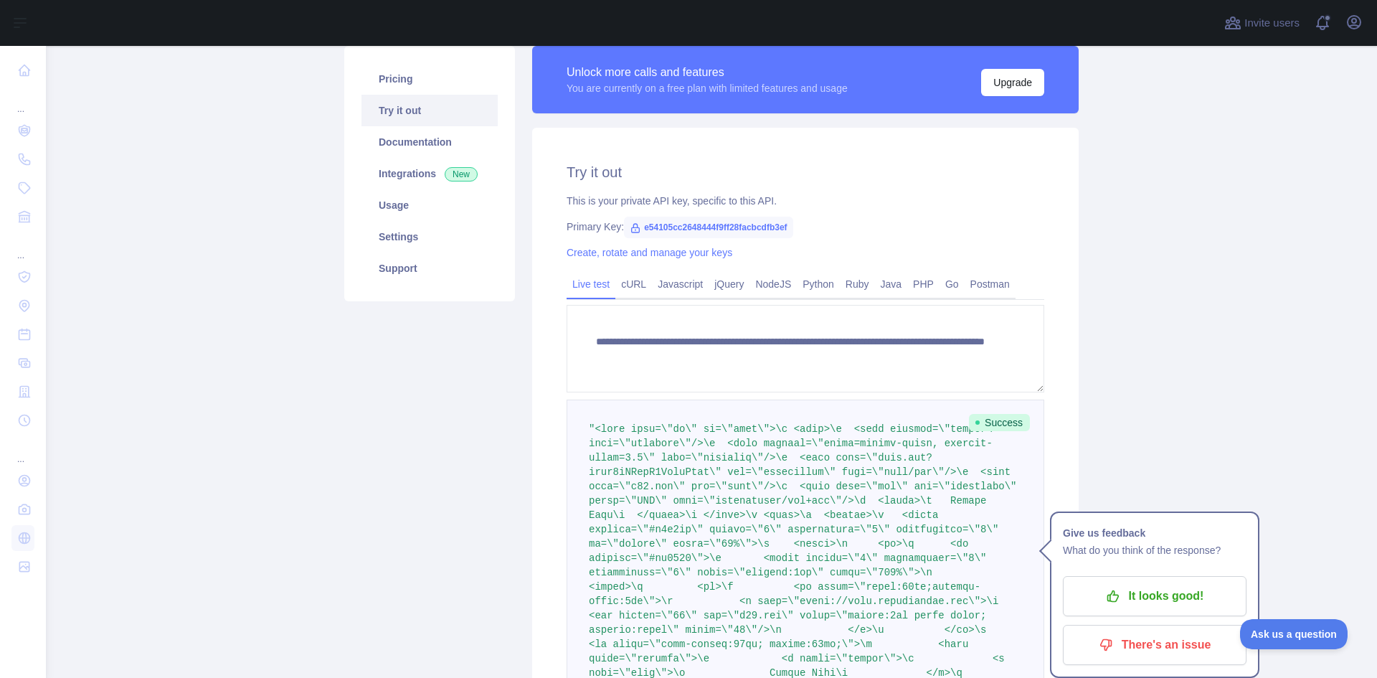
scroll to position [91, 0]
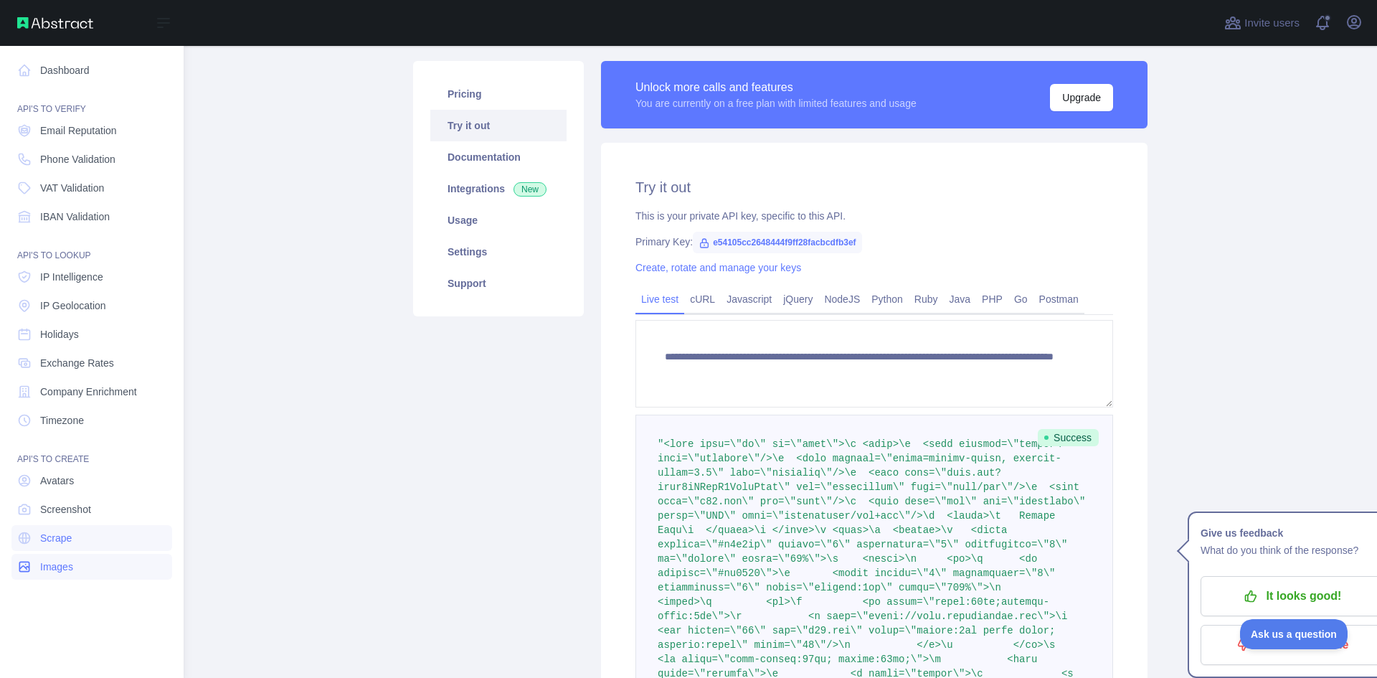
click at [81, 567] on link "Images" at bounding box center [91, 567] width 161 height 26
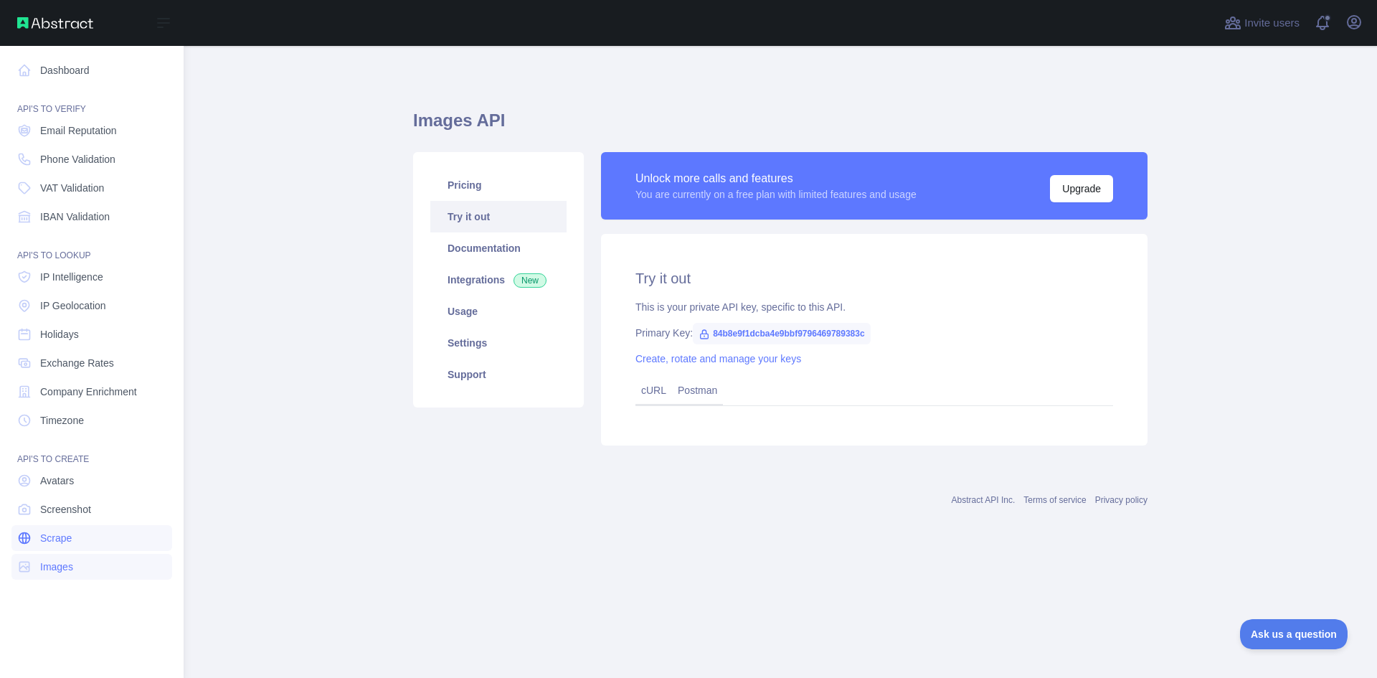
click at [98, 541] on link "Scrape" at bounding box center [91, 538] width 161 height 26
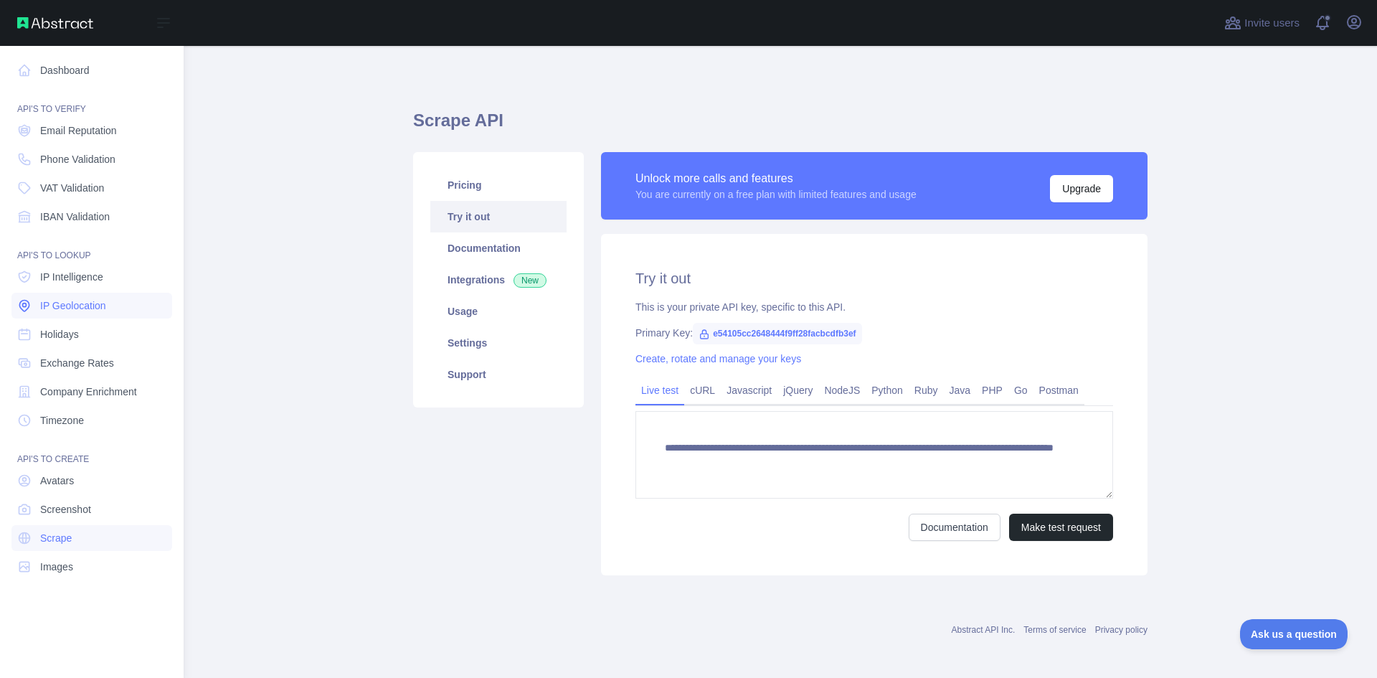
click at [112, 301] on link "IP Geolocation" at bounding box center [91, 306] width 161 height 26
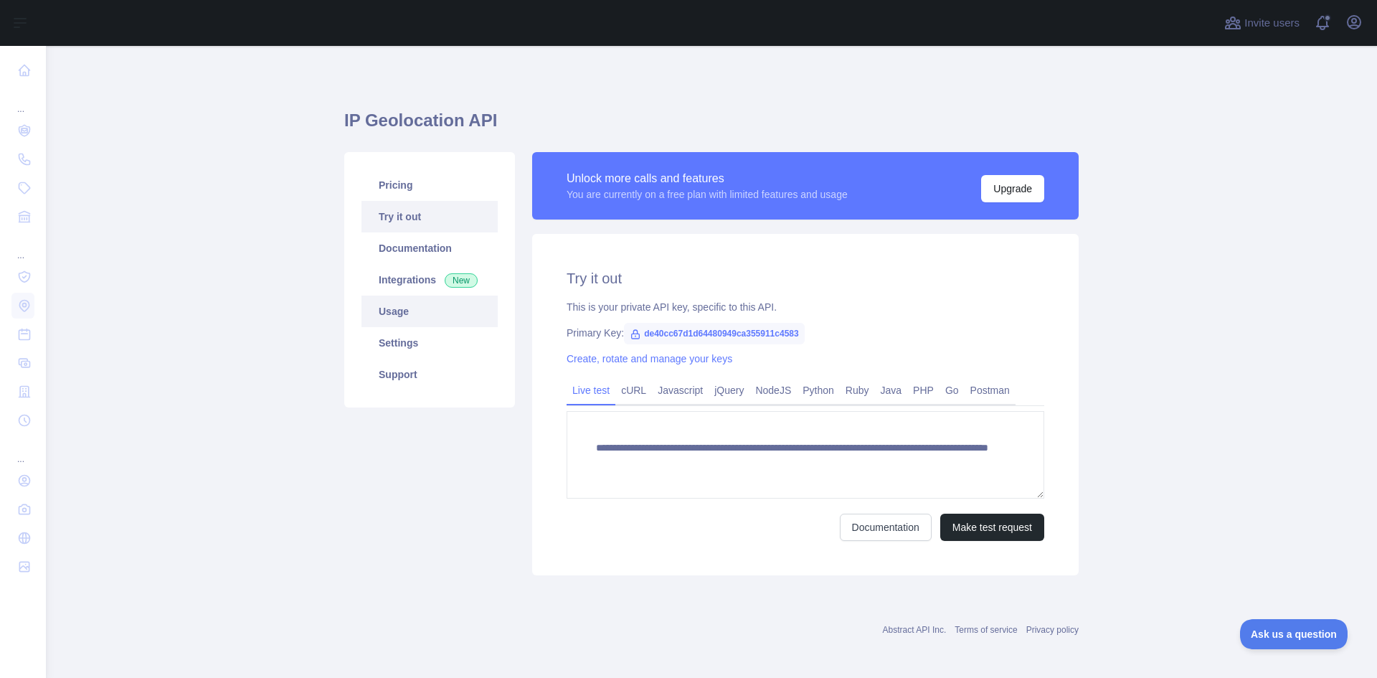
click at [414, 309] on link "Usage" at bounding box center [430, 312] width 136 height 32
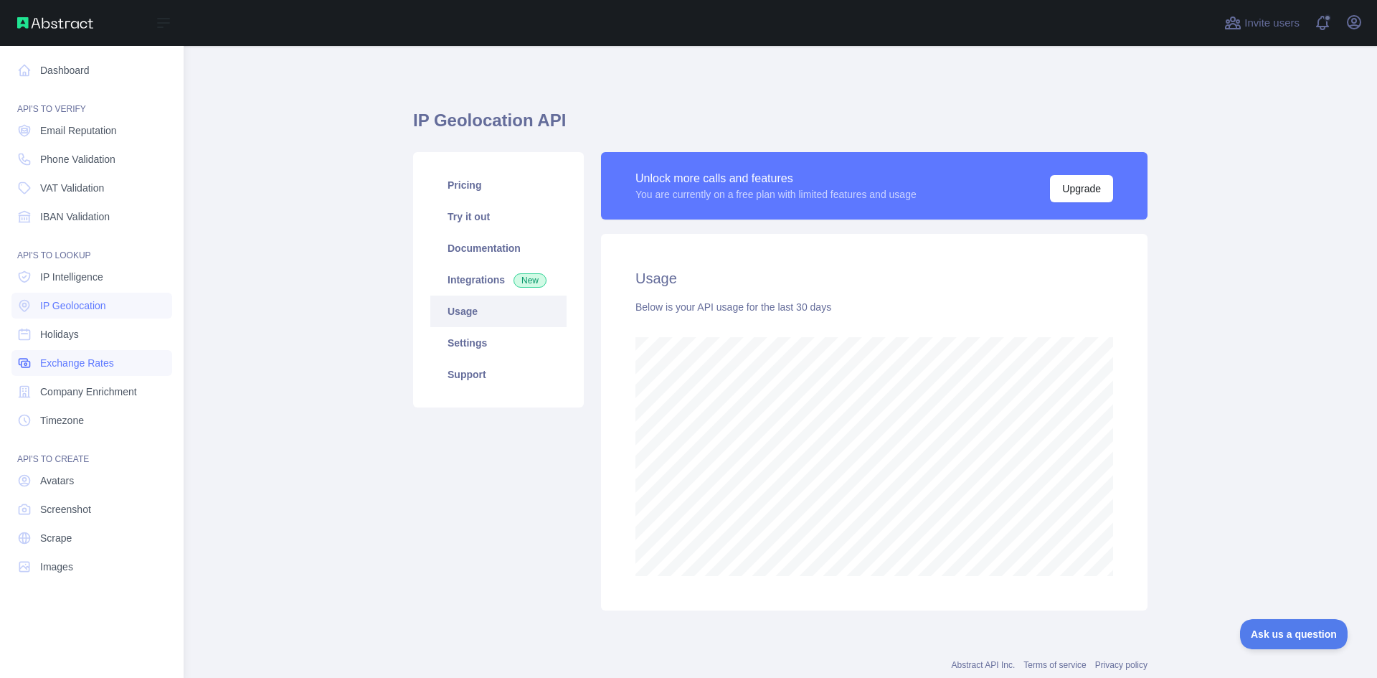
scroll to position [716687, 716136]
click at [85, 134] on span "Email Reputation" at bounding box center [78, 130] width 77 height 14
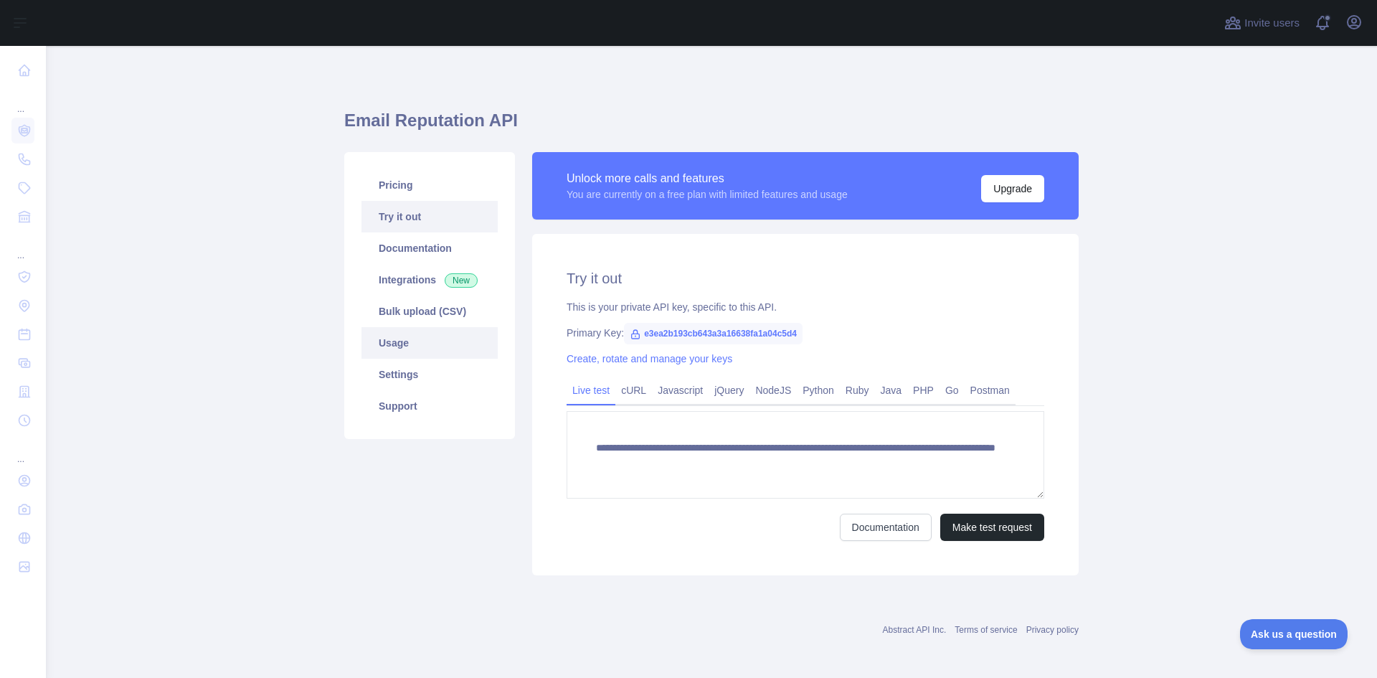
click at [419, 336] on link "Usage" at bounding box center [430, 343] width 136 height 32
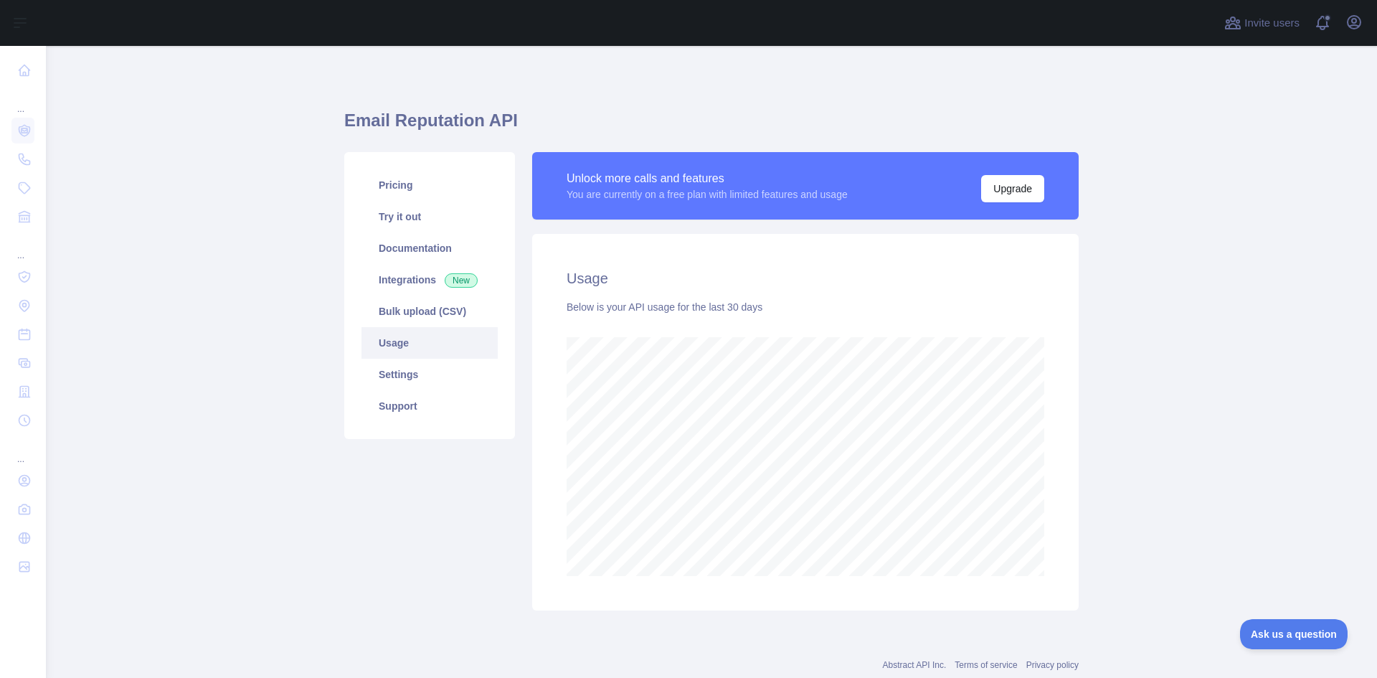
scroll to position [632, 1321]
click at [424, 194] on link "Pricing" at bounding box center [430, 185] width 136 height 32
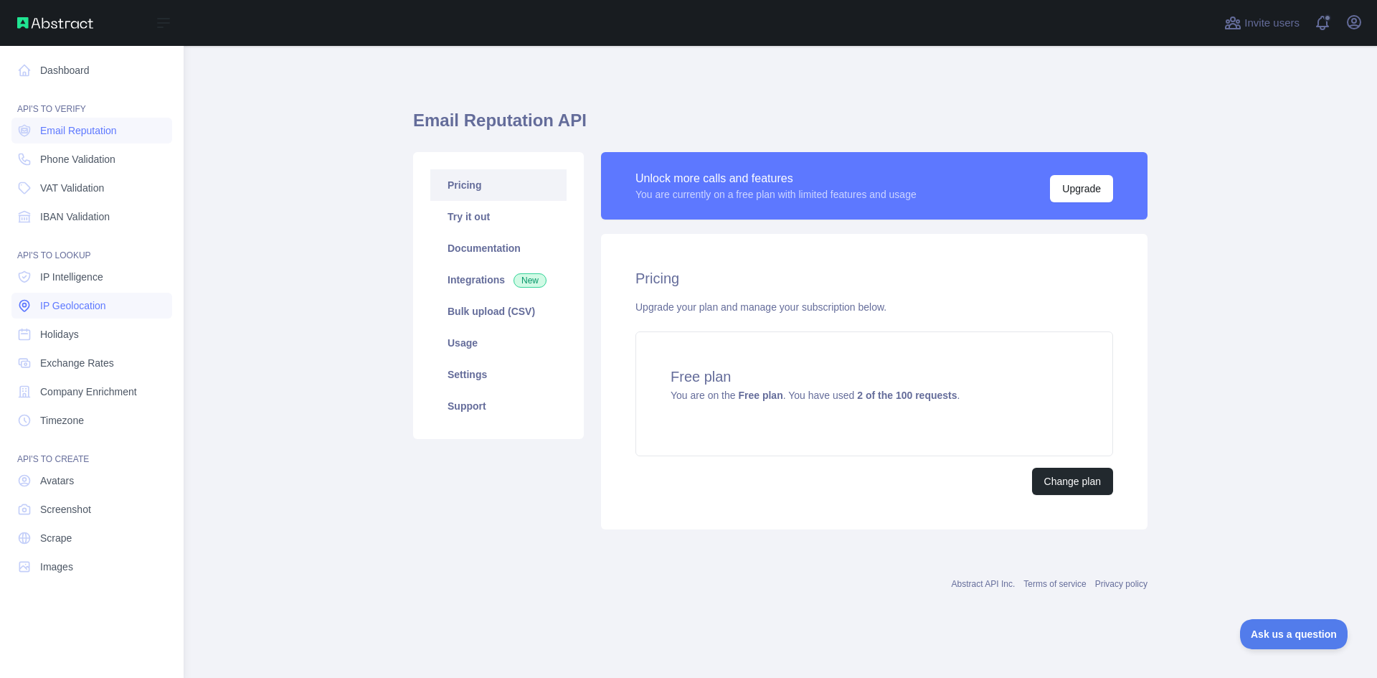
click at [98, 304] on span "IP Geolocation" at bounding box center [73, 305] width 66 height 14
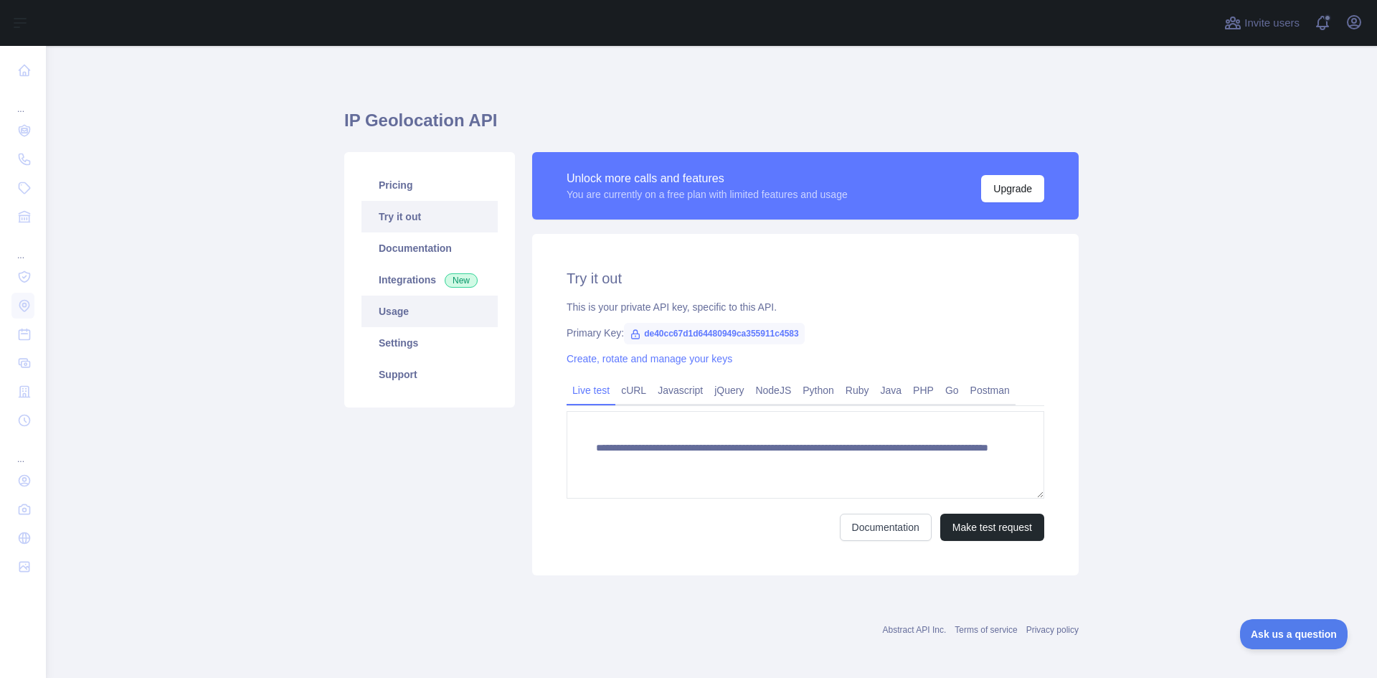
click at [421, 305] on link "Usage" at bounding box center [430, 312] width 136 height 32
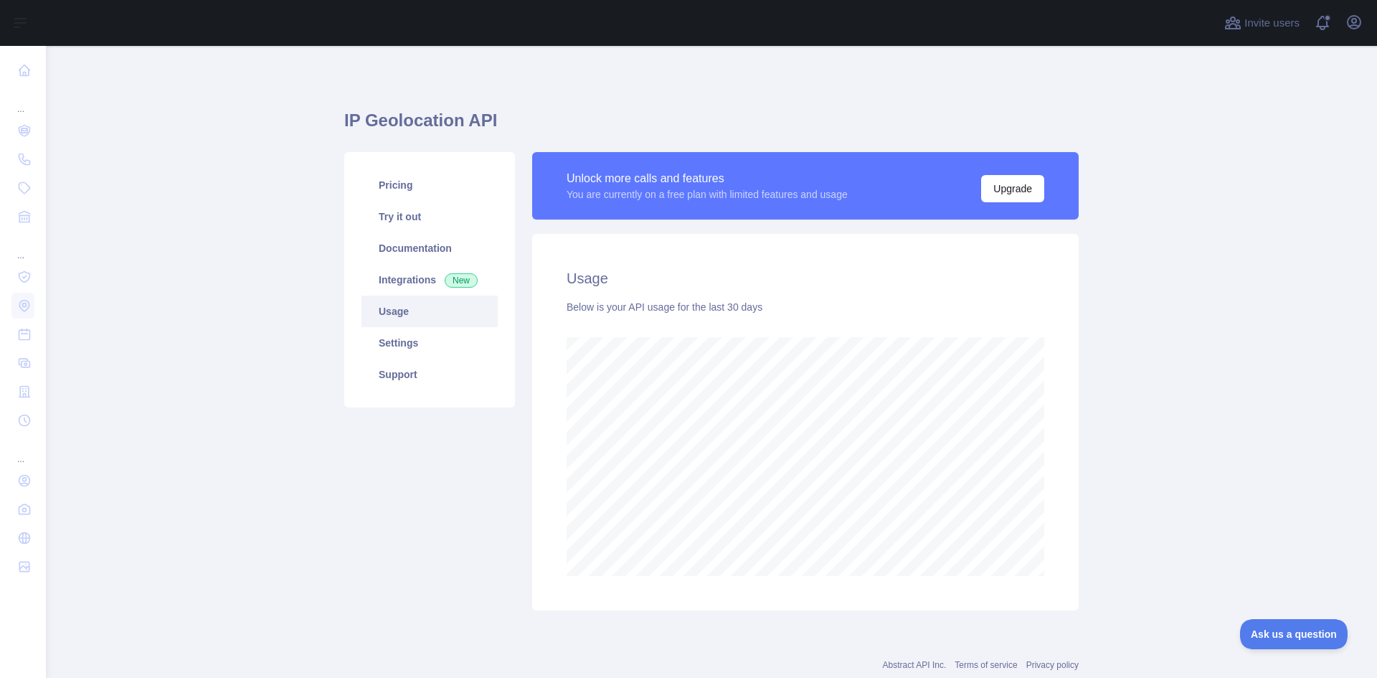
scroll to position [632, 1321]
click at [421, 190] on link "Pricing" at bounding box center [430, 185] width 136 height 32
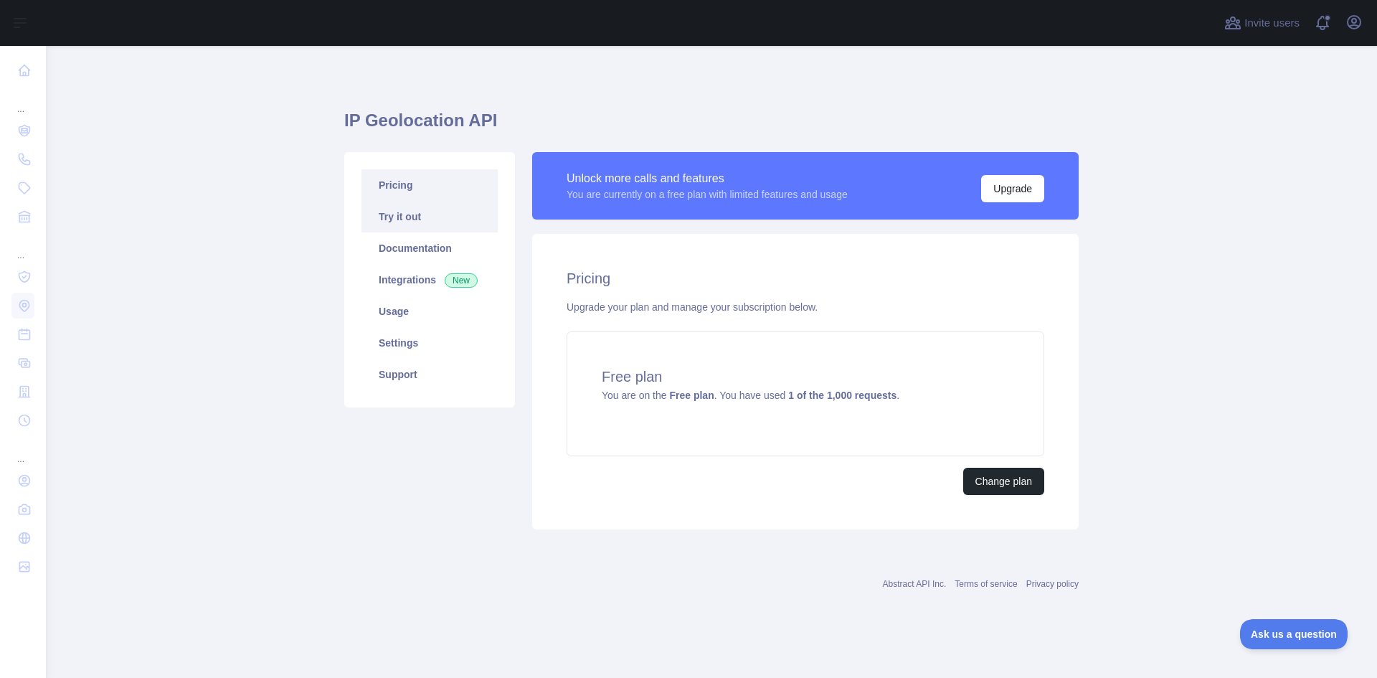
click at [461, 220] on link "Try it out" at bounding box center [430, 217] width 136 height 32
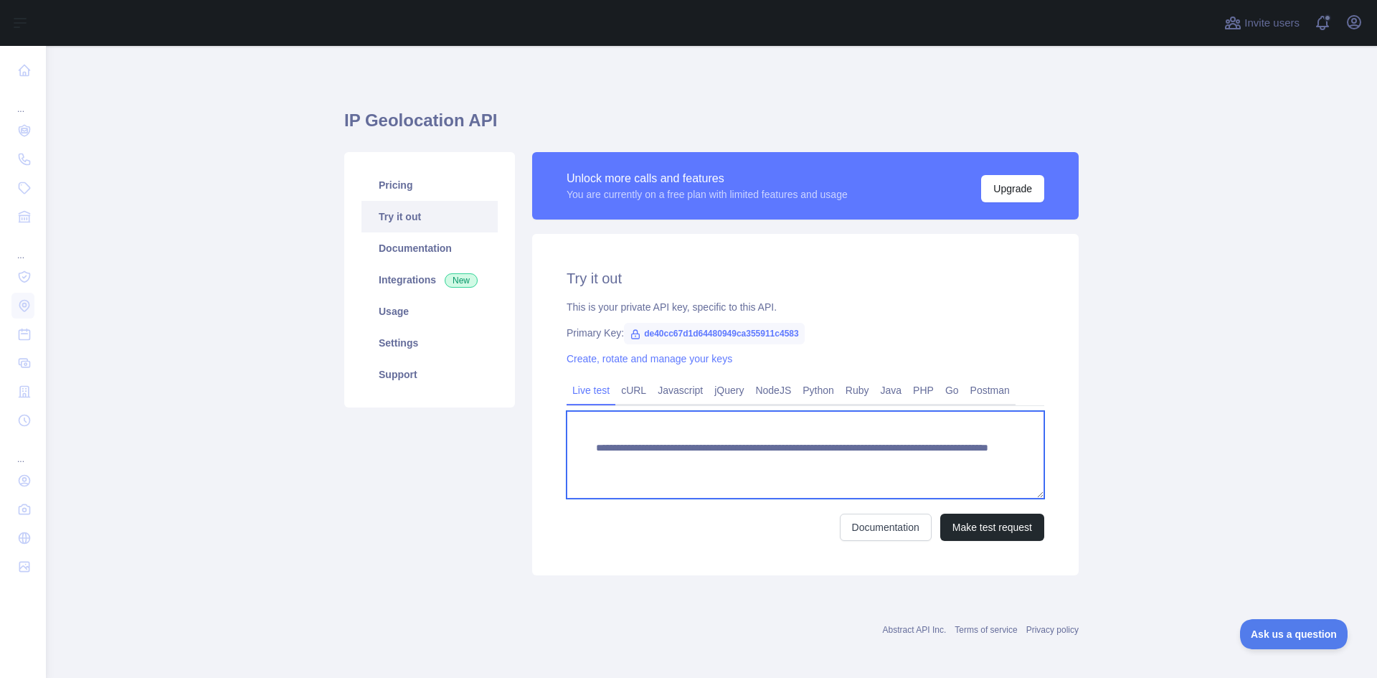
drag, startPoint x: 596, startPoint y: 445, endPoint x: 771, endPoint y: 448, distance: 175.0
click at [771, 448] on textarea "**********" at bounding box center [806, 455] width 478 height 88
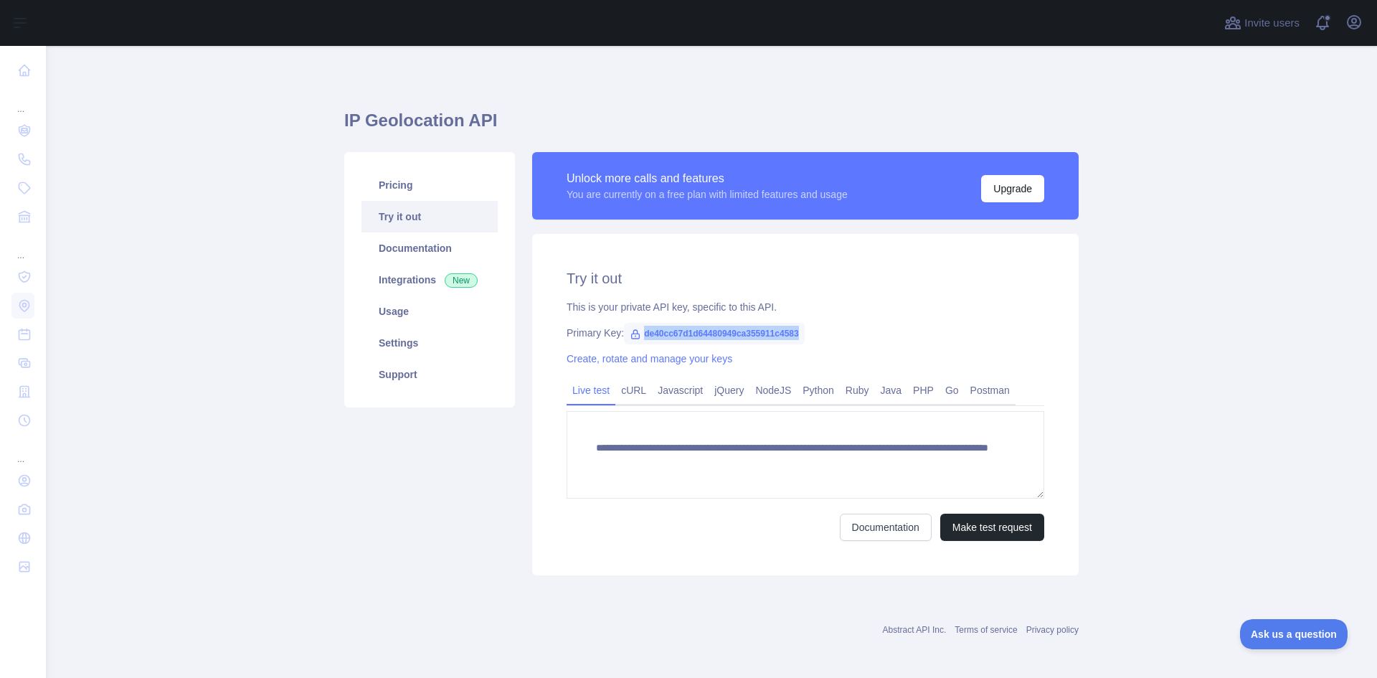
drag, startPoint x: 637, startPoint y: 336, endPoint x: 791, endPoint y: 334, distance: 154.2
click at [791, 334] on span "de40cc67d1d64480949ca355911c4583" at bounding box center [714, 334] width 181 height 22
copy span "de40cc67d1d64480949ca355911c4583"
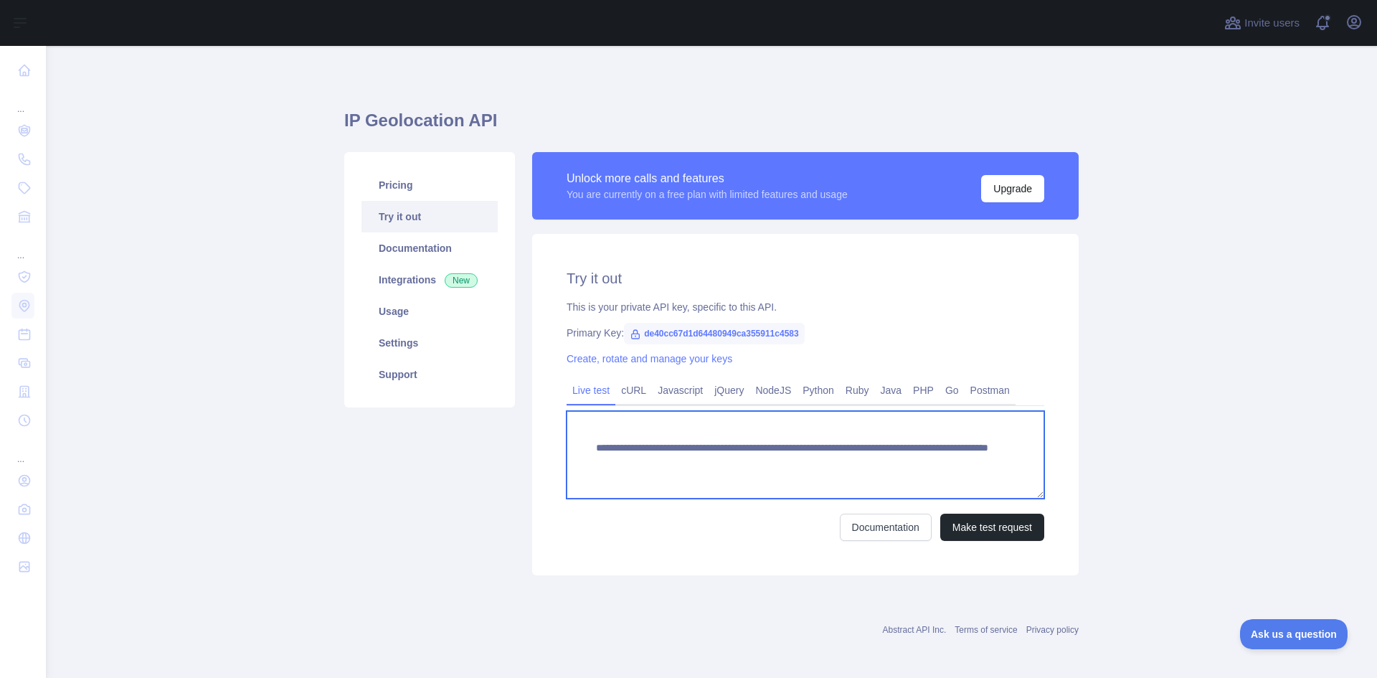
drag, startPoint x: 864, startPoint y: 462, endPoint x: 937, endPoint y: 462, distance: 72.4
click at [937, 462] on textarea "**********" at bounding box center [806, 455] width 478 height 88
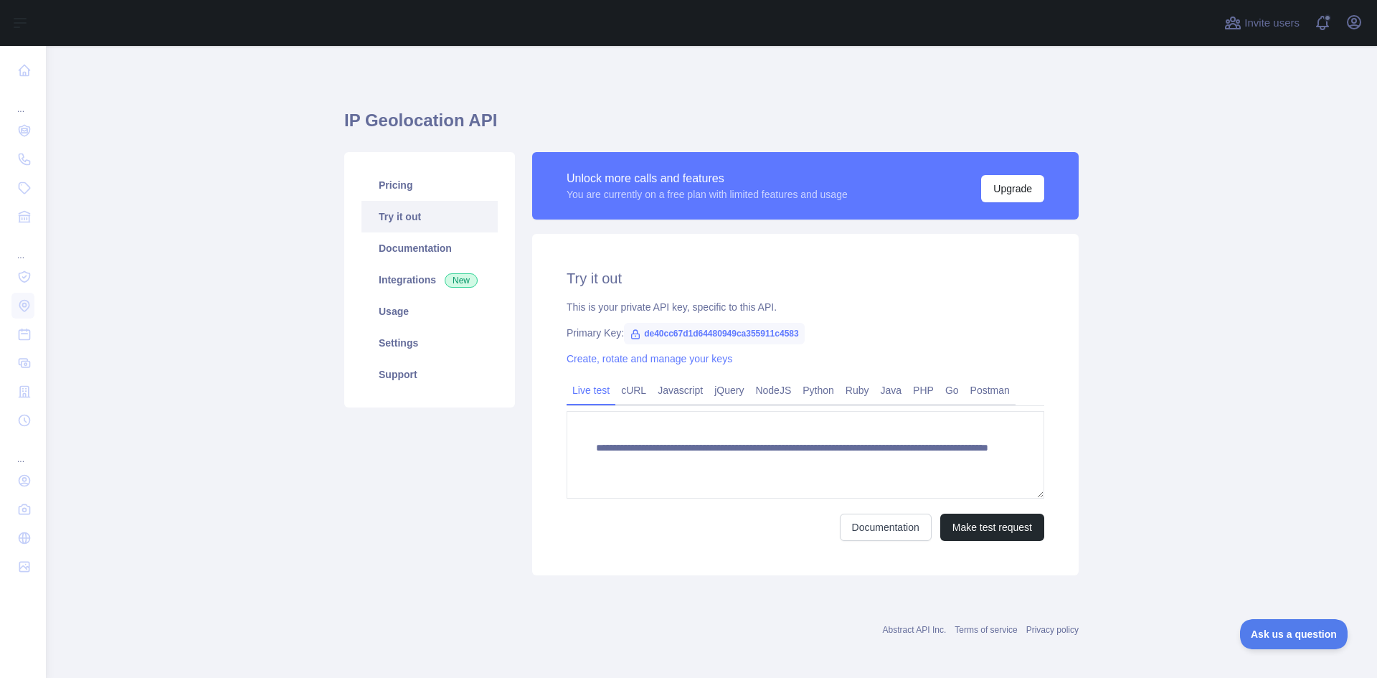
click at [1262, 122] on main "**********" at bounding box center [711, 362] width 1331 height 632
drag, startPoint x: 340, startPoint y: 126, endPoint x: 452, endPoint y: 127, distance: 111.9
click at [452, 127] on h1 "IP Geolocation API" at bounding box center [711, 126] width 735 height 34
copy h1 "IP Geolocation"
drag, startPoint x: 636, startPoint y: 336, endPoint x: 808, endPoint y: 325, distance: 172.5
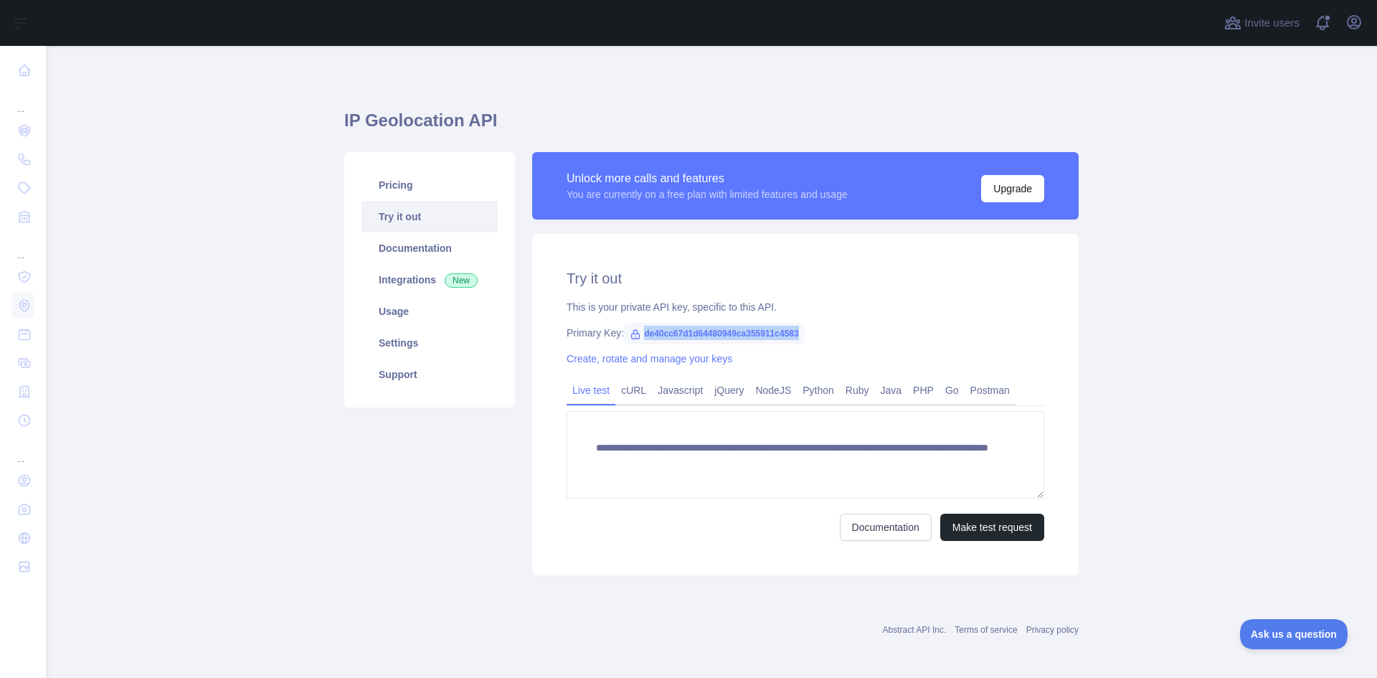
click at [808, 325] on div "**********" at bounding box center [805, 404] width 547 height 341
copy span "de40cc67d1d64480949ca355911c4583"
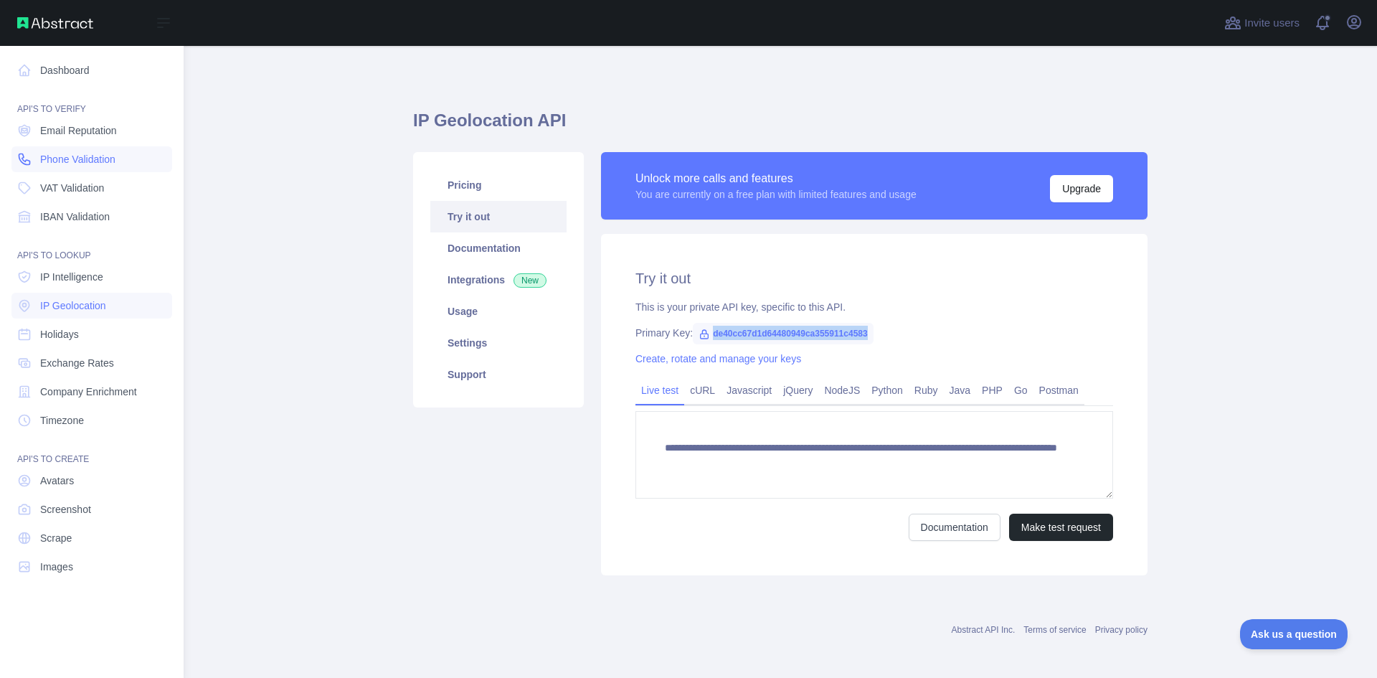
drag, startPoint x: 72, startPoint y: 133, endPoint x: 88, endPoint y: 150, distance: 22.9
click at [72, 133] on span "Email Reputation" at bounding box center [78, 130] width 77 height 14
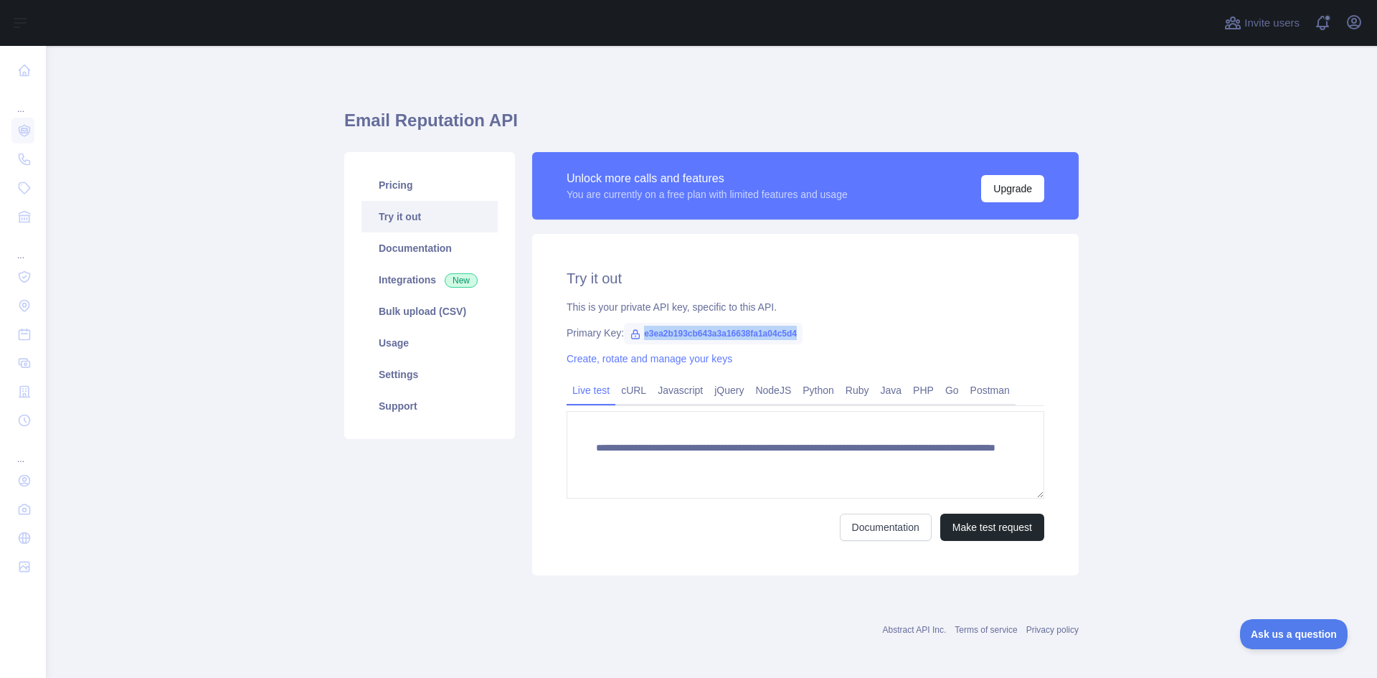
drag, startPoint x: 666, startPoint y: 338, endPoint x: 811, endPoint y: 336, distance: 144.9
click at [811, 336] on div "Primary Key: e3ea2b193cb643a3a16638fa1a04c5d4" at bounding box center [806, 333] width 478 height 14
copy span "e3ea2b193cb643a3a16638fa1a04c5d4"
click at [1356, 24] on icon "button" at bounding box center [1354, 22] width 17 height 17
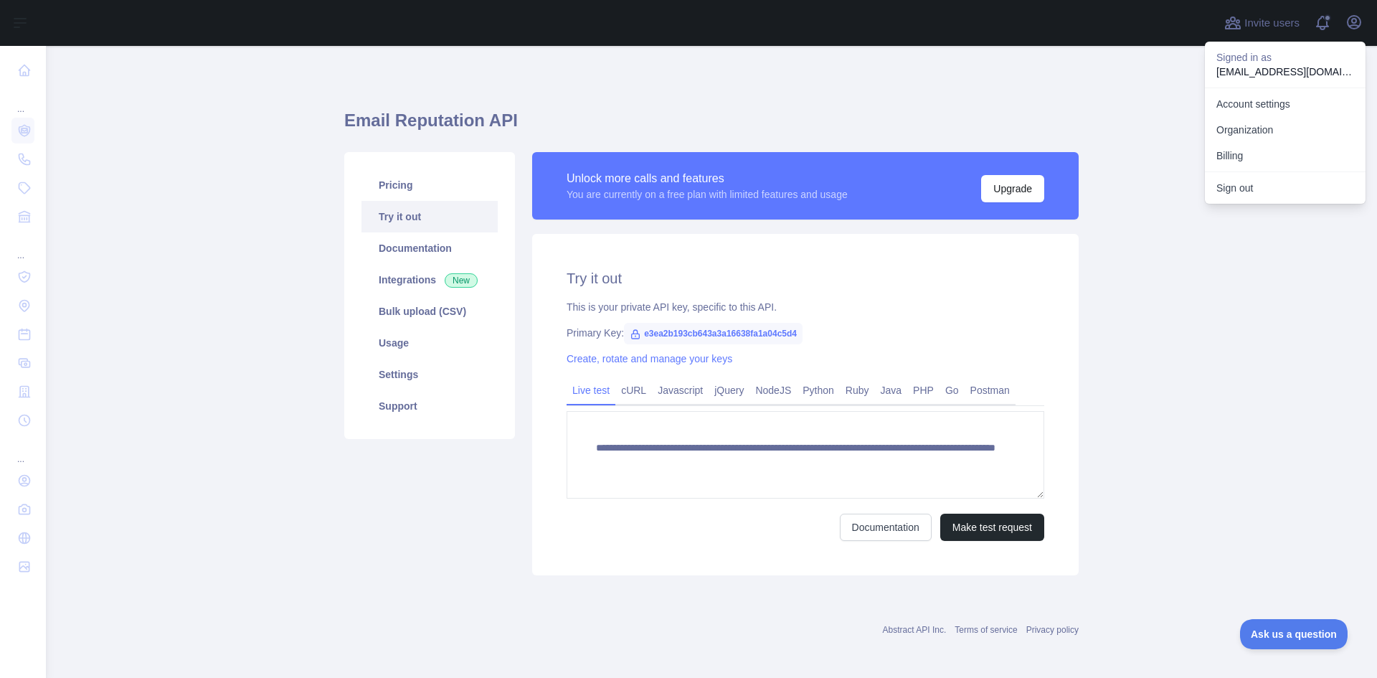
click at [1106, 98] on main "**********" at bounding box center [711, 362] width 1331 height 632
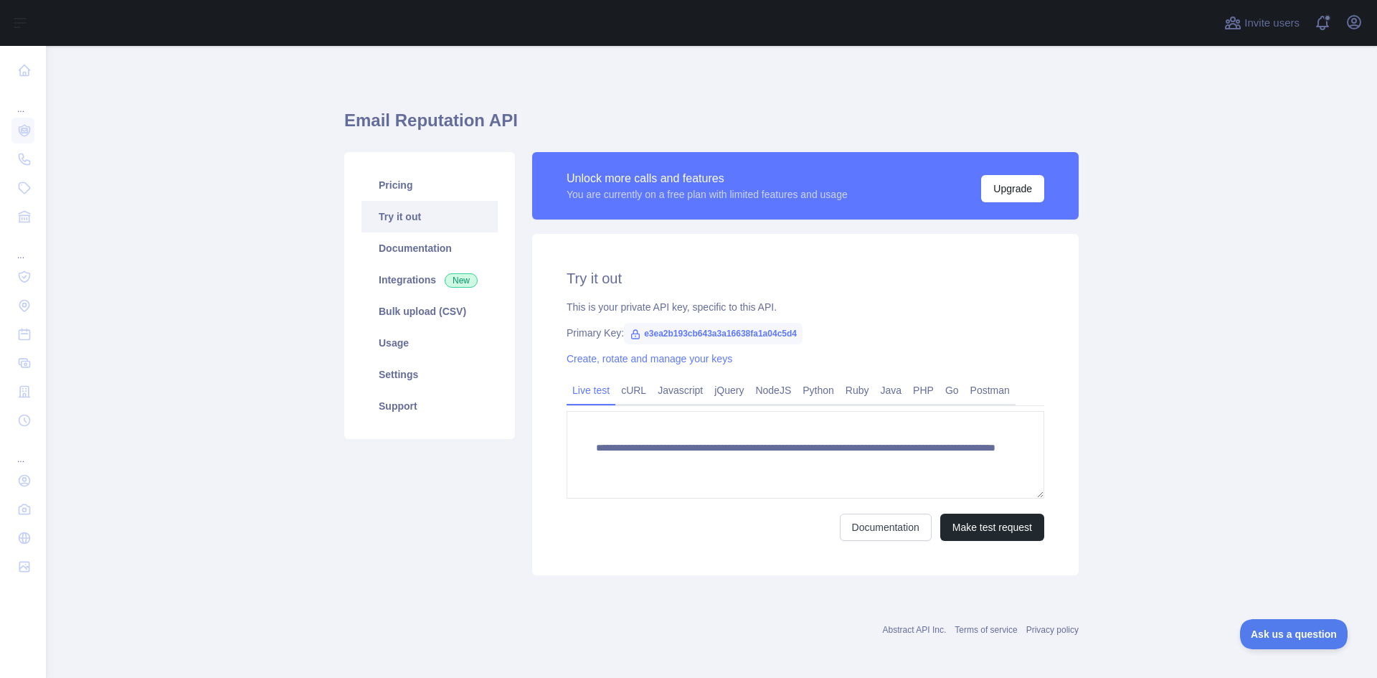
click at [1083, 85] on main "**********" at bounding box center [711, 362] width 1331 height 632
click at [412, 332] on link "Usage" at bounding box center [430, 343] width 136 height 32
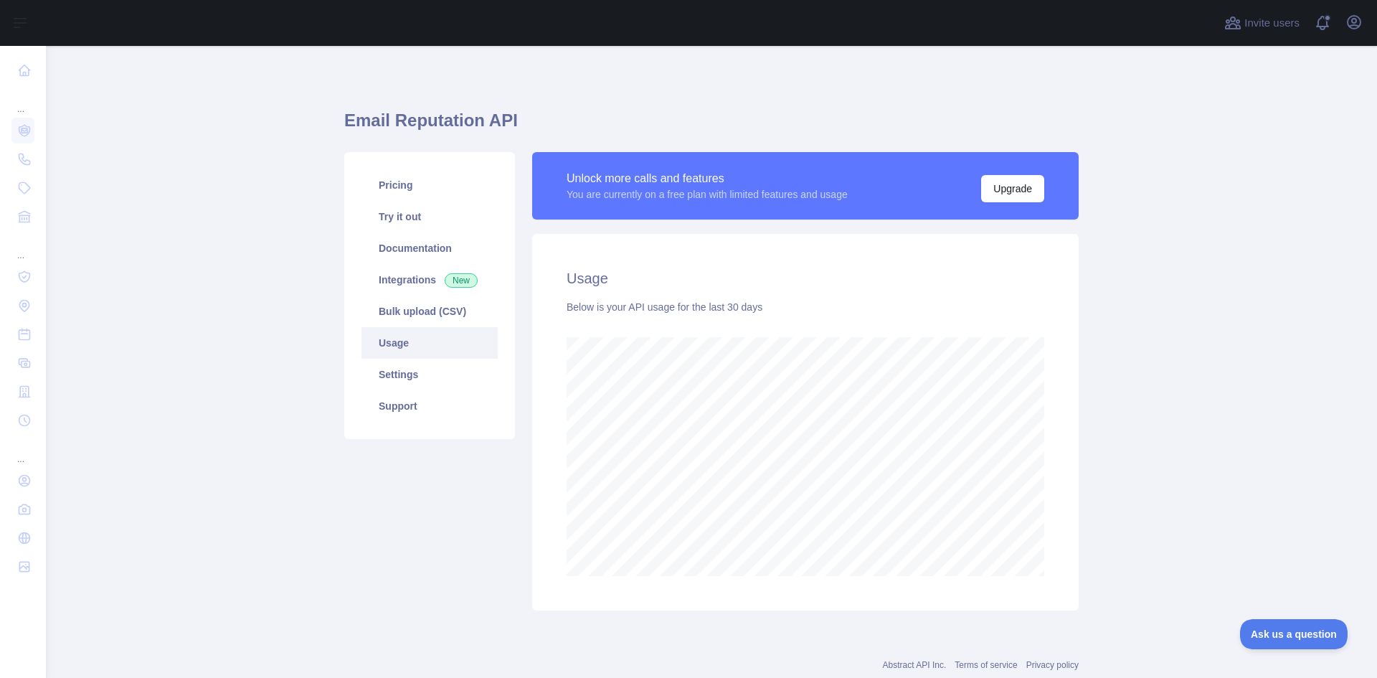
scroll to position [632, 1321]
click at [416, 187] on link "Pricing" at bounding box center [430, 185] width 136 height 32
